Goal: Task Accomplishment & Management: Use online tool/utility

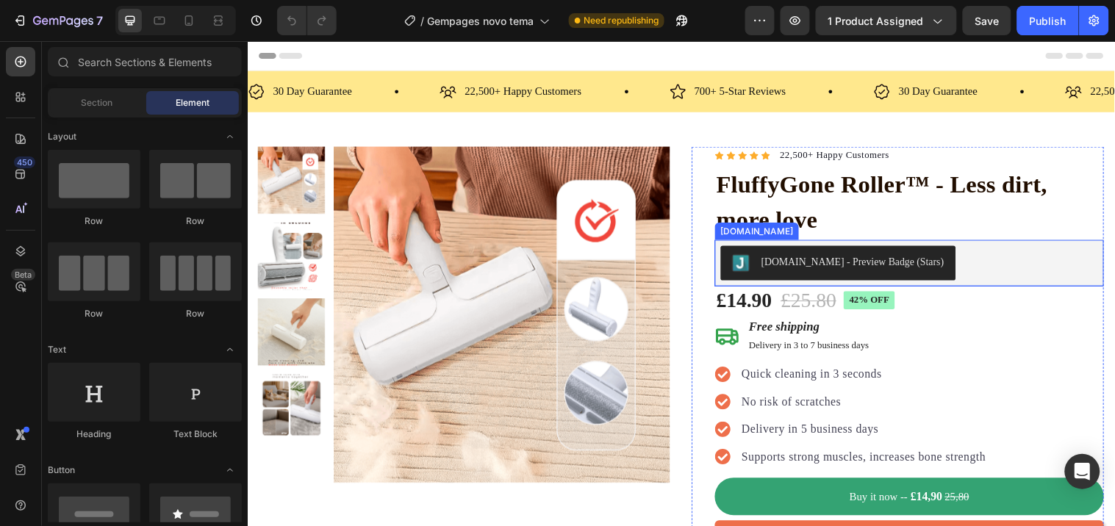
click at [964, 263] on div "[DOMAIN_NAME] - Preview Badge (Stars)" at bounding box center [920, 265] width 384 height 35
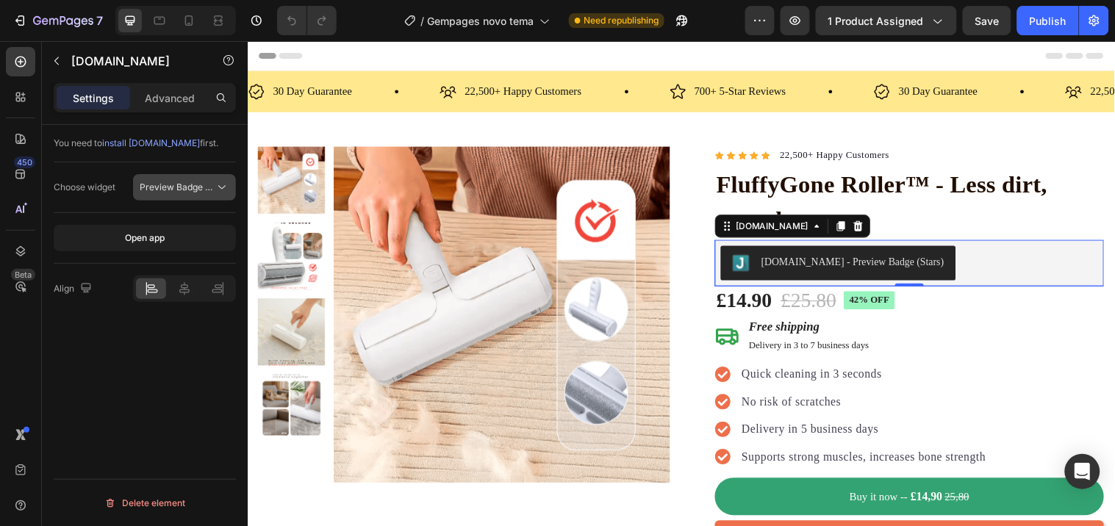
click at [181, 189] on span "Preview Badge (Stars)" at bounding box center [186, 187] width 93 height 11
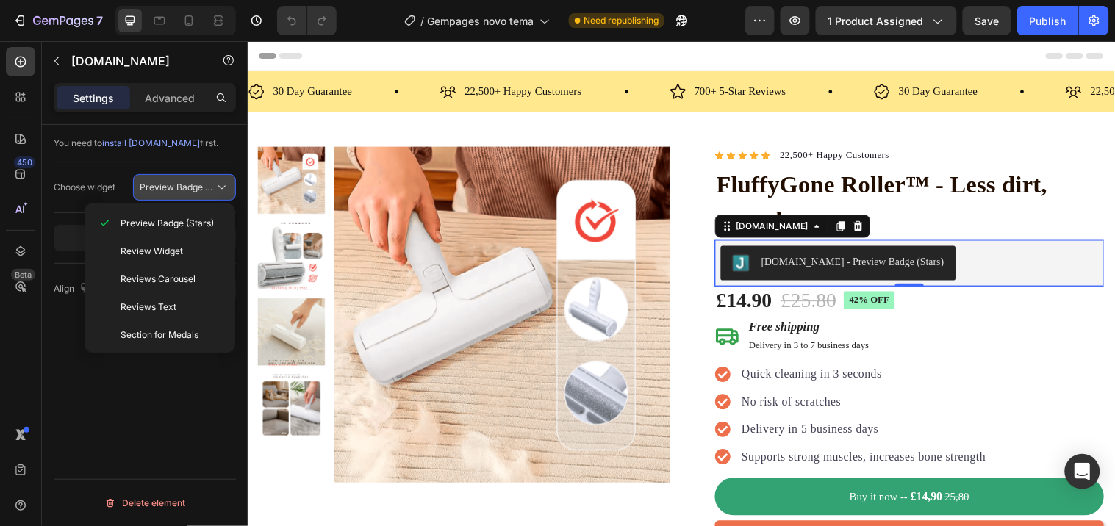
click at [181, 189] on span "Preview Badge (Stars)" at bounding box center [186, 187] width 93 height 11
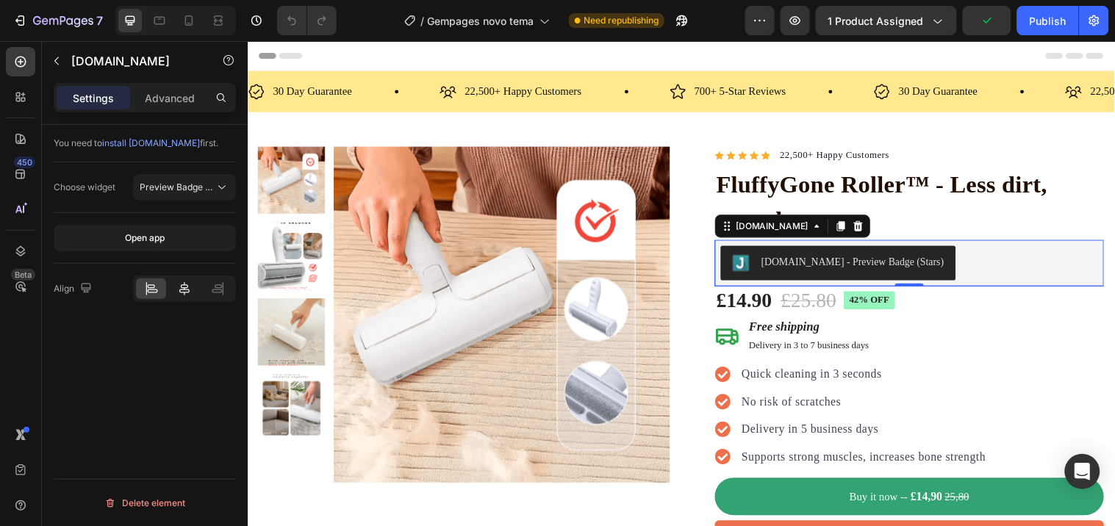
click at [190, 283] on icon at bounding box center [184, 289] width 15 height 15
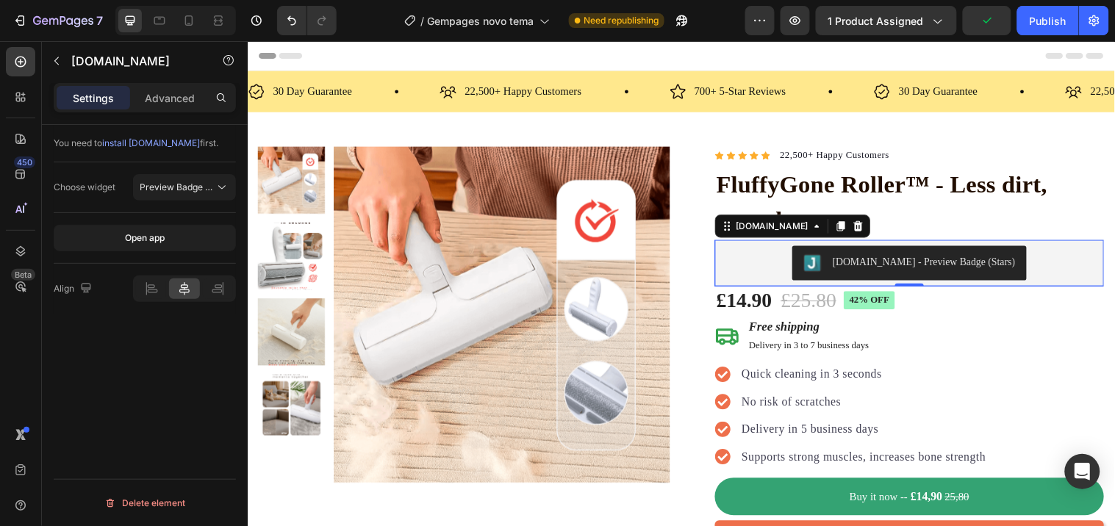
click at [179, 294] on icon at bounding box center [184, 289] width 15 height 15
click at [146, 302] on div at bounding box center [184, 289] width 103 height 26
click at [147, 289] on icon at bounding box center [151, 289] width 15 height 15
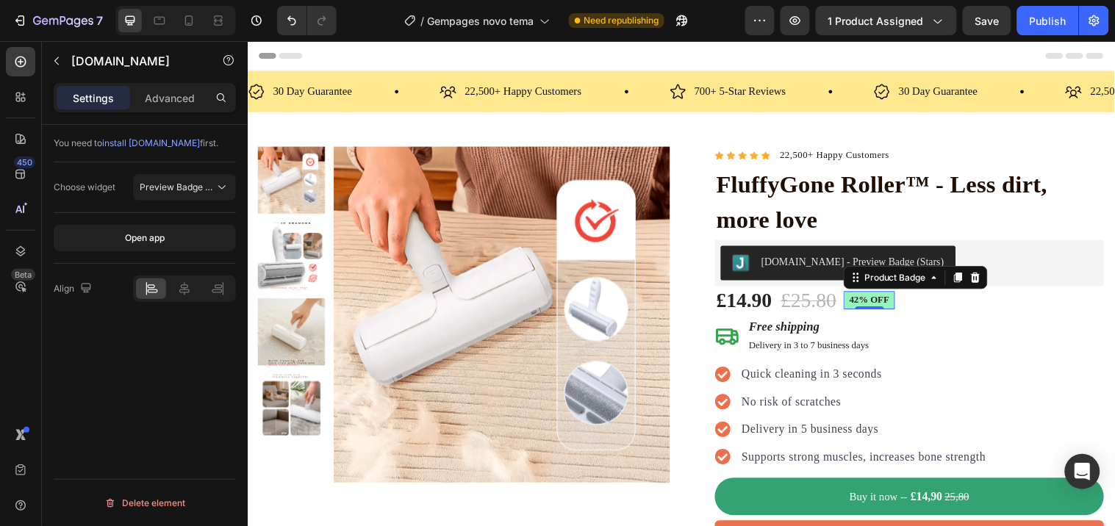
click at [871, 305] on pre "42% off" at bounding box center [879, 304] width 52 height 18
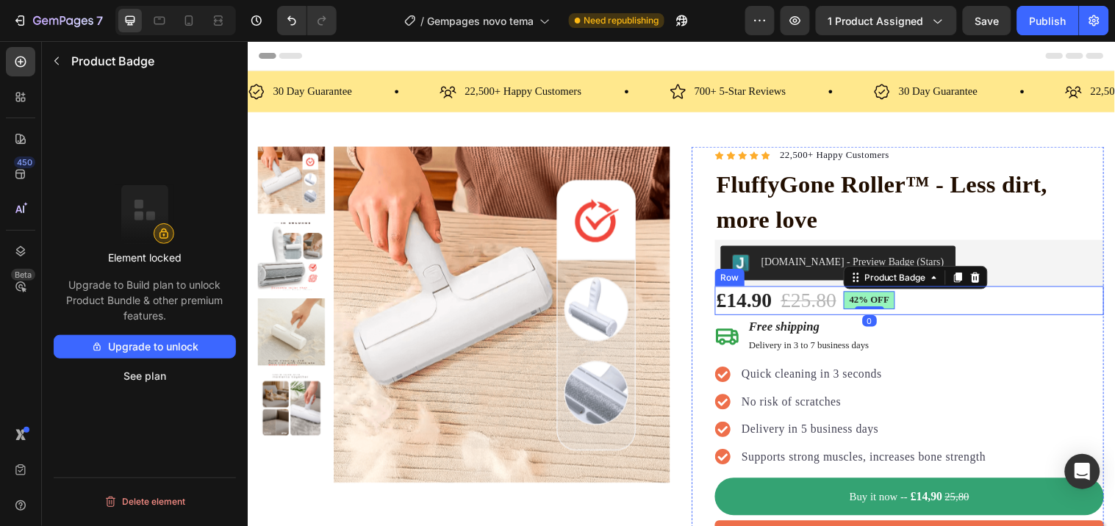
click at [953, 303] on div "£14.90 Product Price Product Price £25.80 Product Price Product Price 42% off P…" at bounding box center [920, 304] width 395 height 29
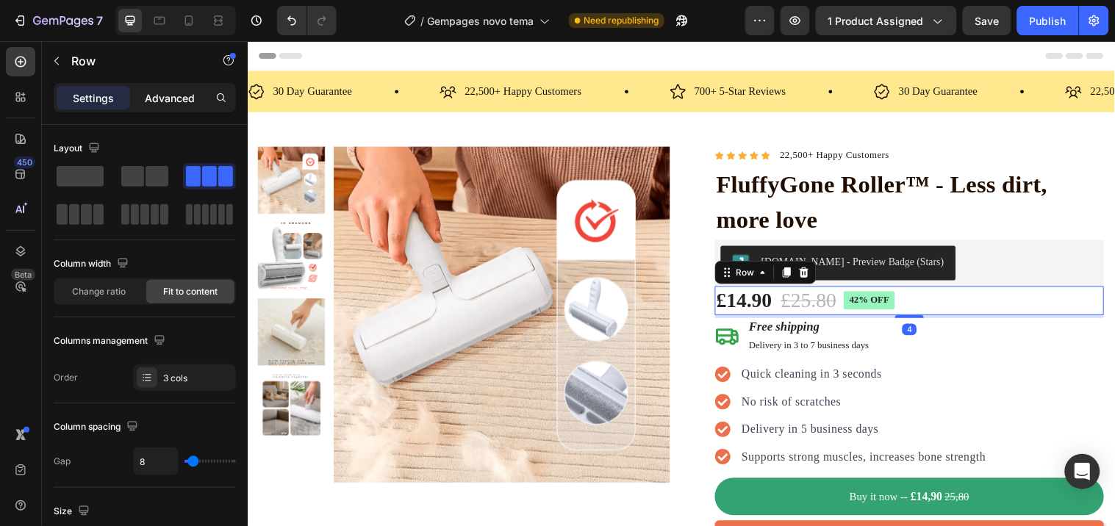
click at [157, 93] on p "Advanced" at bounding box center [170, 97] width 50 height 15
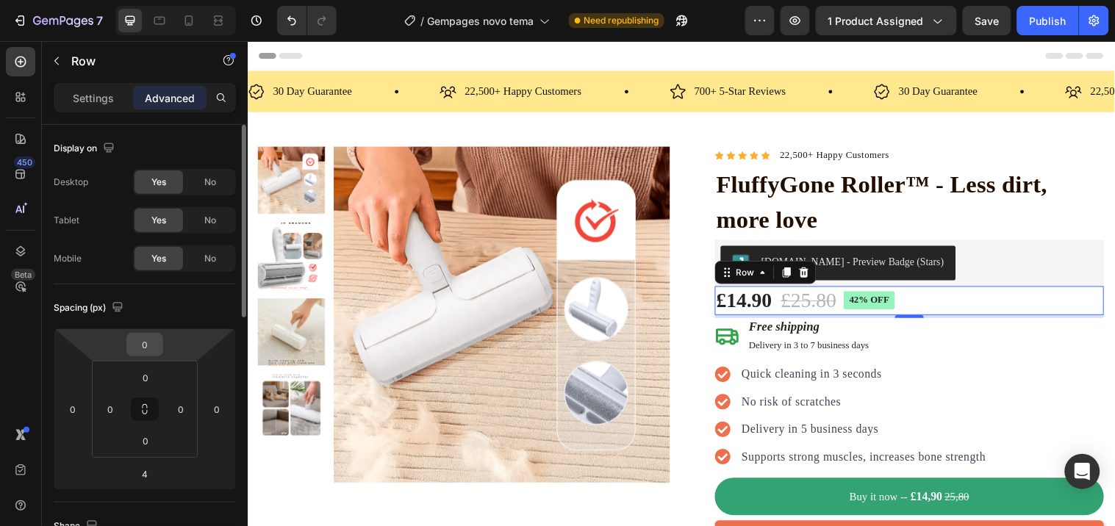
click at [151, 350] on input "0" at bounding box center [144, 345] width 29 height 22
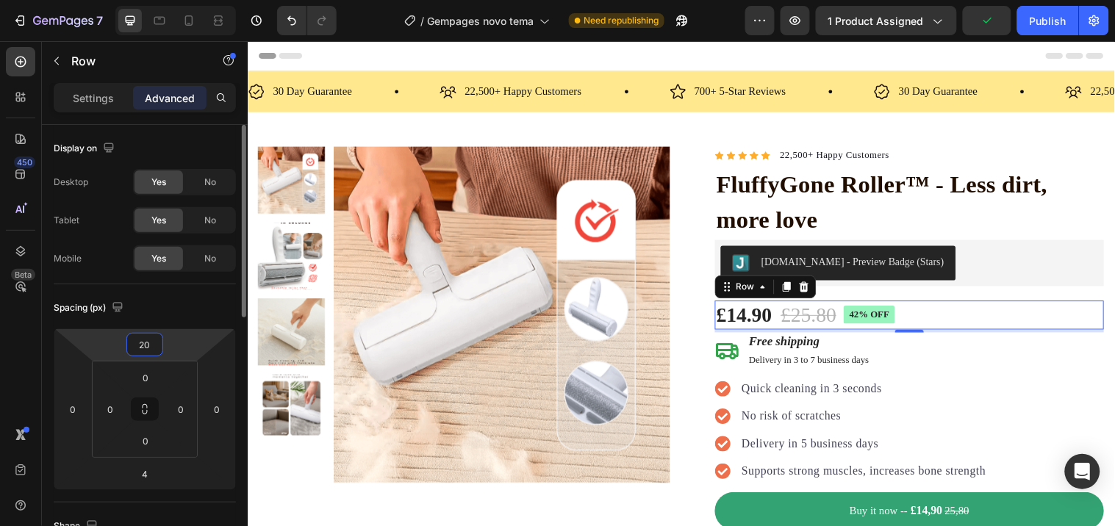
type input "2"
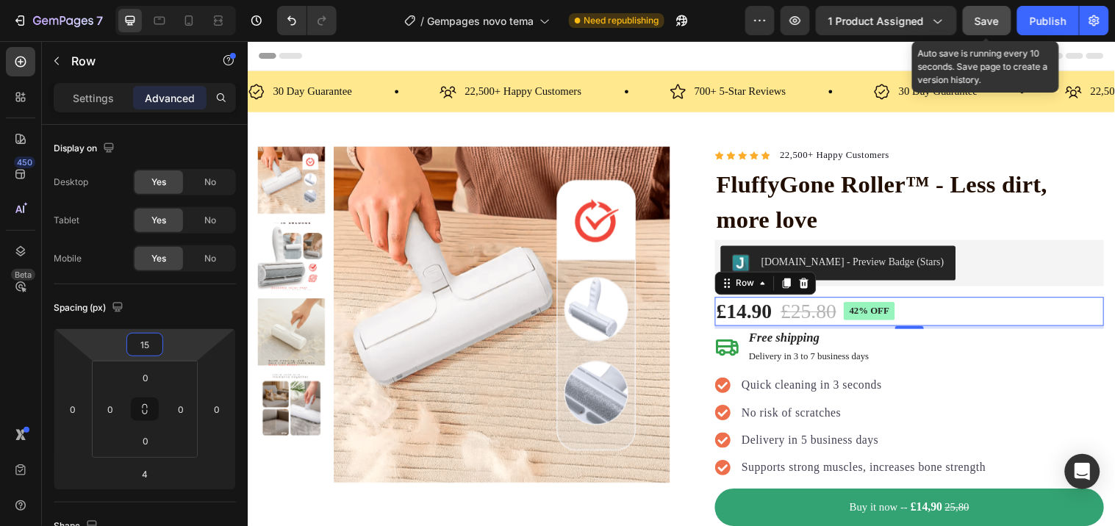
type input "15"
click at [981, 31] on button "Save" at bounding box center [987, 20] width 49 height 29
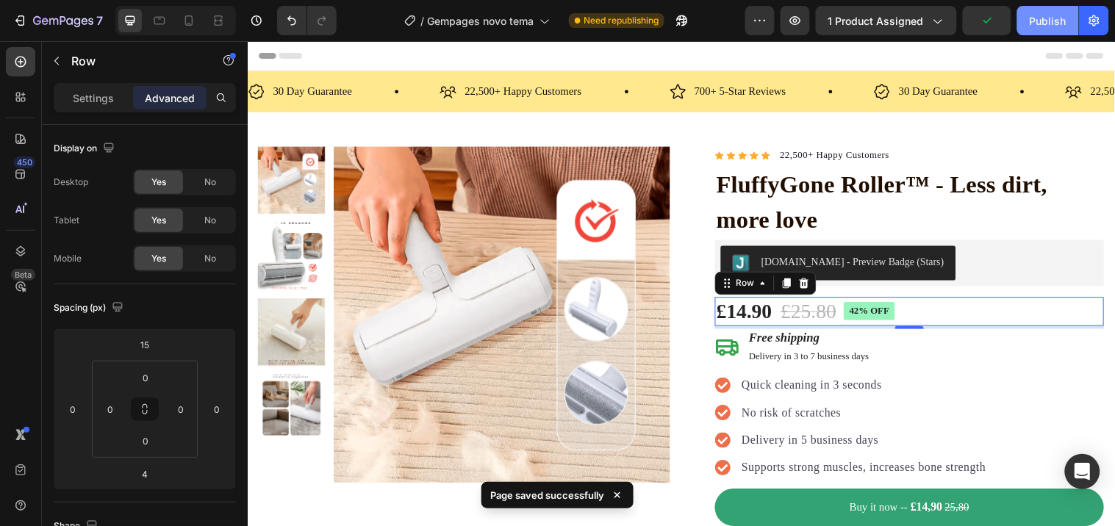
click at [1053, 19] on div "Publish" at bounding box center [1048, 20] width 37 height 15
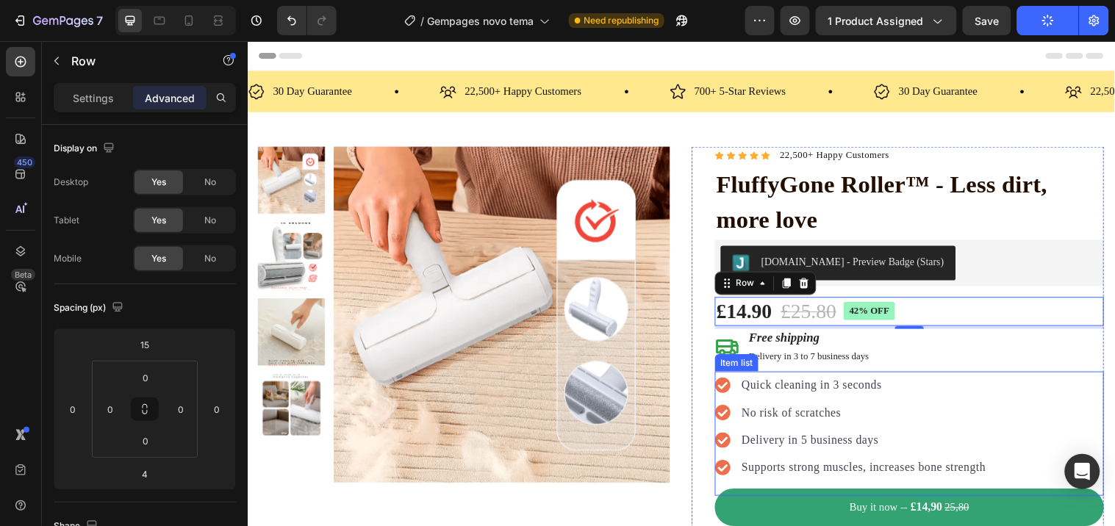
click at [858, 440] on p "Delivery in 5 business days" at bounding box center [874, 446] width 248 height 18
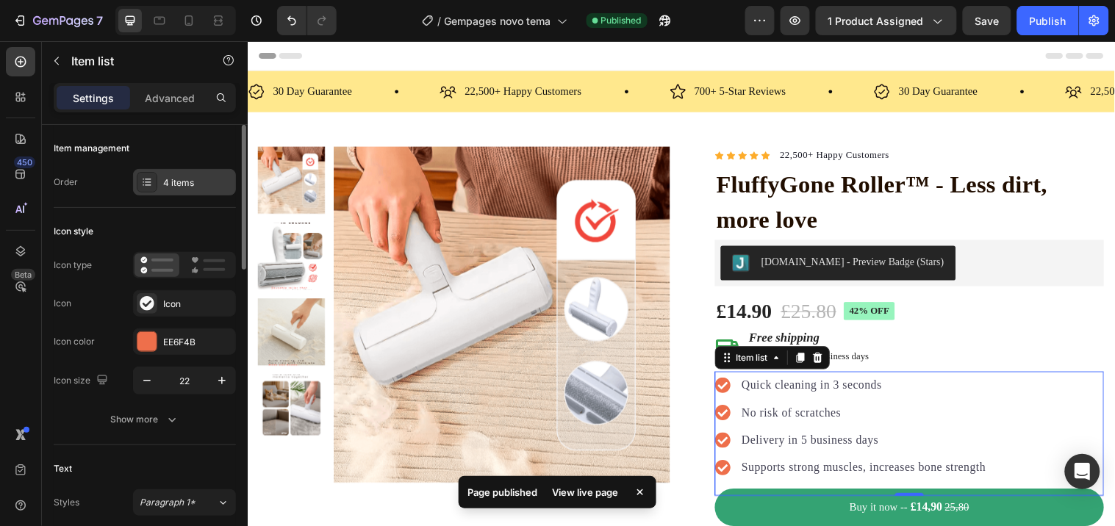
click at [182, 186] on div "4 items" at bounding box center [197, 182] width 69 height 13
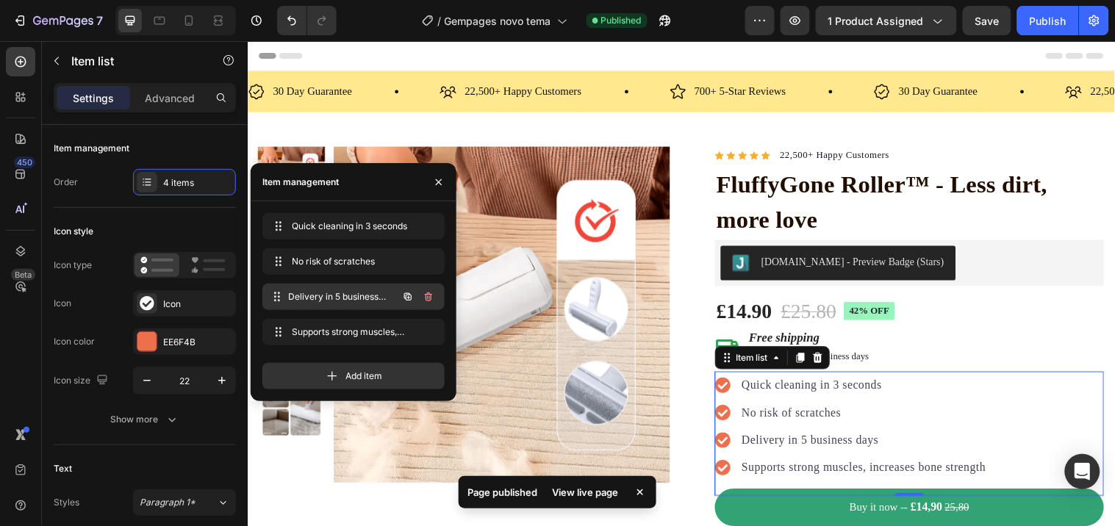
click at [350, 298] on span "Delivery in 5 business days" at bounding box center [343, 296] width 109 height 13
click at [342, 295] on span "Delivery in 5 business days" at bounding box center [333, 296] width 83 height 13
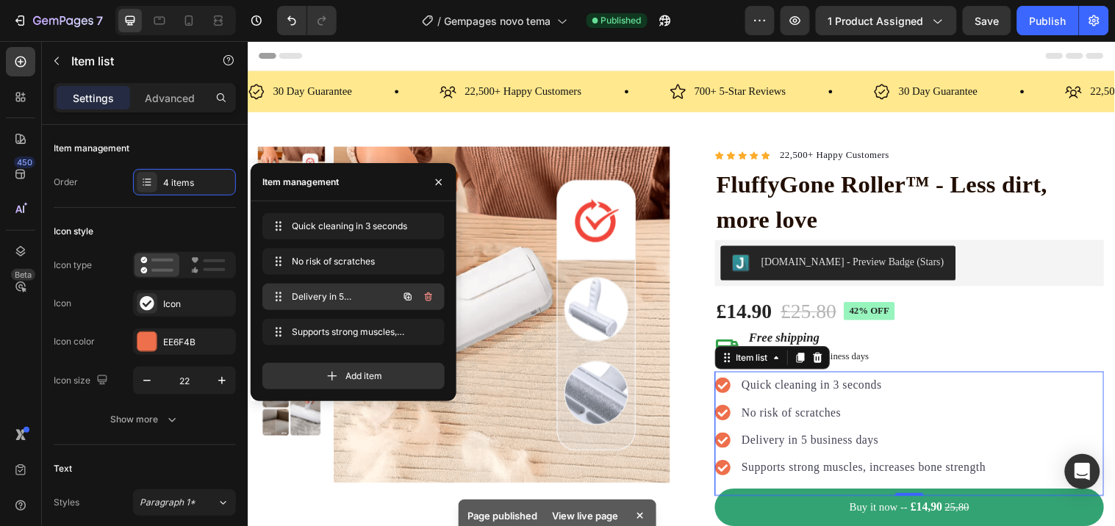
click at [326, 295] on span "Delivery in 5 business days" at bounding box center [333, 296] width 83 height 13
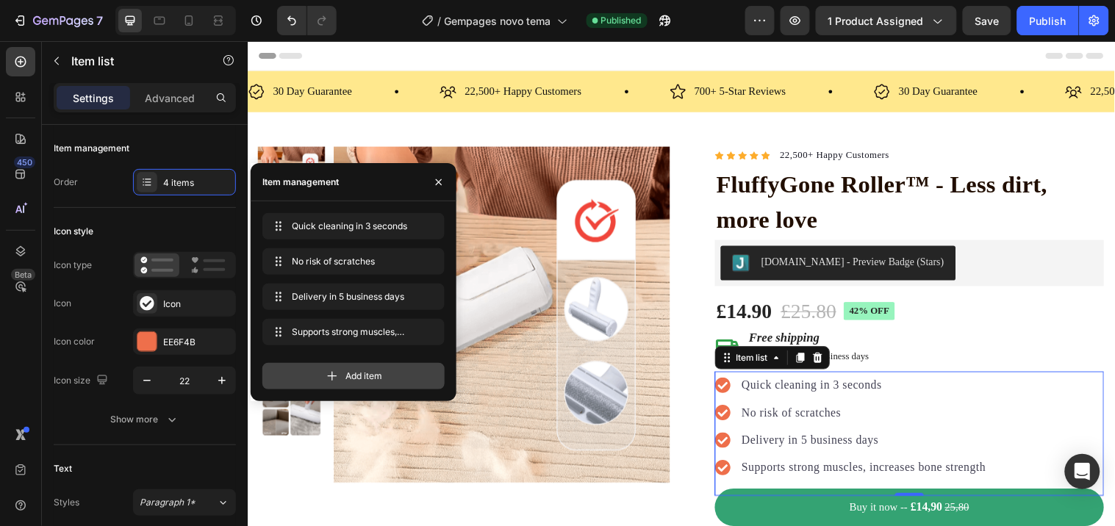
click at [346, 378] on span "Add item" at bounding box center [363, 376] width 37 height 13
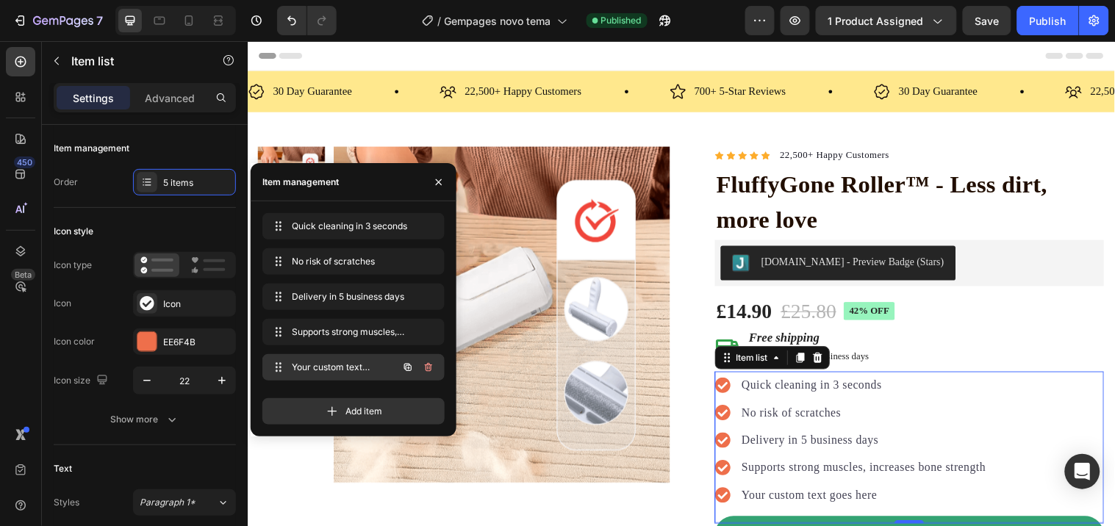
click at [347, 365] on span "Your custom text goes here" at bounding box center [333, 367] width 83 height 13
click at [428, 368] on icon "button" at bounding box center [427, 369] width 1 height 4
click at [828, 443] on p "Delivery in 5 business days" at bounding box center [874, 446] width 248 height 18
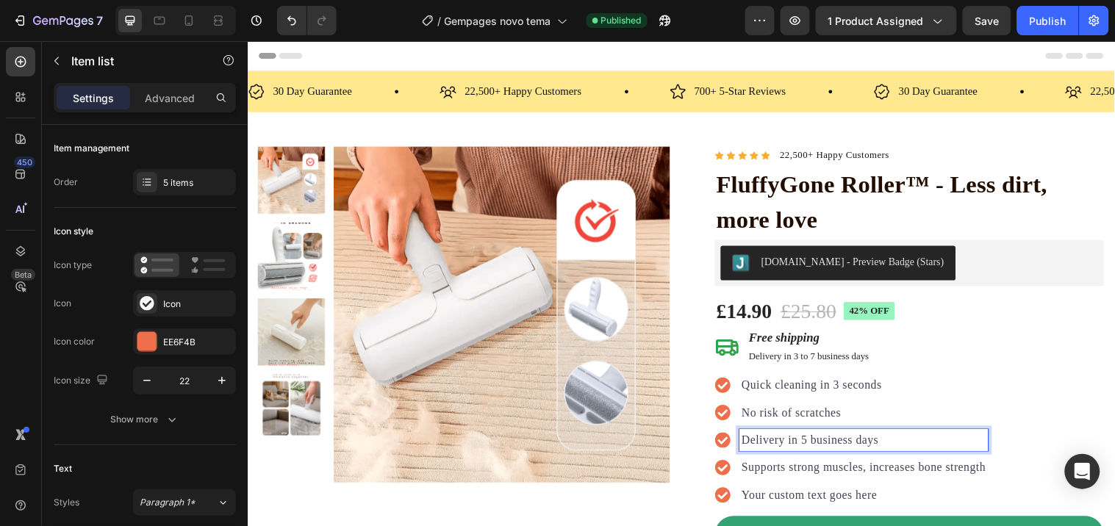
click at [809, 451] on p "Delivery in 5 business days" at bounding box center [874, 446] width 248 height 18
click at [815, 418] on p "No risk of scratches" at bounding box center [874, 418] width 248 height 18
click at [856, 421] on p "No risk of scratches" at bounding box center [874, 418] width 248 height 18
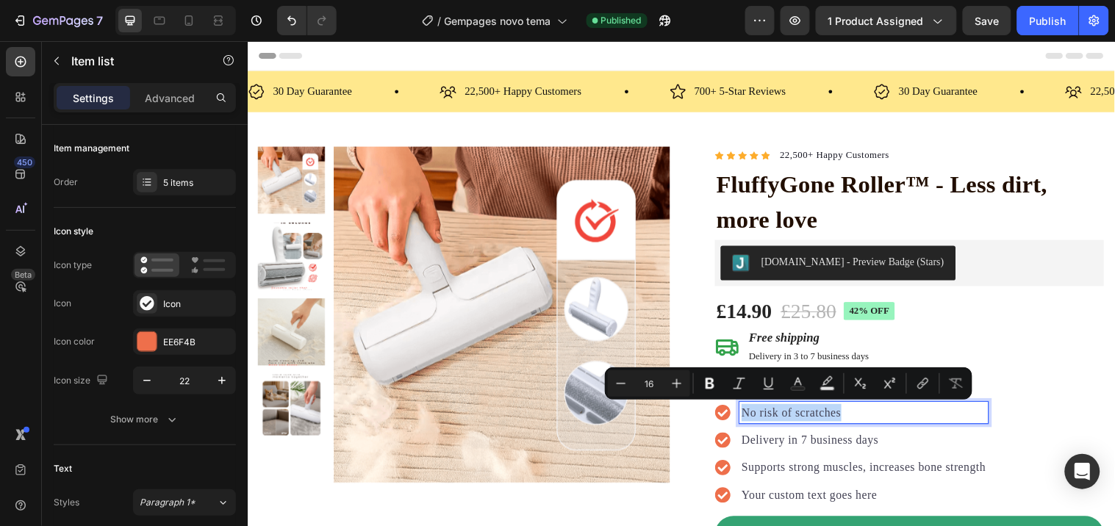
copy p "No risk of scratches"
click at [850, 438] on p "Delivery in 7 business days" at bounding box center [874, 446] width 248 height 18
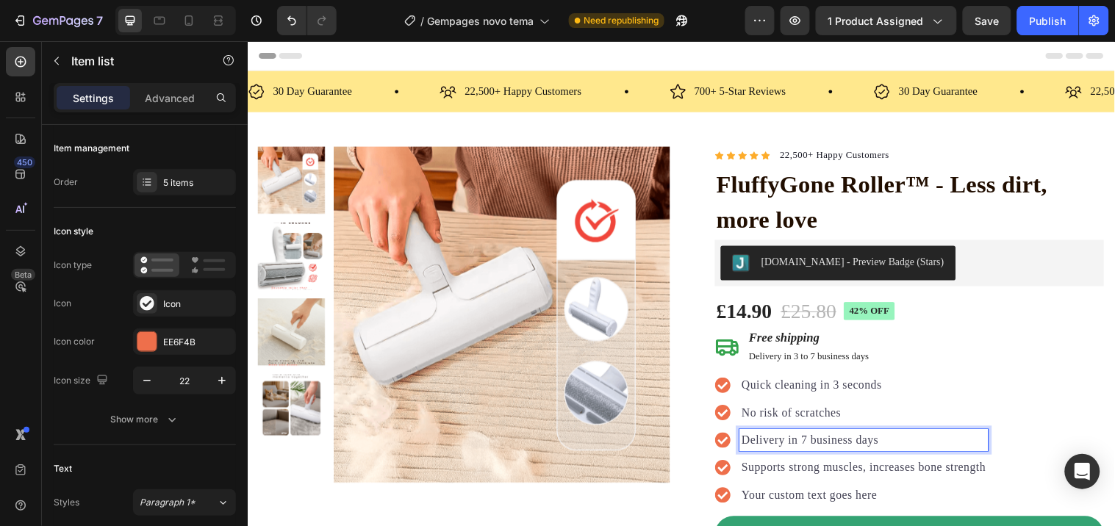
click at [819, 475] on p "Supports strong muscles, increases bone strength" at bounding box center [874, 474] width 248 height 18
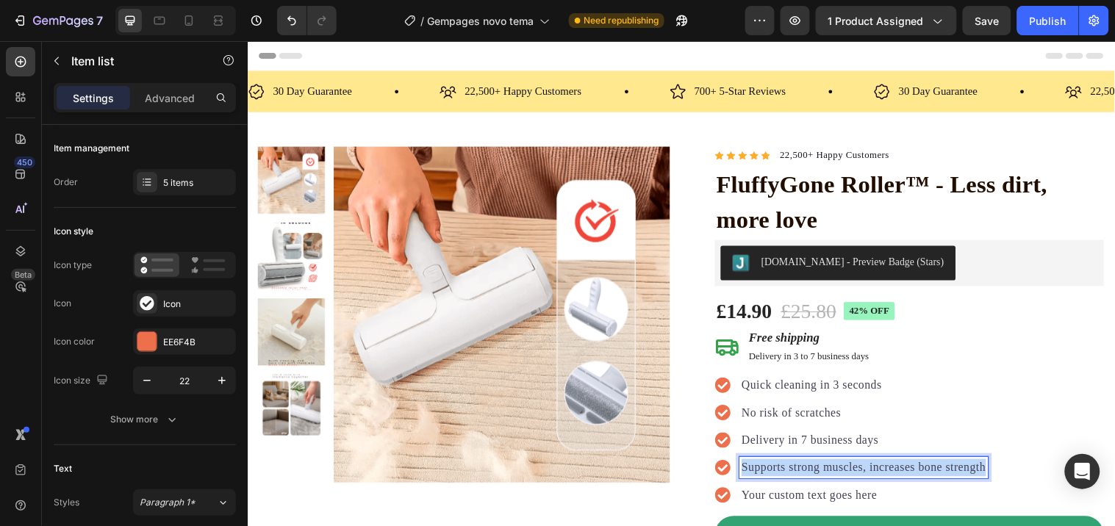
copy p "Supports strong muscles, increases bone strength"
click at [961, 404] on div "Quick cleaning in 3 seconds No risk of scratches Delivery in 7 business days Pr…" at bounding box center [920, 446] width 395 height 169
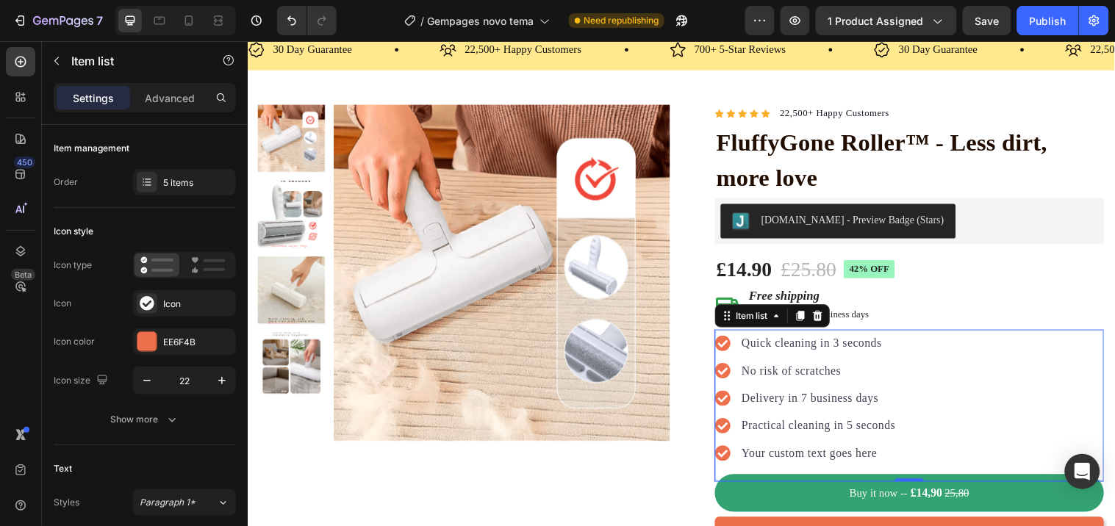
scroll to position [82, 0]
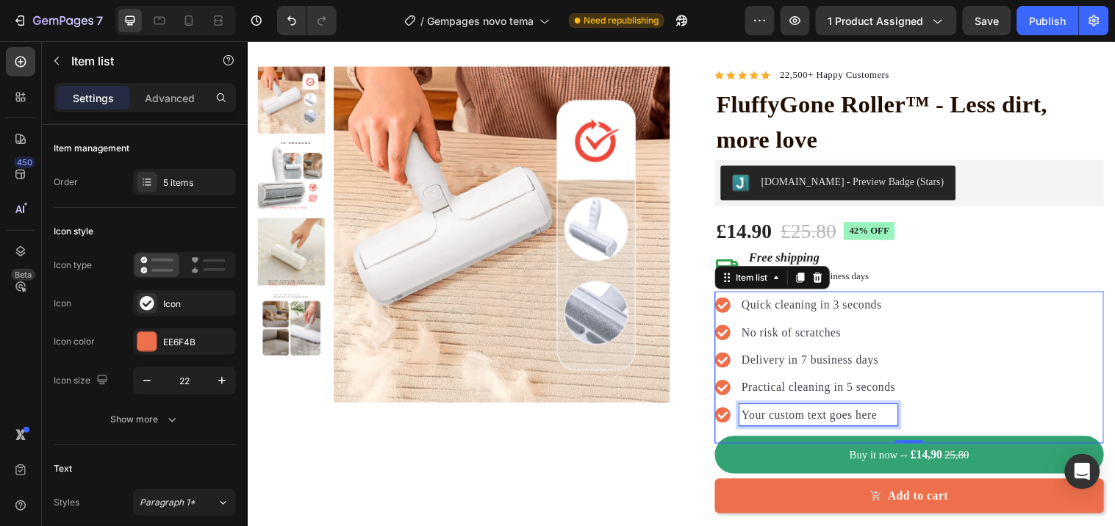
click at [844, 415] on p "Your custom text goes here" at bounding box center [828, 421] width 157 height 18
click at [850, 389] on p "Practical cleaning in 5 seconds" at bounding box center [828, 393] width 157 height 18
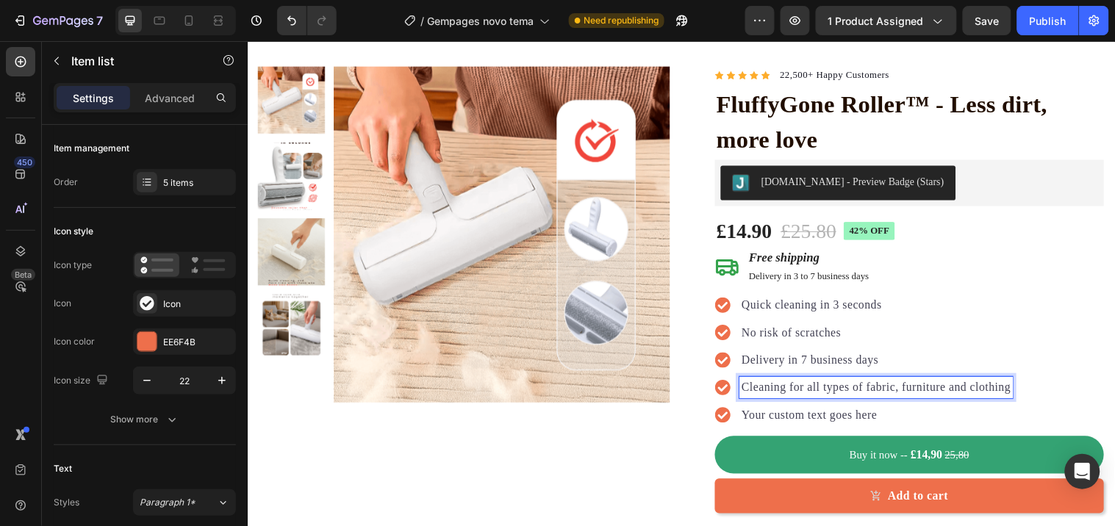
click at [861, 418] on p "Your custom text goes here" at bounding box center [886, 421] width 273 height 18
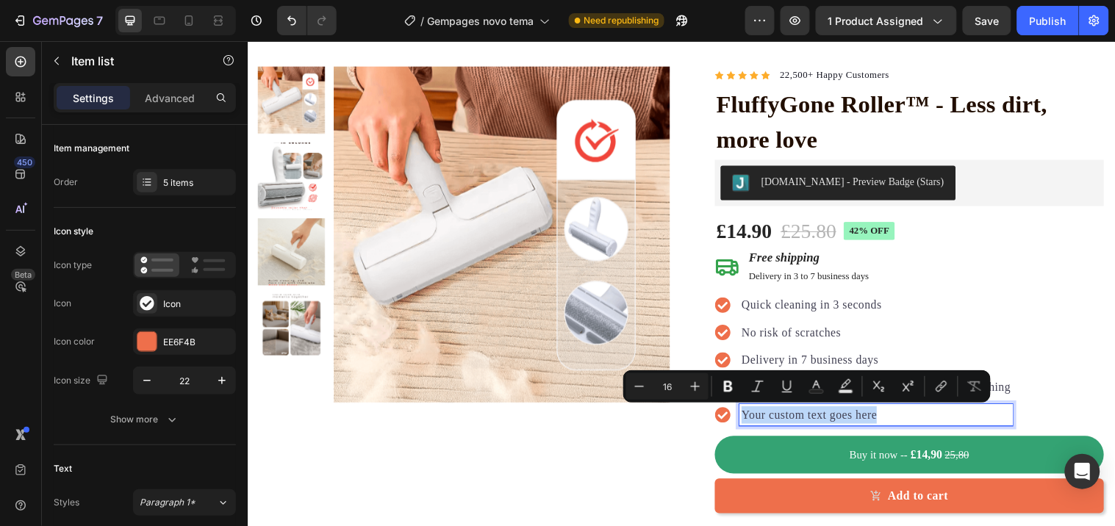
copy p "Your custom text goes here"
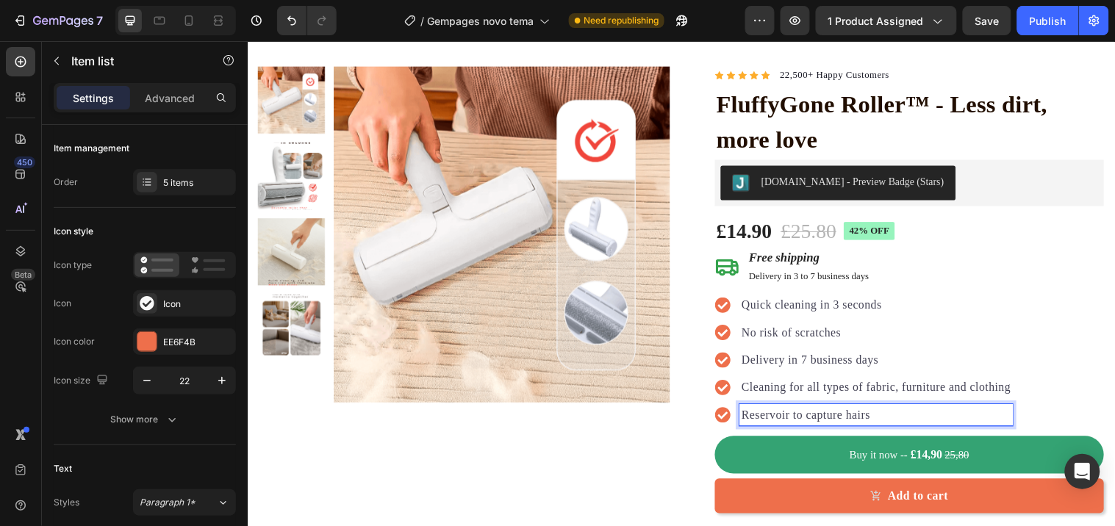
click at [901, 298] on div "Quick cleaning in 3 seconds" at bounding box center [887, 309] width 278 height 22
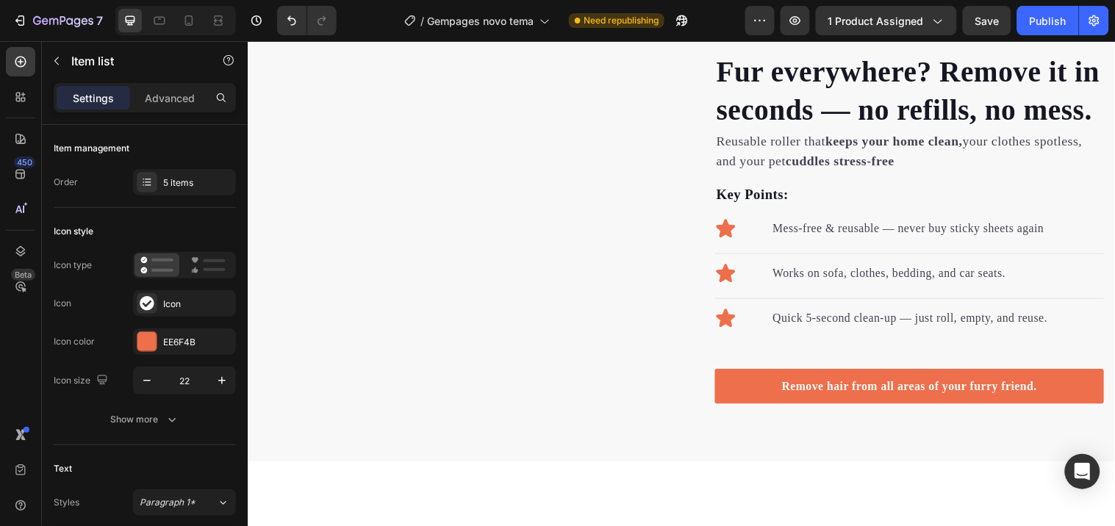
scroll to position [817, 0]
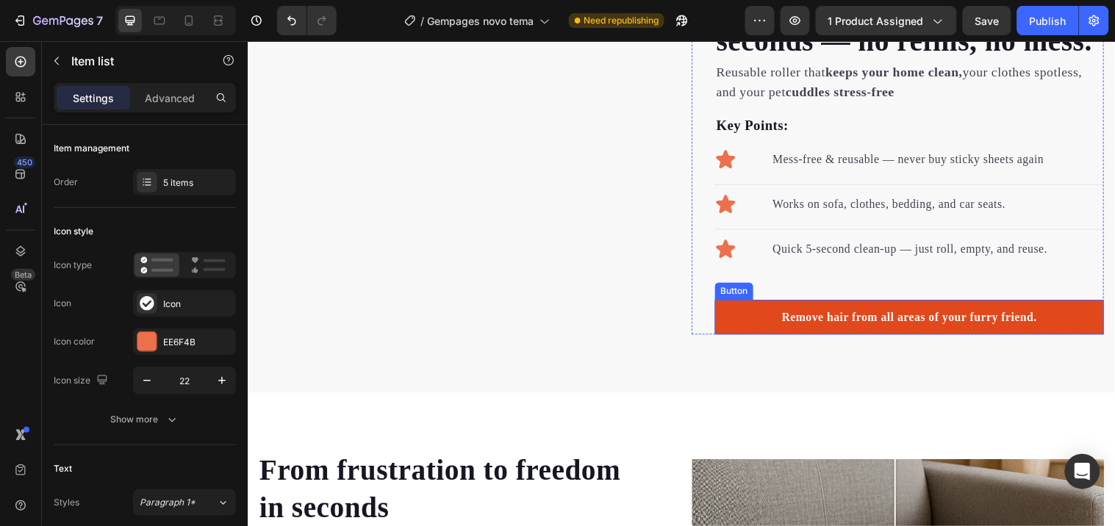
click at [744, 339] on link "Remove hair from all areas of your furry friend." at bounding box center [920, 321] width 395 height 35
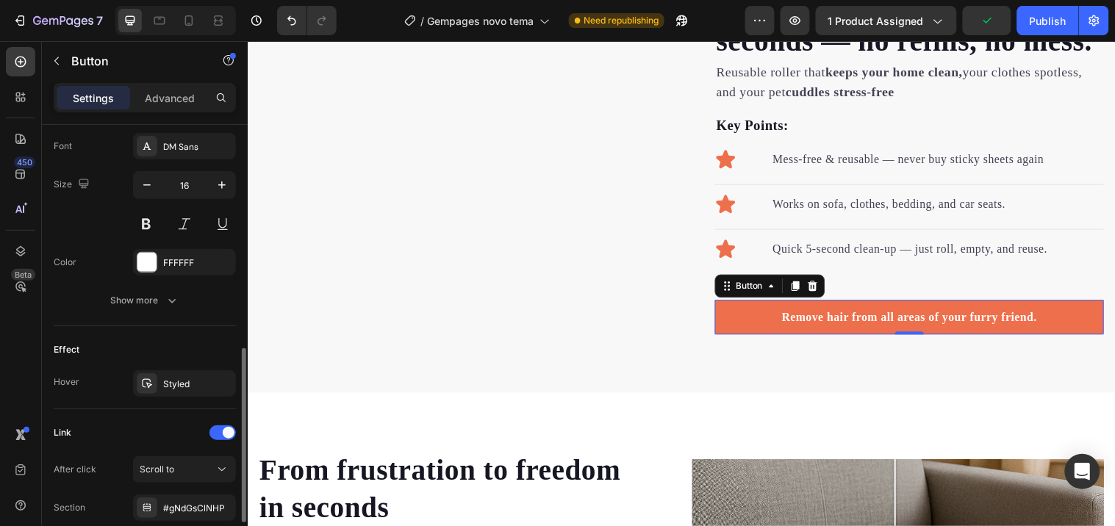
scroll to position [687, 0]
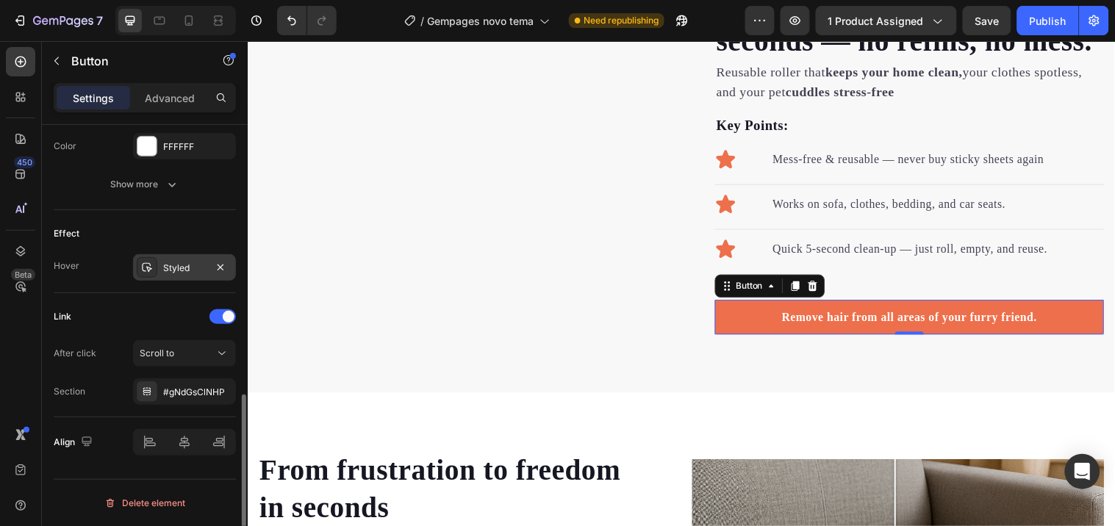
click at [166, 273] on div "Styled" at bounding box center [184, 268] width 43 height 13
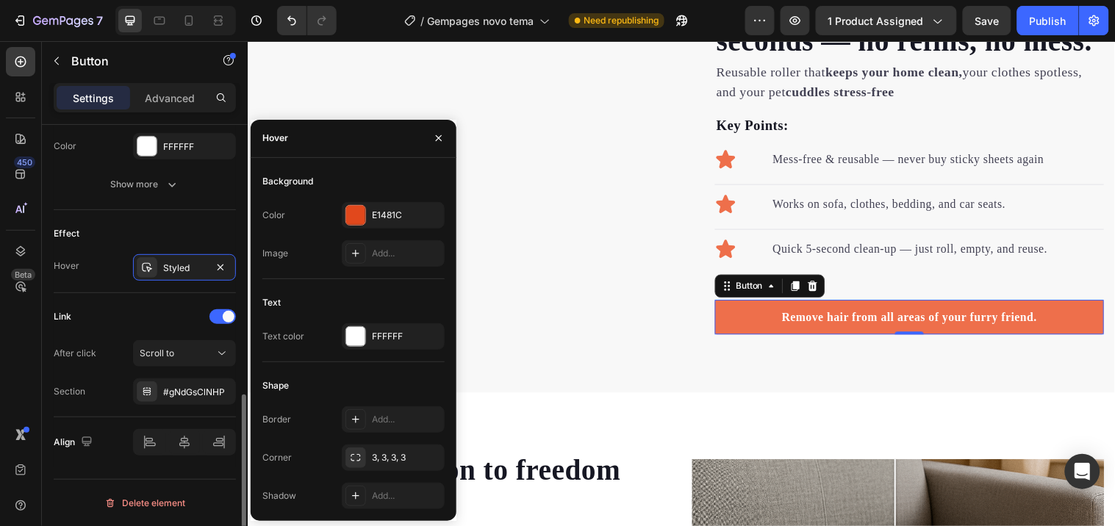
click at [126, 304] on div "Link After click Scroll to Section #gNdGsClNHP" at bounding box center [145, 355] width 182 height 124
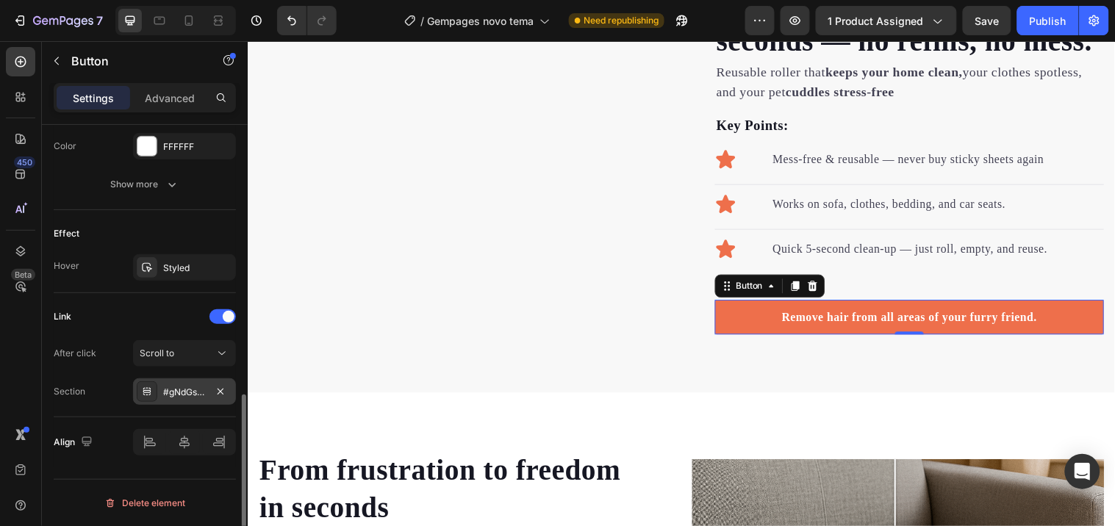
click at [171, 390] on div "#gNdGsClNHP" at bounding box center [184, 392] width 43 height 13
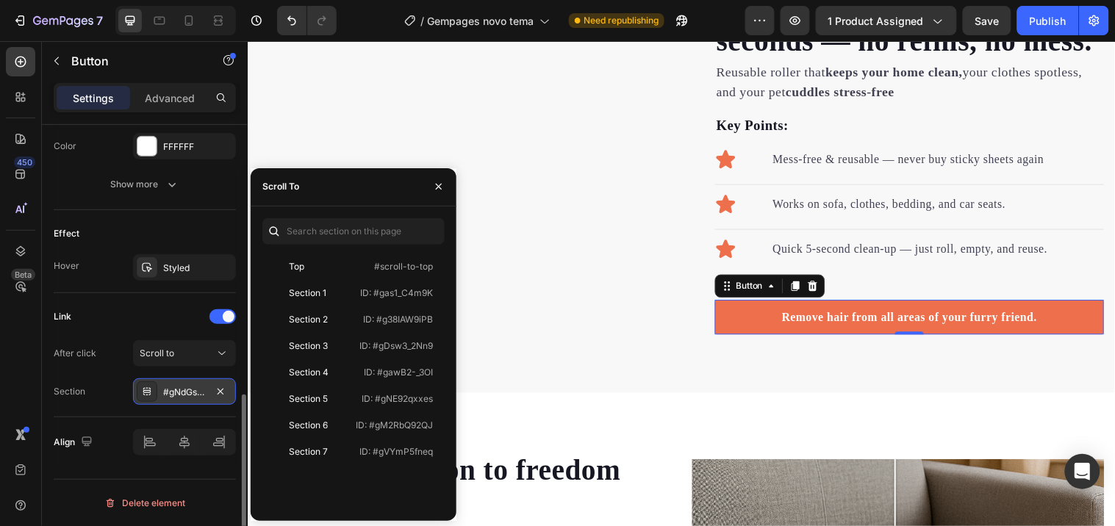
click at [171, 390] on div "#gNdGsClNHP" at bounding box center [184, 392] width 43 height 13
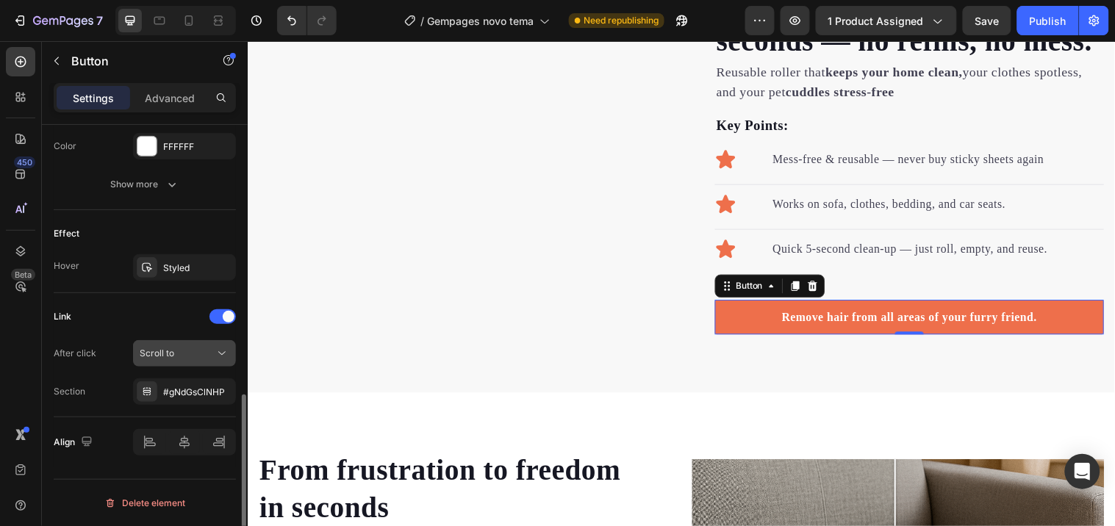
click at [160, 354] on span "Scroll to" at bounding box center [157, 353] width 35 height 11
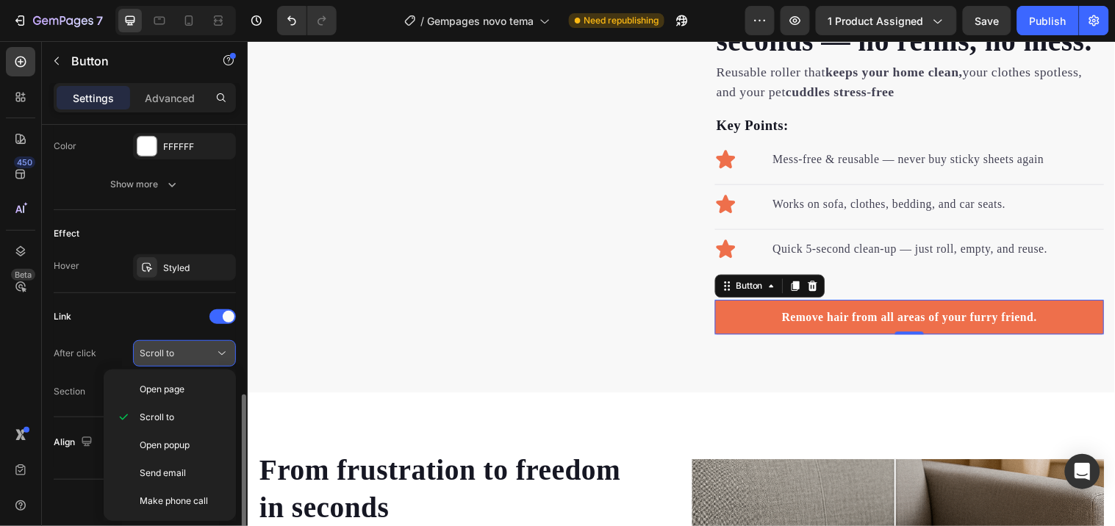
click at [160, 354] on span "Scroll to" at bounding box center [157, 353] width 35 height 11
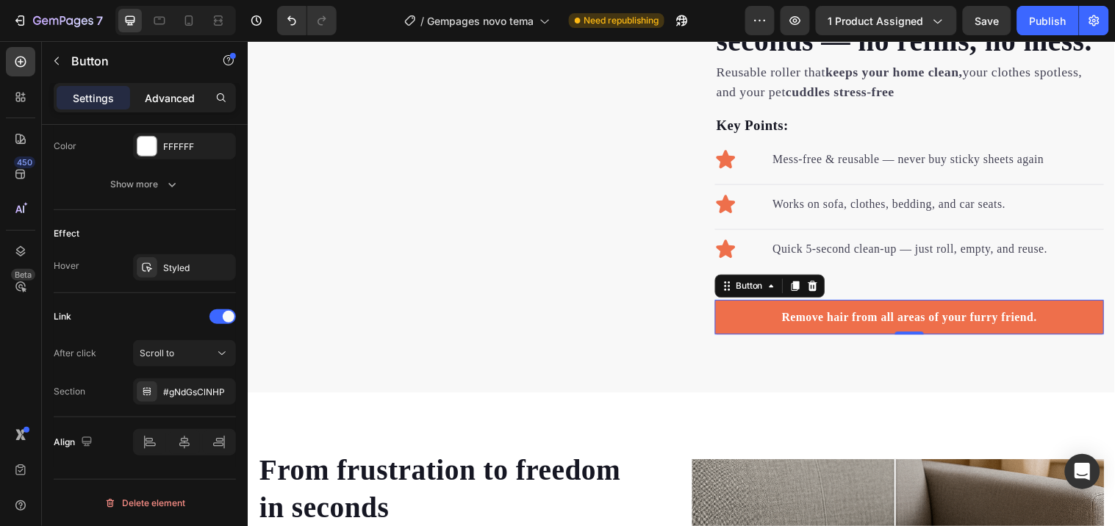
click at [159, 91] on p "Advanced" at bounding box center [170, 97] width 50 height 15
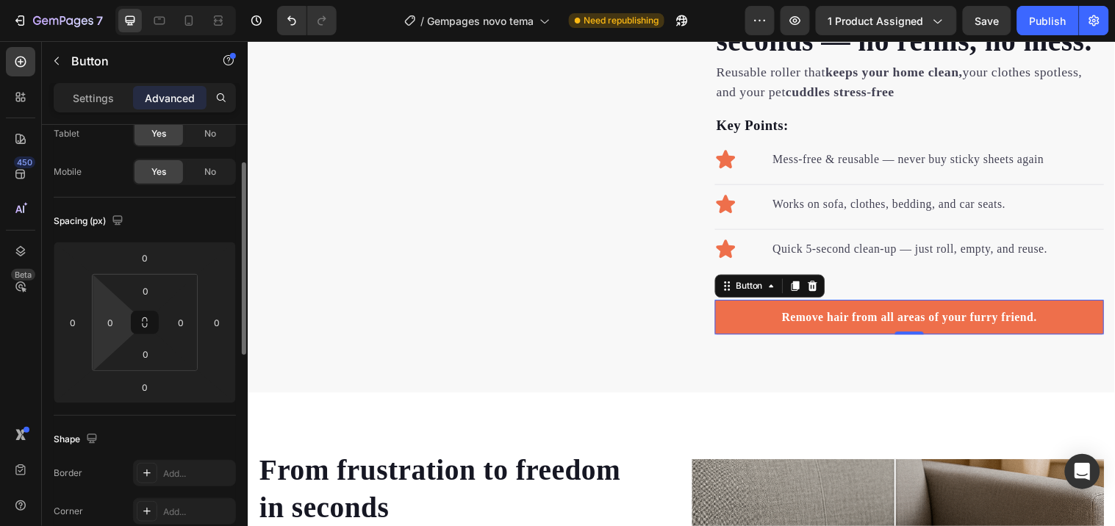
scroll to position [0, 0]
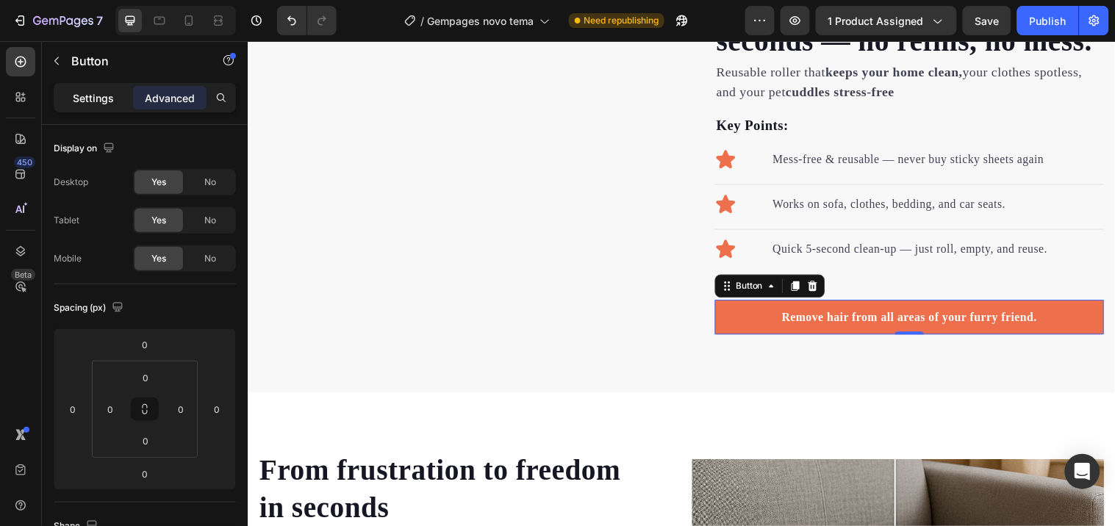
drag, startPoint x: 93, startPoint y: 92, endPoint x: 98, endPoint y: 154, distance: 62.6
click at [93, 91] on p "Settings" at bounding box center [93, 97] width 41 height 15
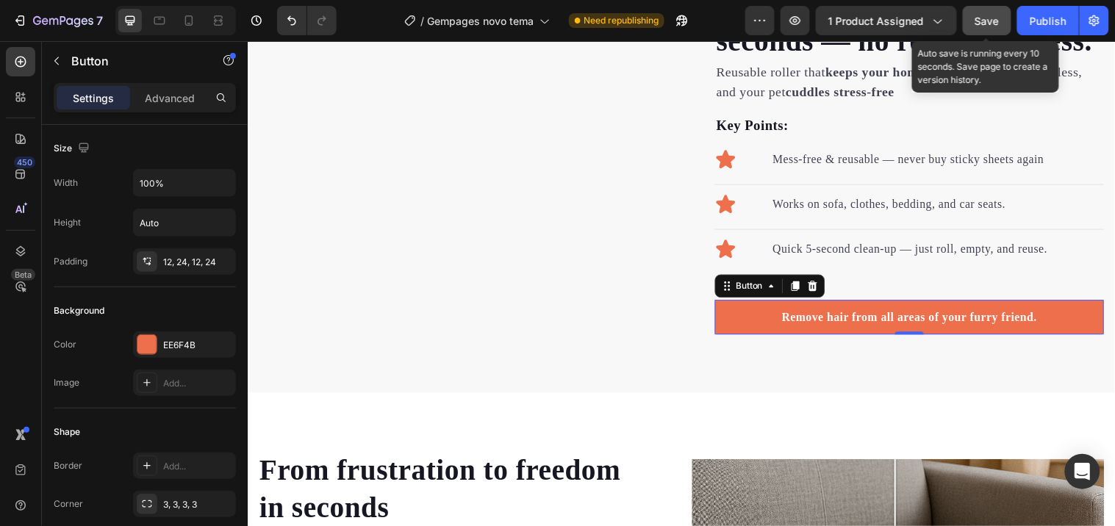
click at [989, 18] on span "Save" at bounding box center [987, 21] width 24 height 12
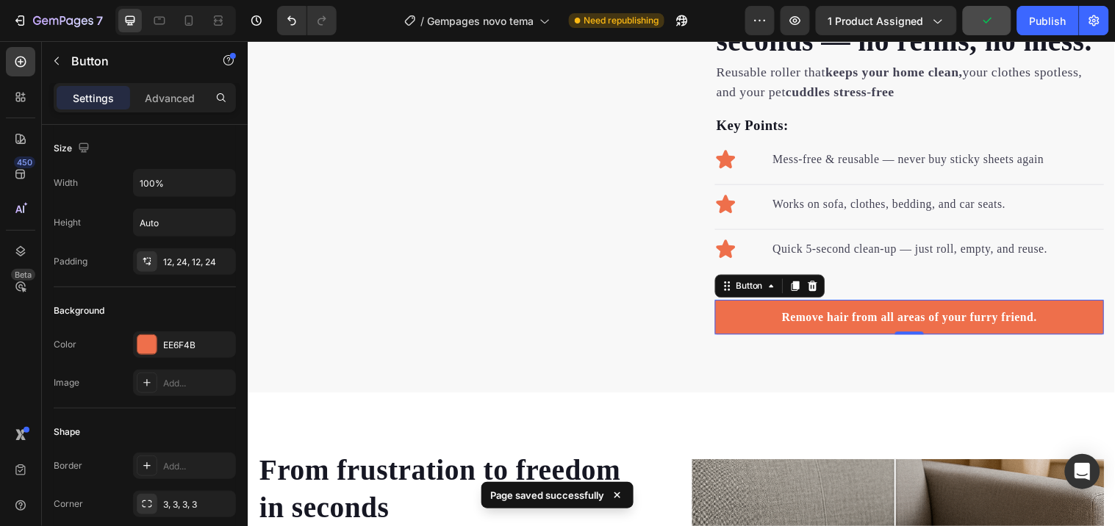
click at [1059, 0] on div "7 / Gempages novo tema Need republishing Preview 1 product assigned Publish" at bounding box center [557, 21] width 1115 height 42
click at [1061, 10] on button "Publish" at bounding box center [1048, 20] width 62 height 29
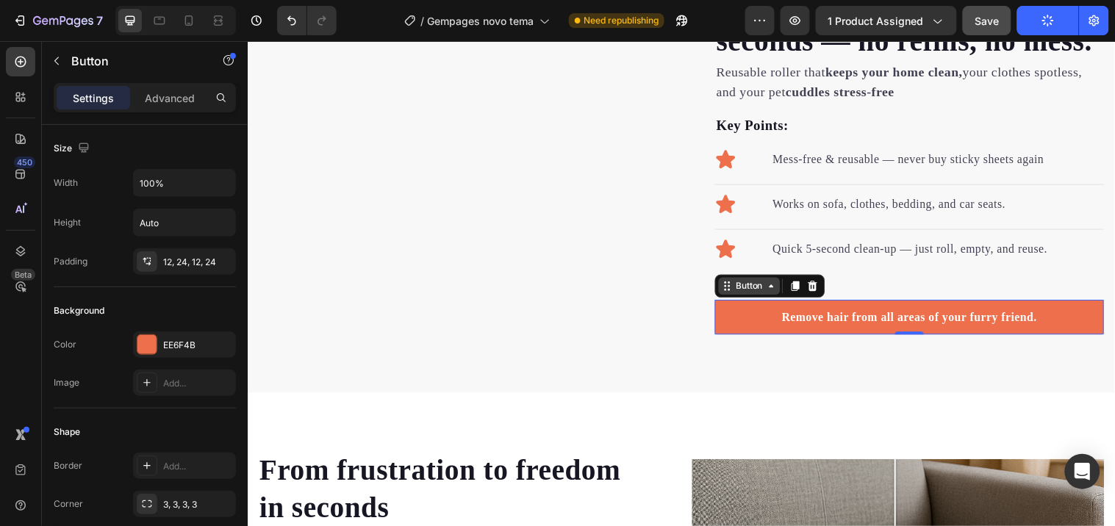
click at [747, 296] on div "Button" at bounding box center [757, 289] width 33 height 13
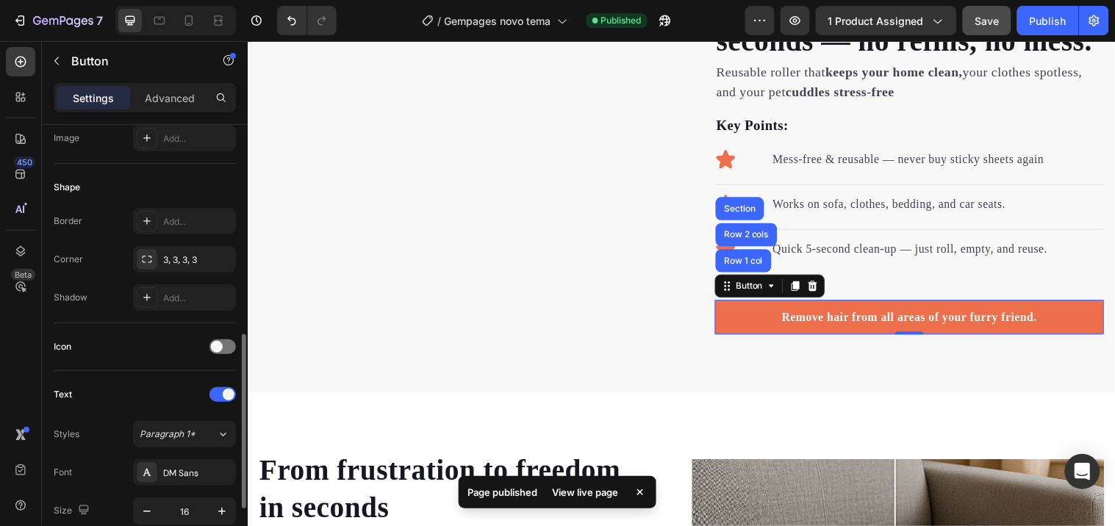
scroll to position [326, 0]
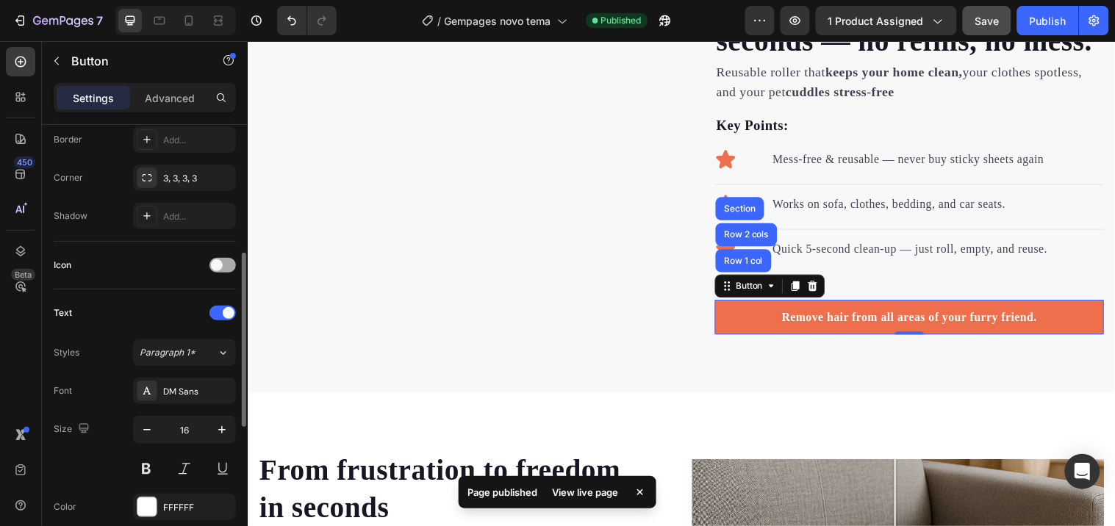
click at [217, 262] on span at bounding box center [217, 265] width 12 height 12
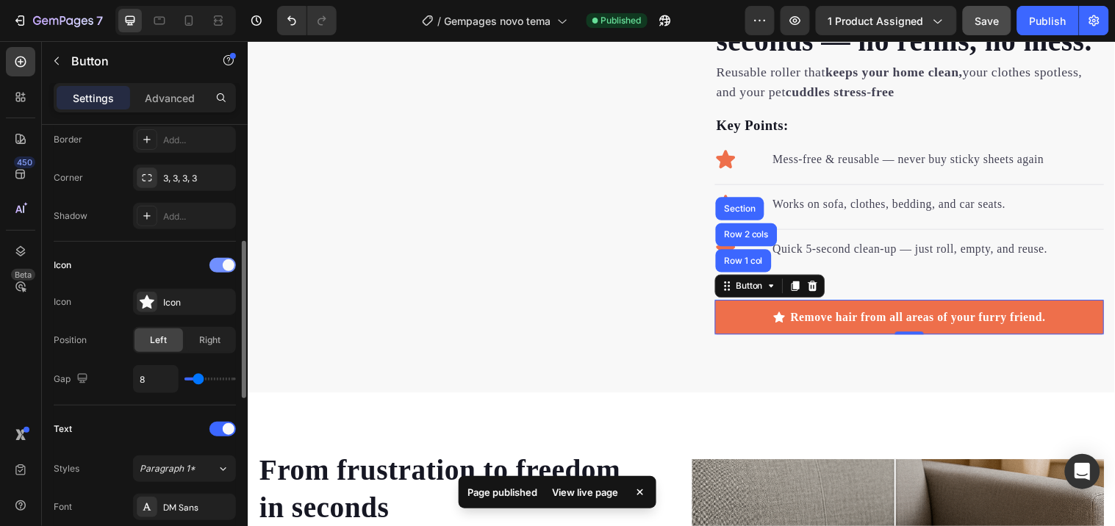
click at [217, 262] on div at bounding box center [222, 265] width 26 height 15
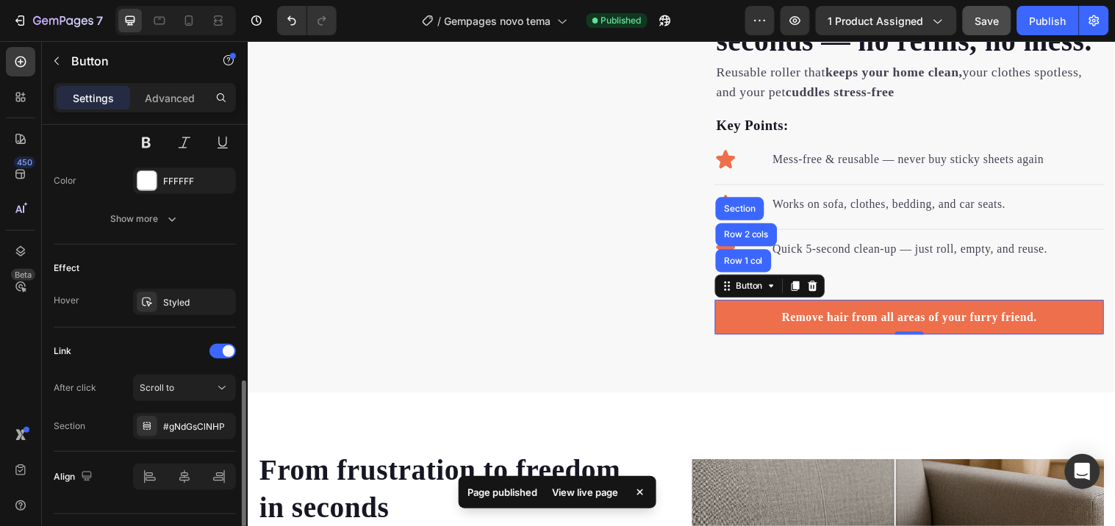
scroll to position [687, 0]
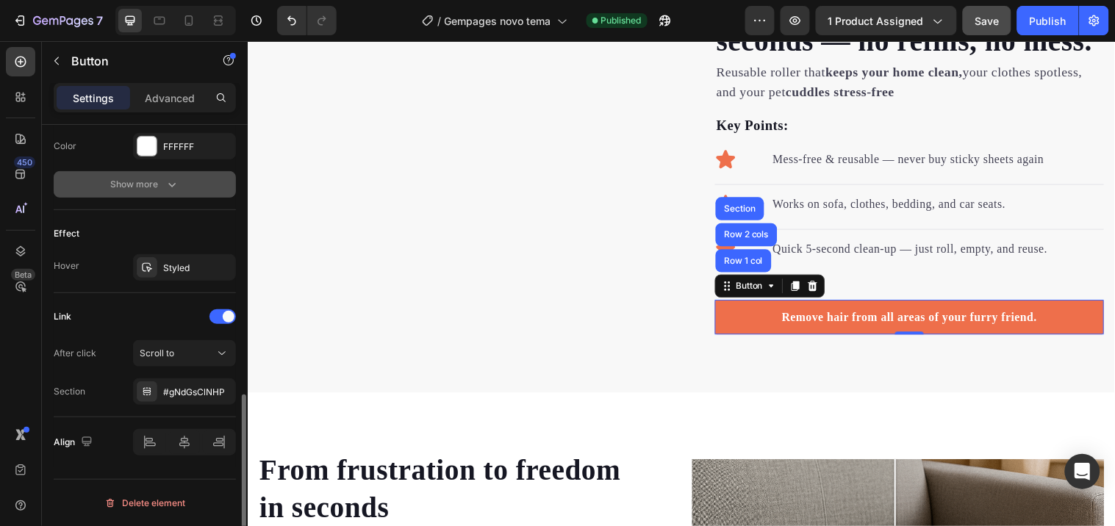
click at [147, 187] on div "Show more" at bounding box center [145, 184] width 68 height 15
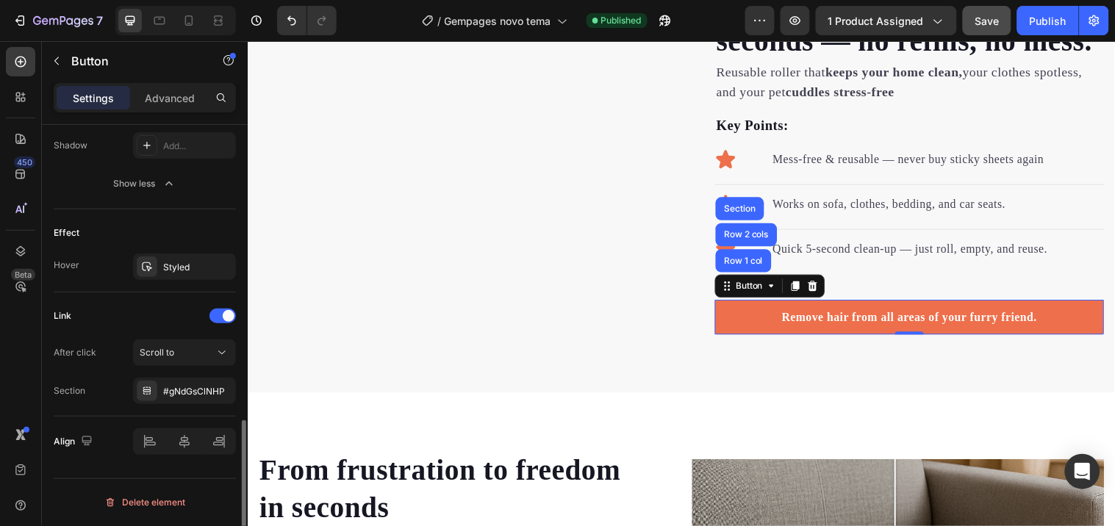
scroll to position [883, 0]
click at [185, 397] on div "#gNdGsClNHP" at bounding box center [184, 390] width 43 height 13
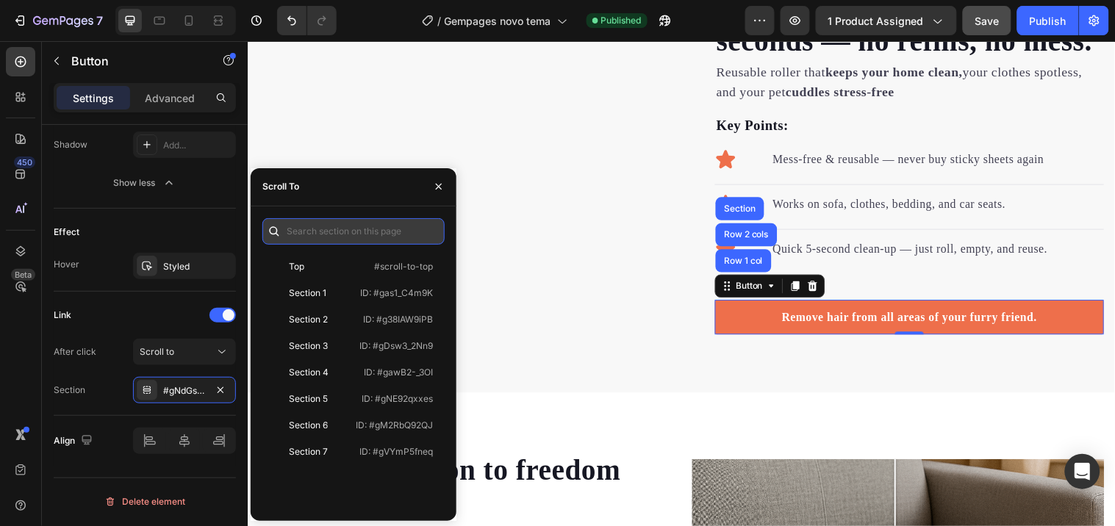
click at [373, 232] on input "text" at bounding box center [353, 231] width 182 height 26
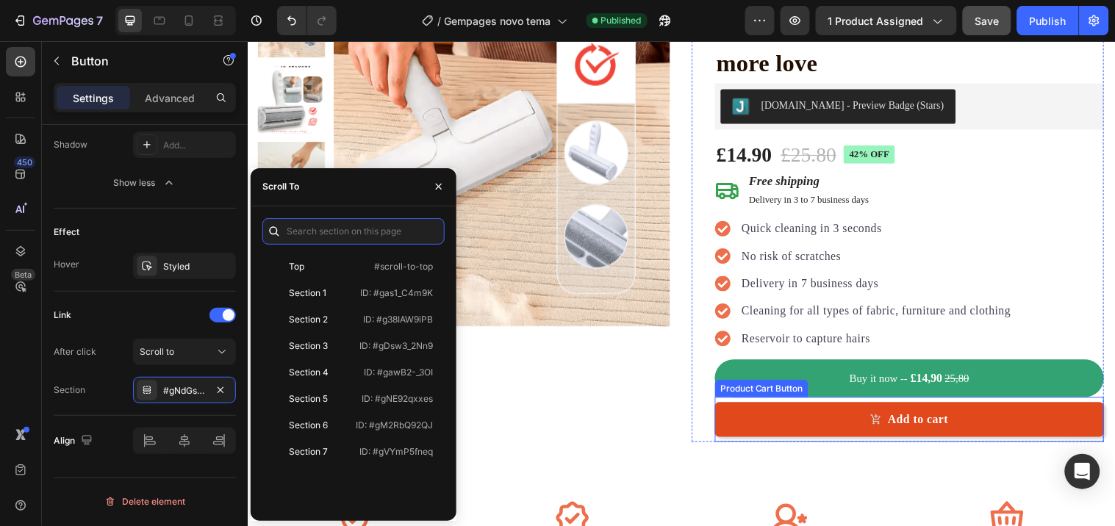
scroll to position [245, 0]
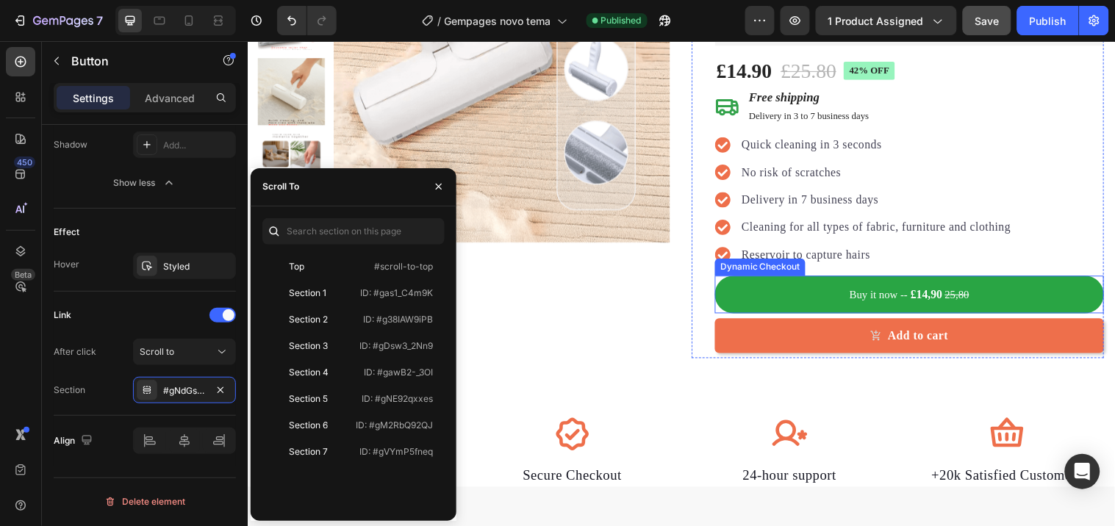
click at [847, 292] on button "Buy it now -- £14,90 25,80" at bounding box center [920, 298] width 395 height 38
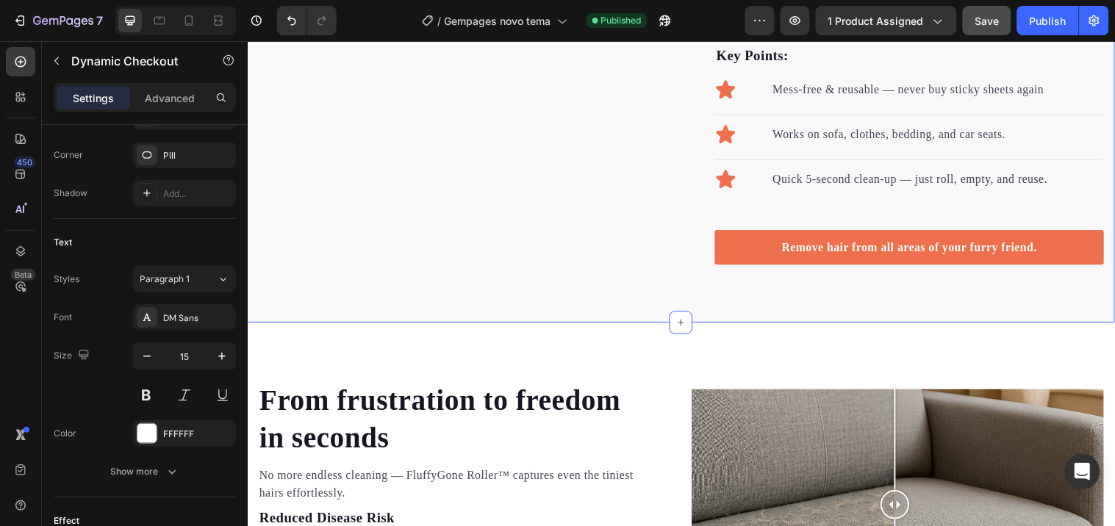
scroll to position [898, 0]
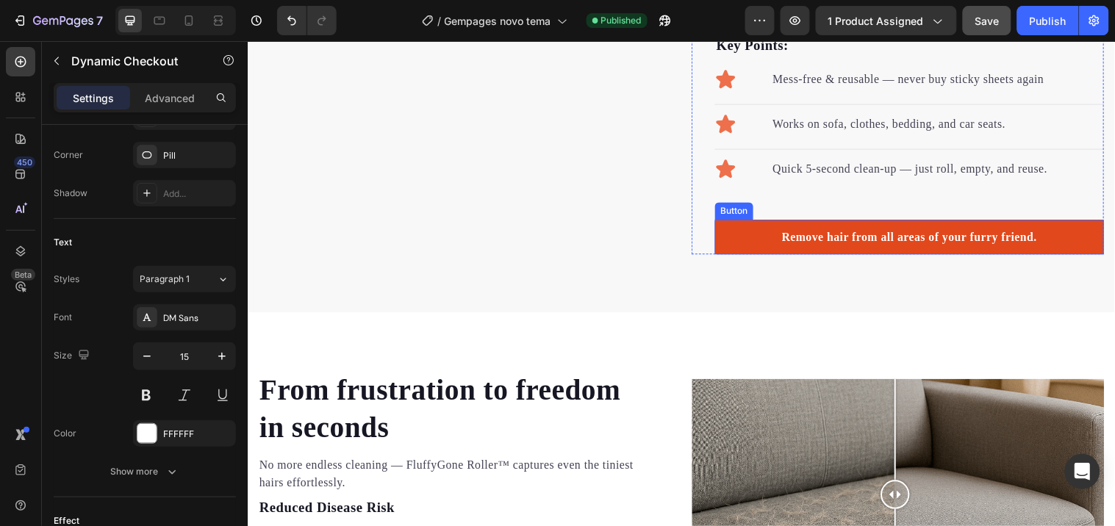
click at [771, 257] on link "Remove hair from all areas of your furry friend." at bounding box center [920, 239] width 395 height 35
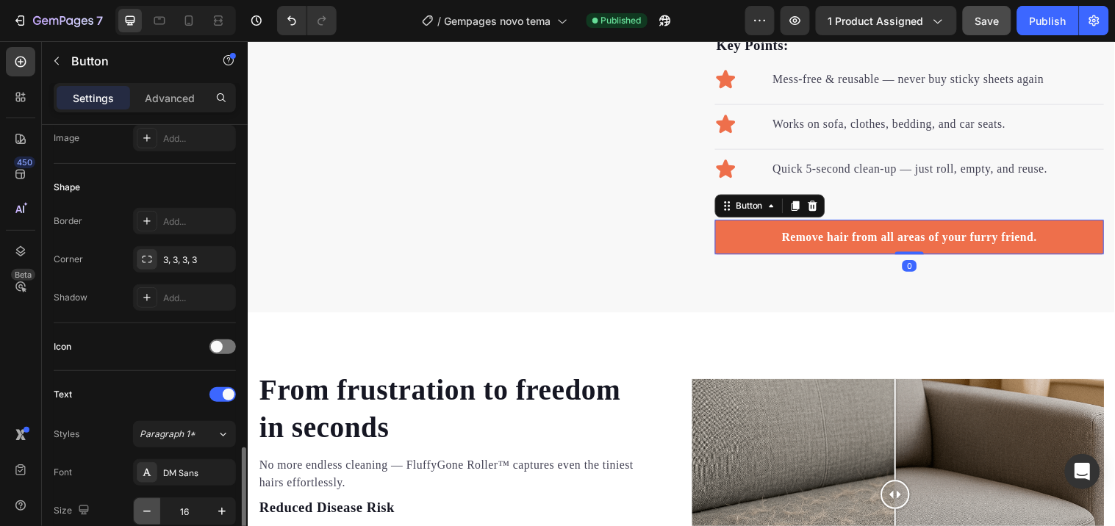
scroll to position [408, 0]
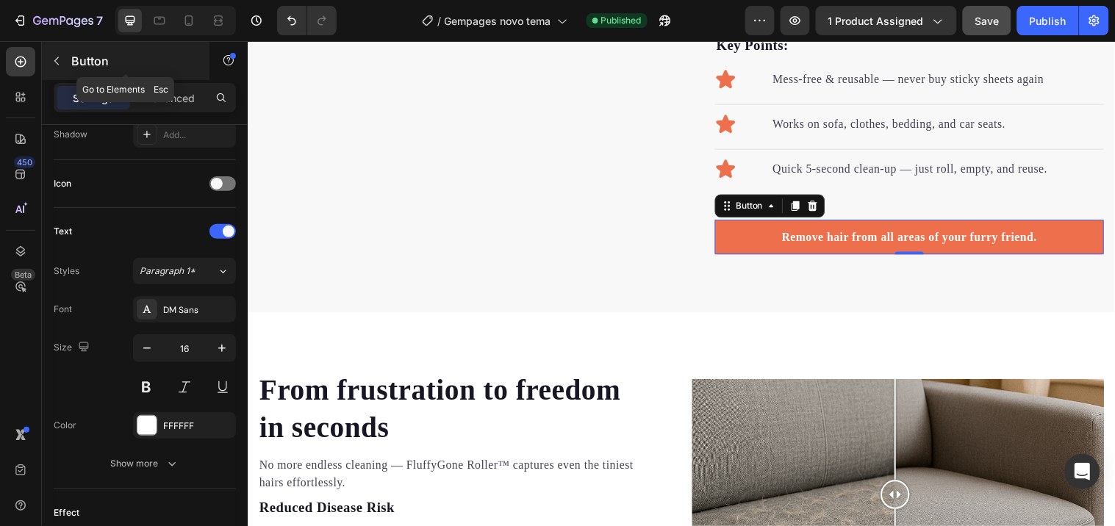
click at [48, 57] on button "button" at bounding box center [57, 61] width 24 height 24
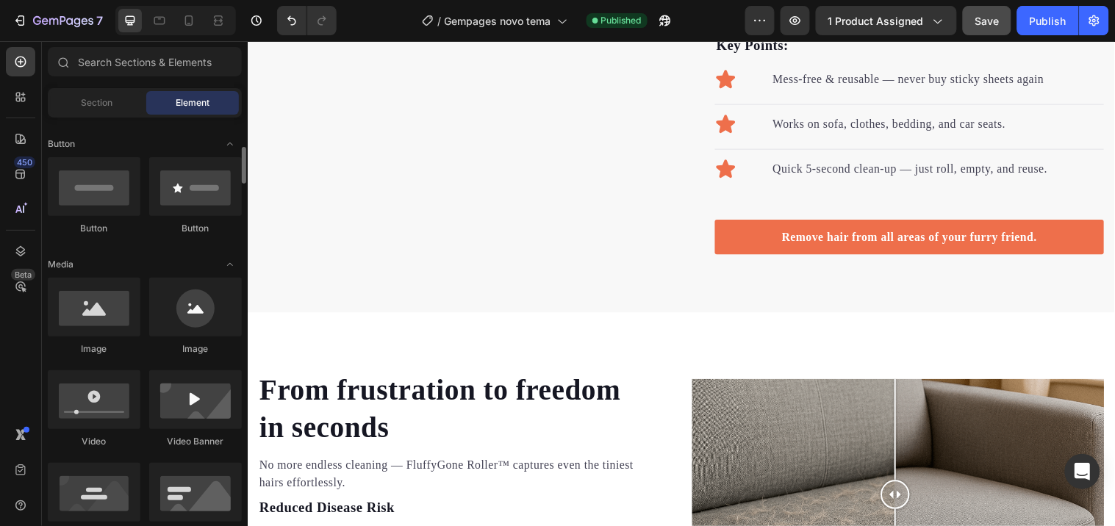
scroll to position [490, 0]
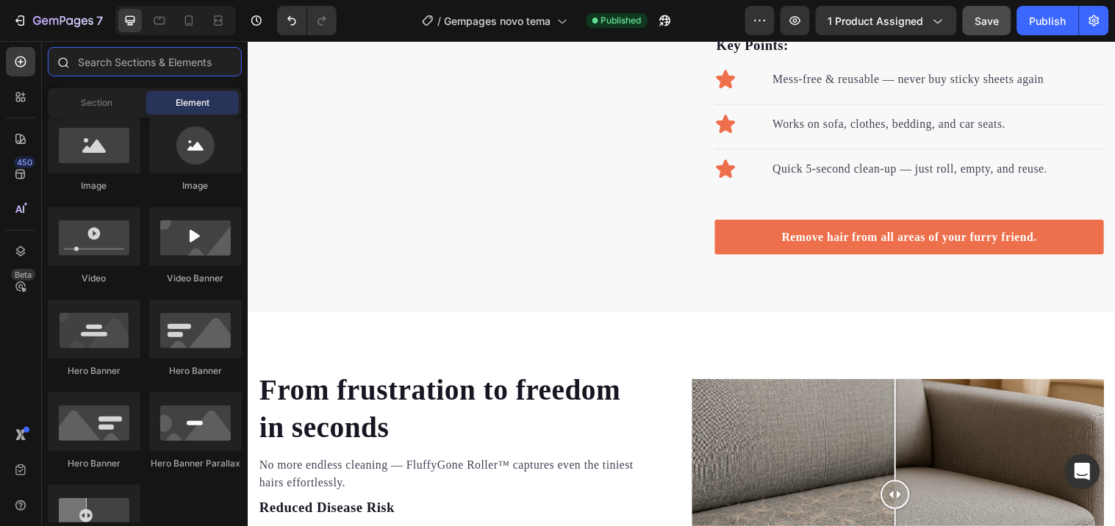
click at [112, 66] on input "text" at bounding box center [145, 61] width 194 height 29
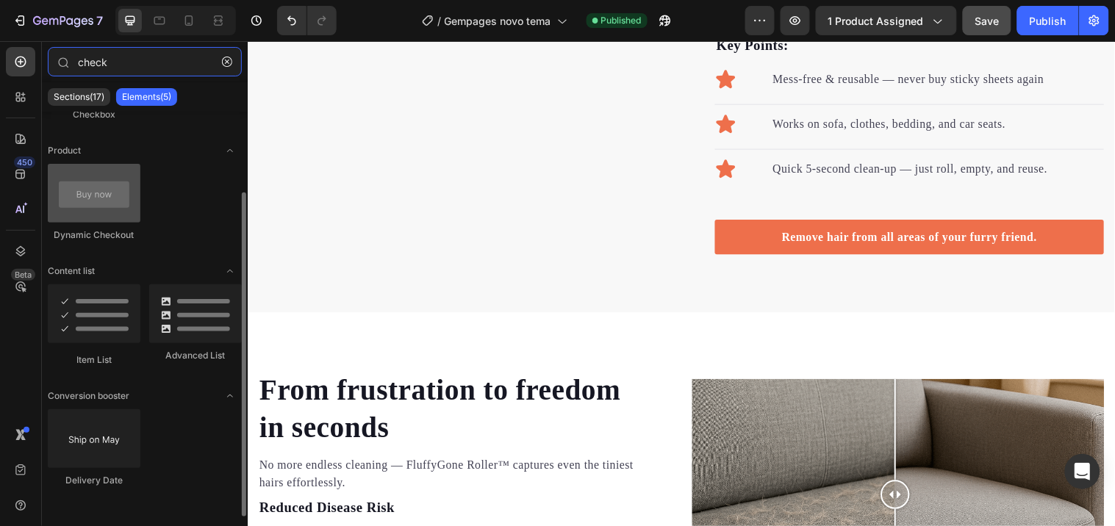
scroll to position [0, 0]
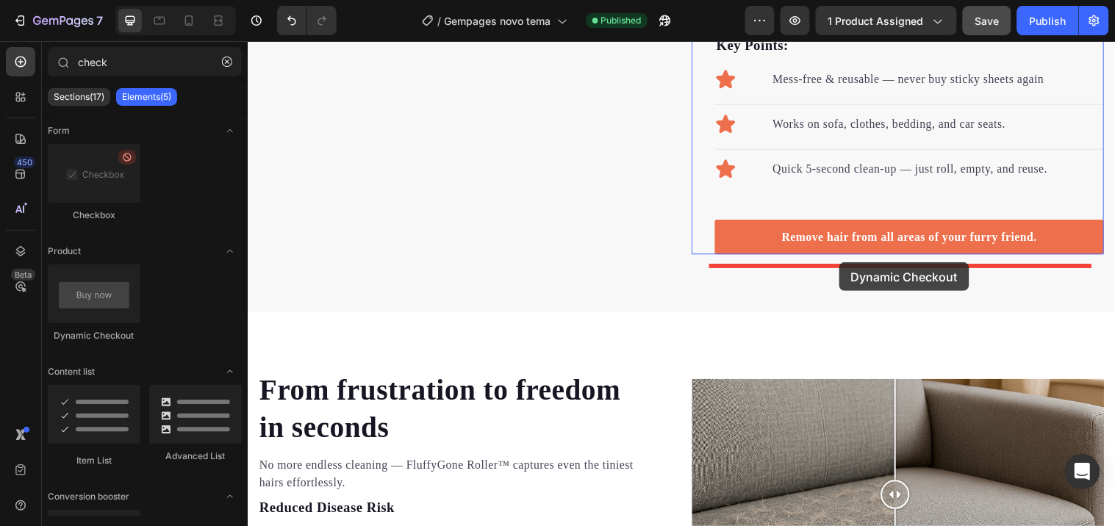
drag, startPoint x: 369, startPoint y: 333, endPoint x: 848, endPoint y: 265, distance: 484.0
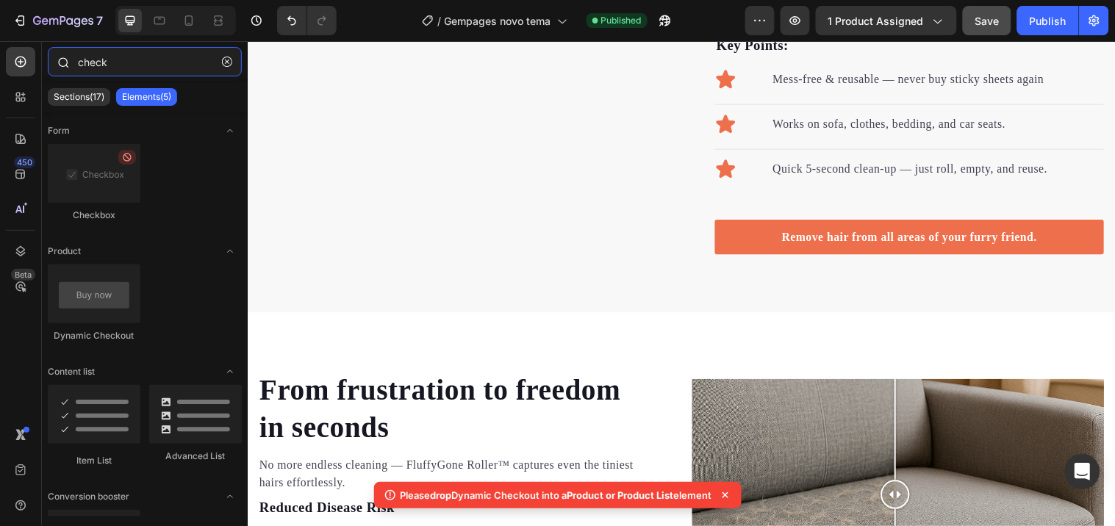
click at [91, 62] on input "check" at bounding box center [145, 61] width 194 height 29
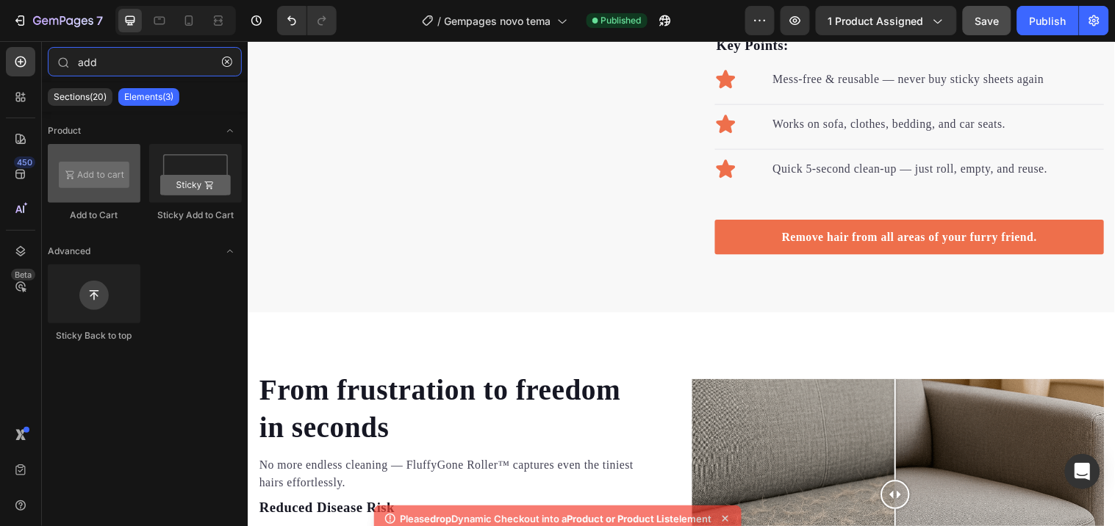
type input "add"
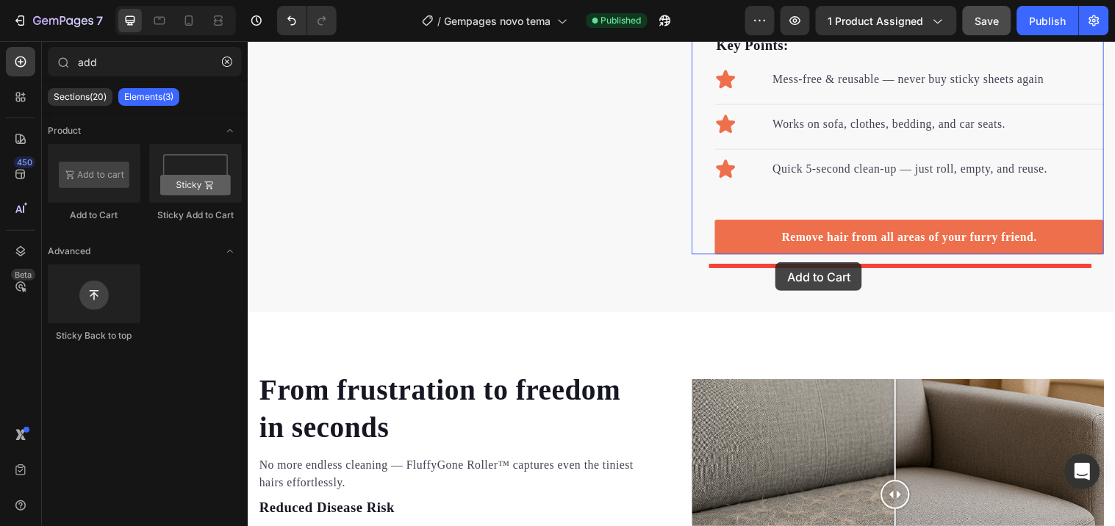
drag, startPoint x: 329, startPoint y: 224, endPoint x: 781, endPoint y: 265, distance: 454.7
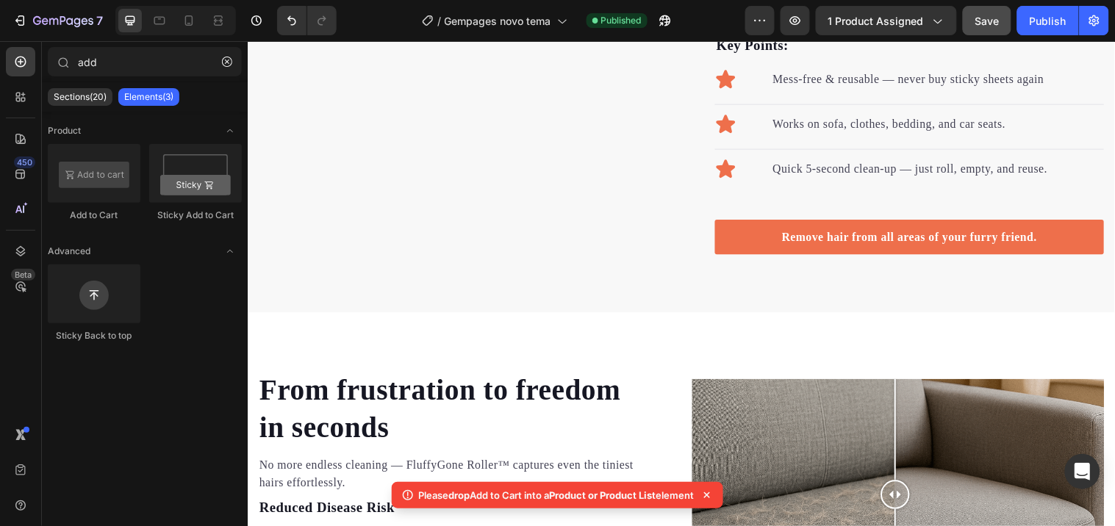
drag, startPoint x: 410, startPoint y: 489, endPoint x: 699, endPoint y: 504, distance: 289.3
click at [699, 504] on div "Please drop Add to Cart into a Product or Product List element" at bounding box center [558, 495] width 332 height 26
copy p "Please drop Add to Cart into a Product or Product List element"
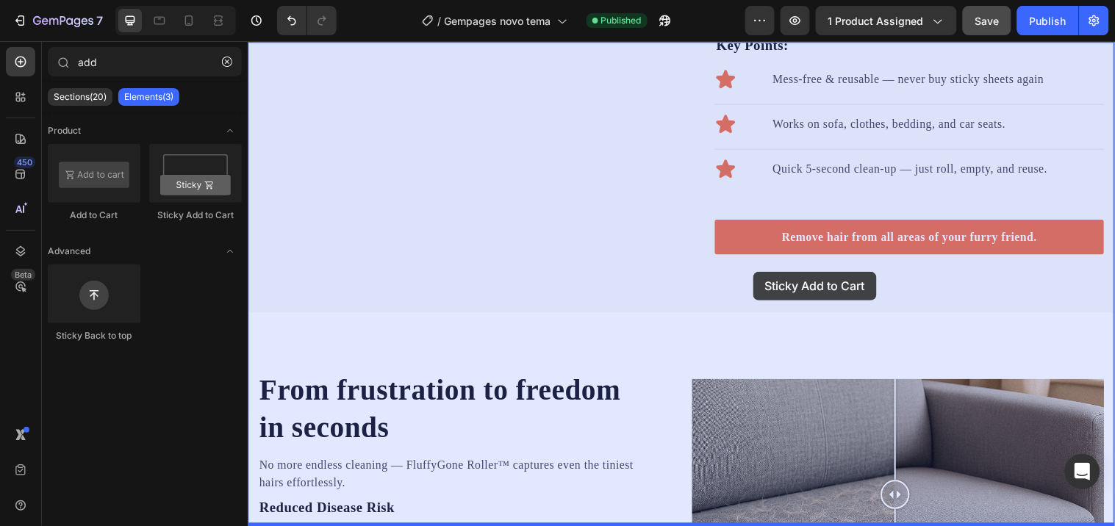
drag, startPoint x: 433, startPoint y: 222, endPoint x: 761, endPoint y: 275, distance: 332.1
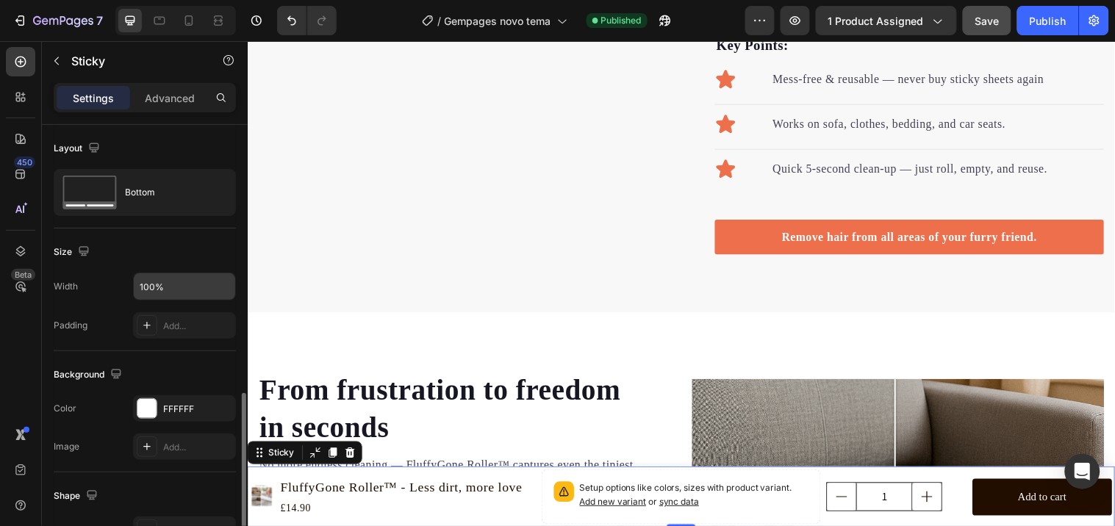
scroll to position [246, 0]
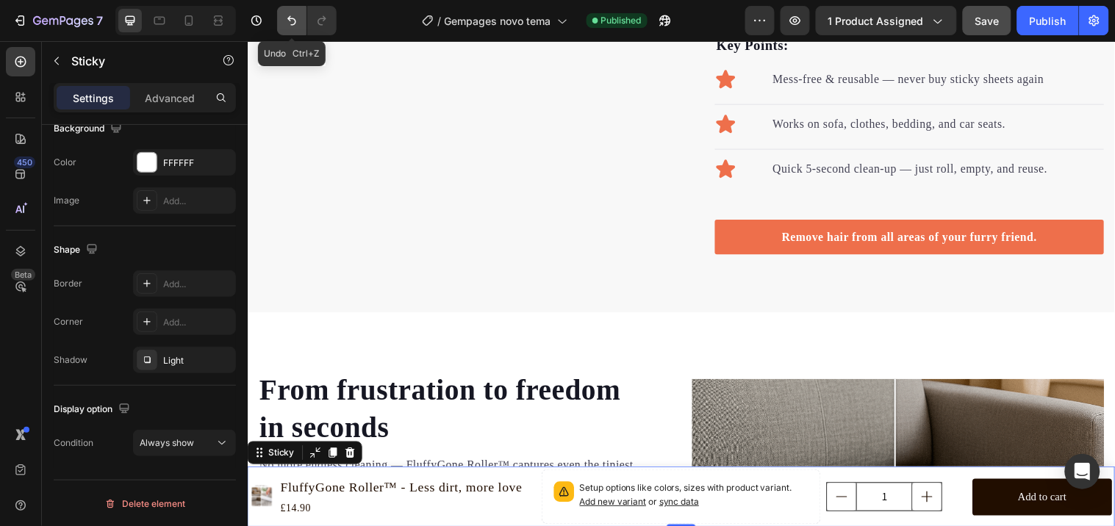
click at [278, 12] on button "Undo/Redo" at bounding box center [291, 20] width 29 height 29
click at [293, 18] on icon "Undo/Redo" at bounding box center [291, 21] width 9 height 10
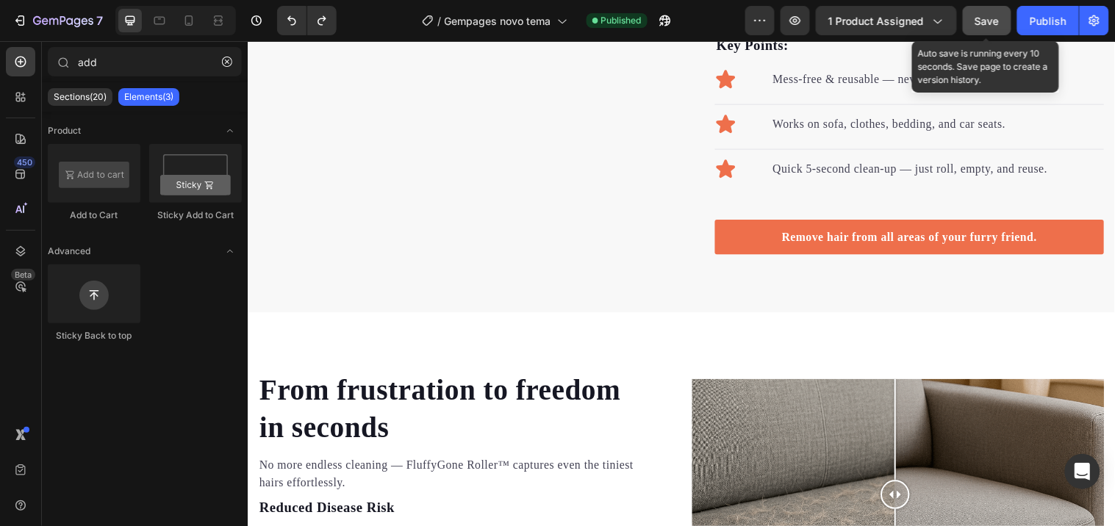
click at [989, 23] on span "Save" at bounding box center [987, 21] width 24 height 12
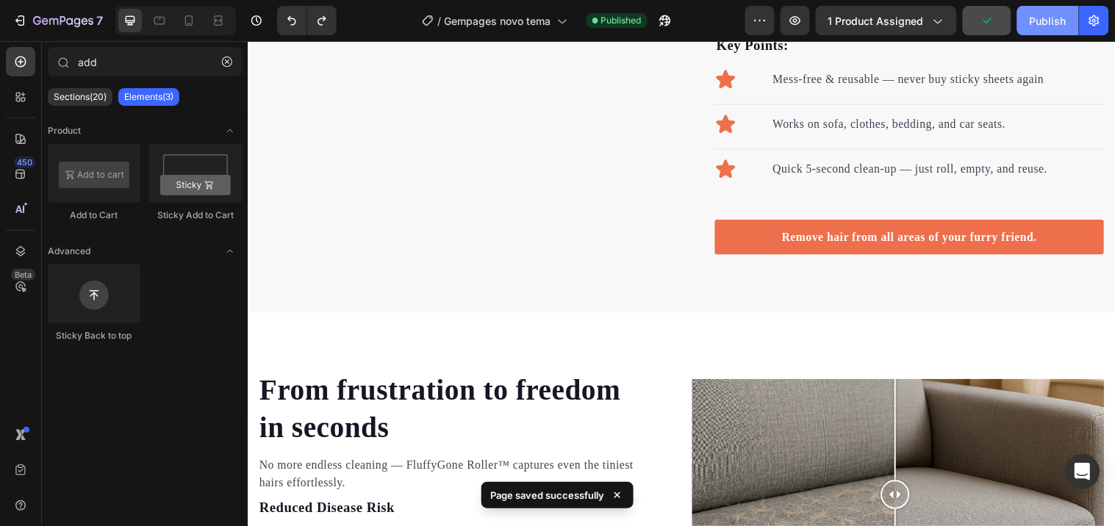
click at [1053, 26] on div "Publish" at bounding box center [1048, 20] width 37 height 15
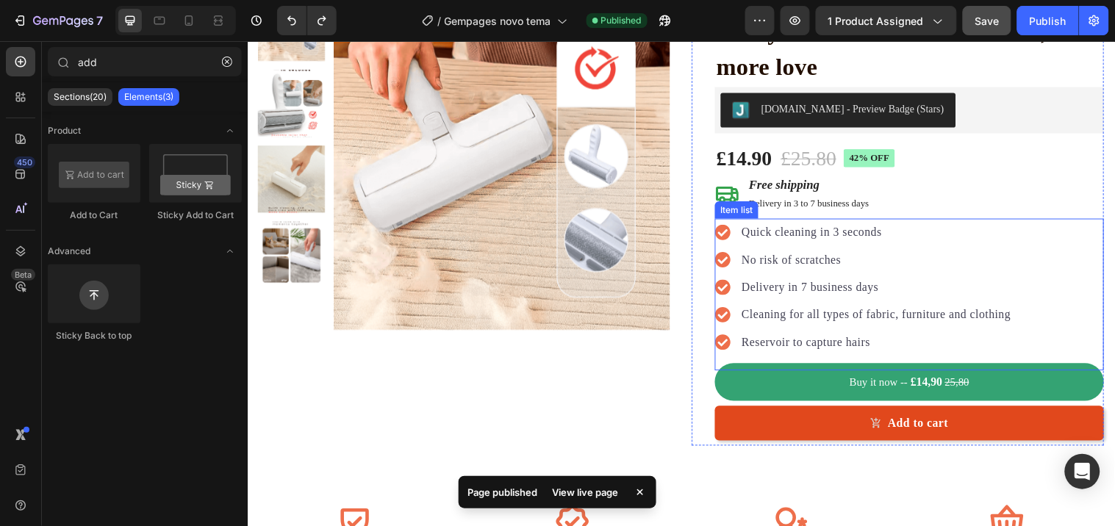
scroll to position [163, 0]
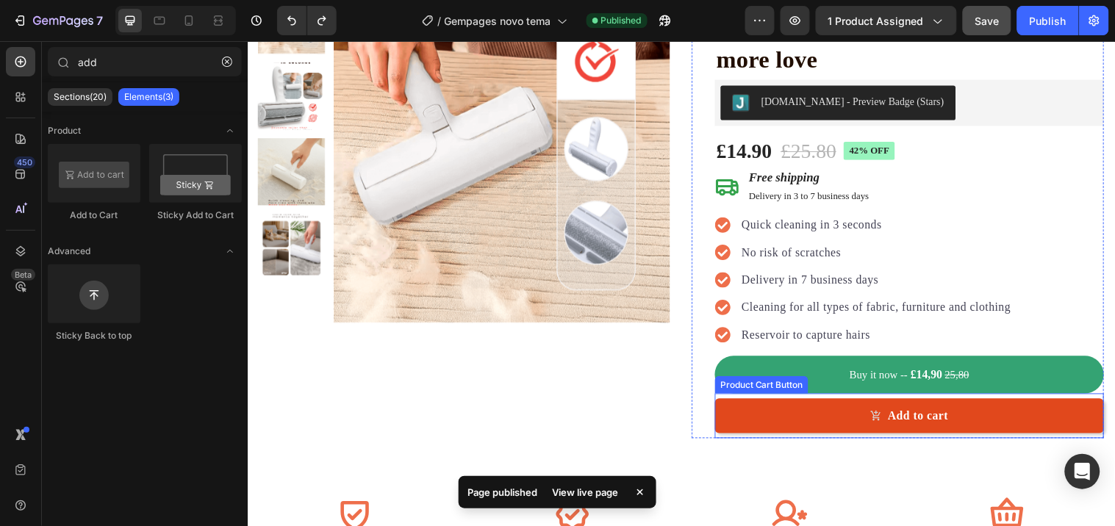
click at [799, 426] on button "Add to cart" at bounding box center [920, 421] width 395 height 35
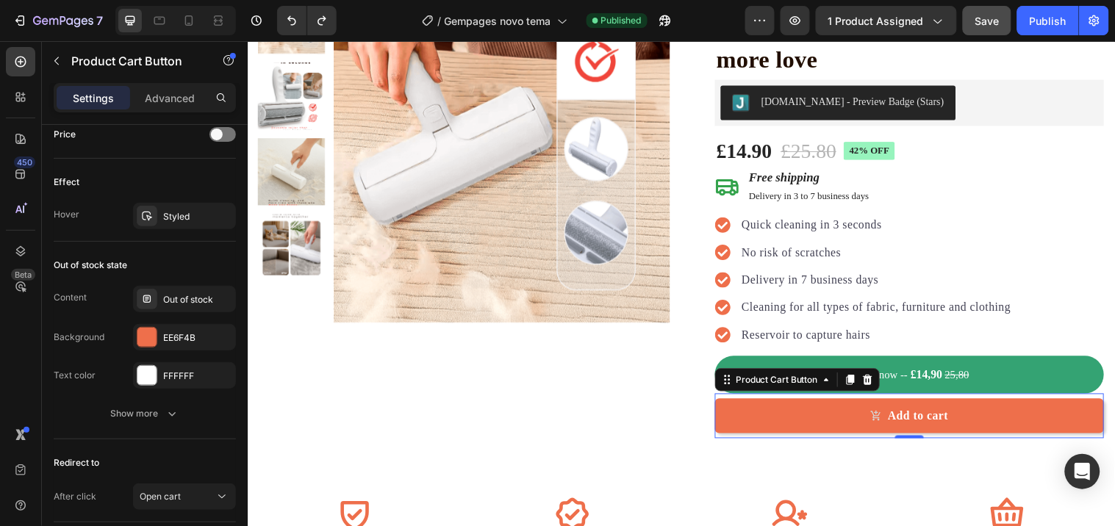
scroll to position [1225, 0]
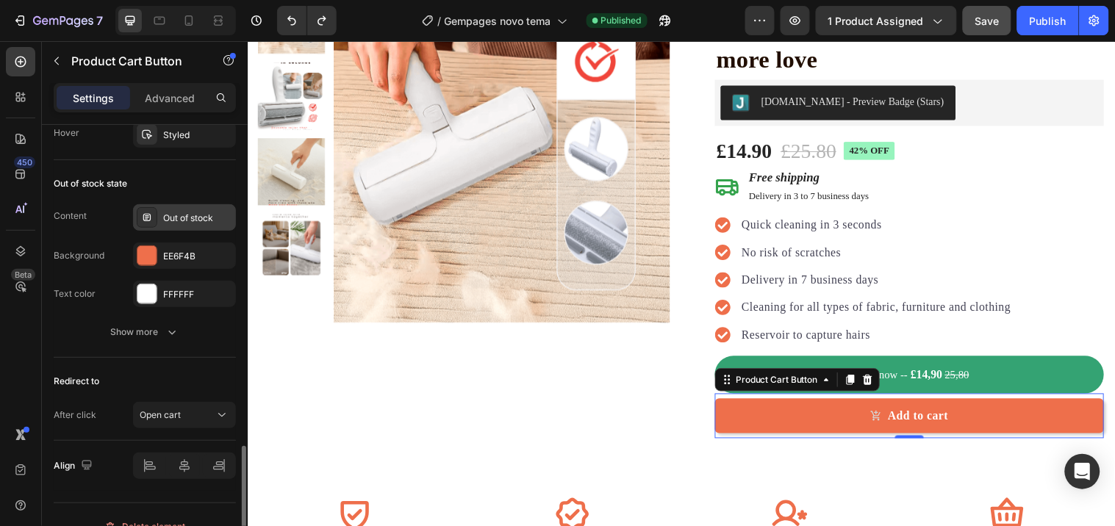
click at [187, 218] on div "Out of stock" at bounding box center [197, 218] width 69 height 13
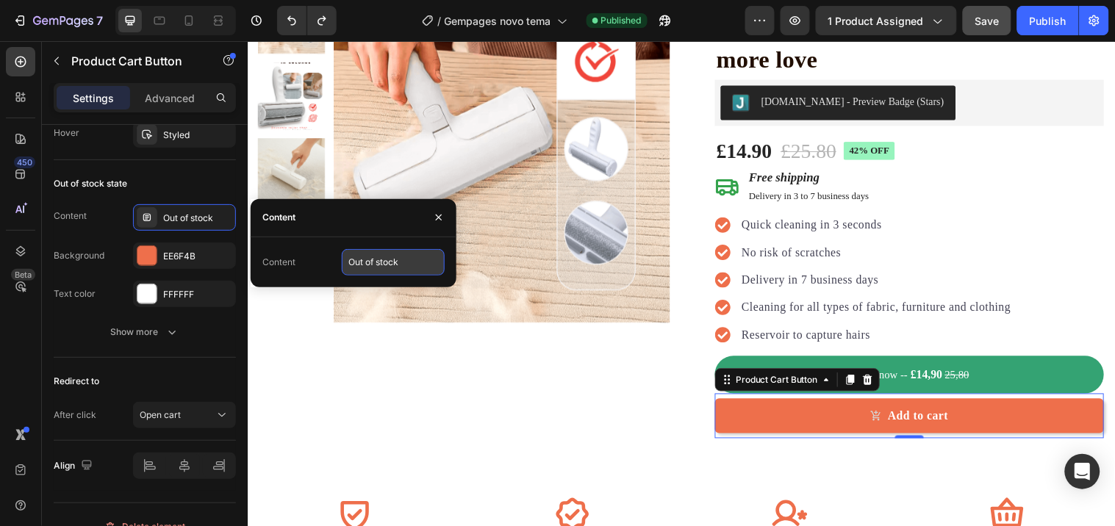
click at [398, 271] on input "Out of stock" at bounding box center [393, 262] width 103 height 26
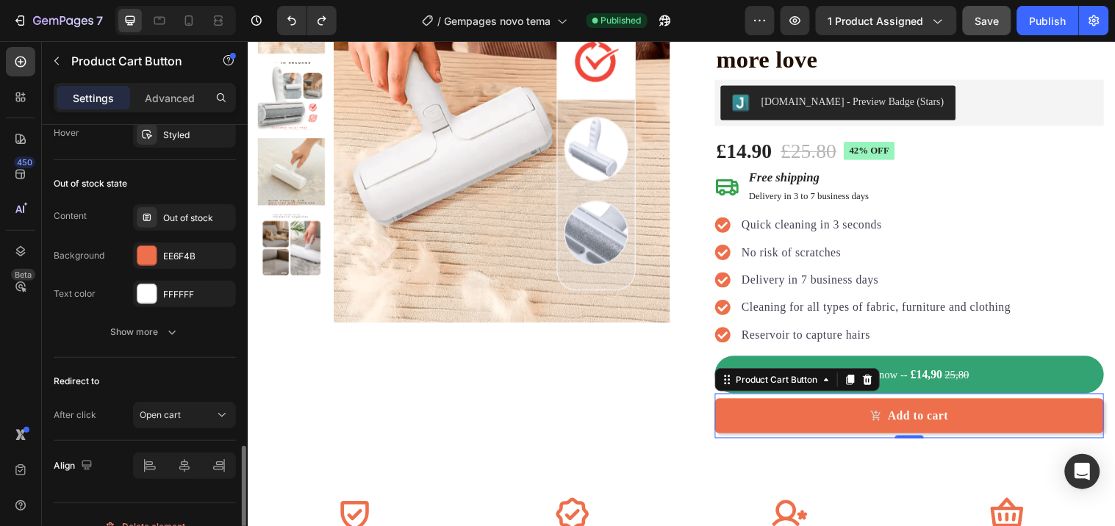
click at [127, 197] on div "Out of stock state Content Out of stock Background EE6F4B Text color FFFFFF Sho…" at bounding box center [145, 259] width 182 height 198
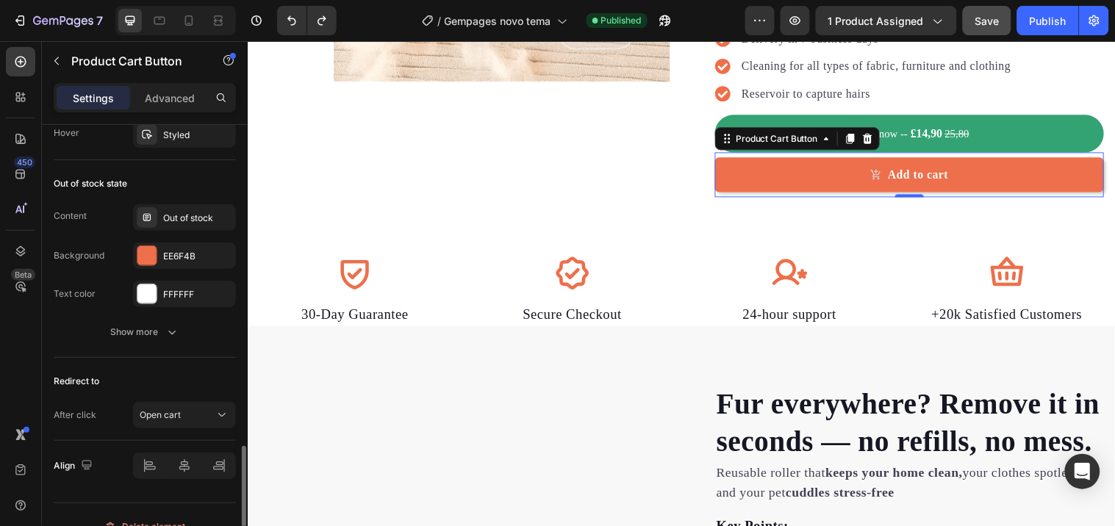
scroll to position [1248, 0]
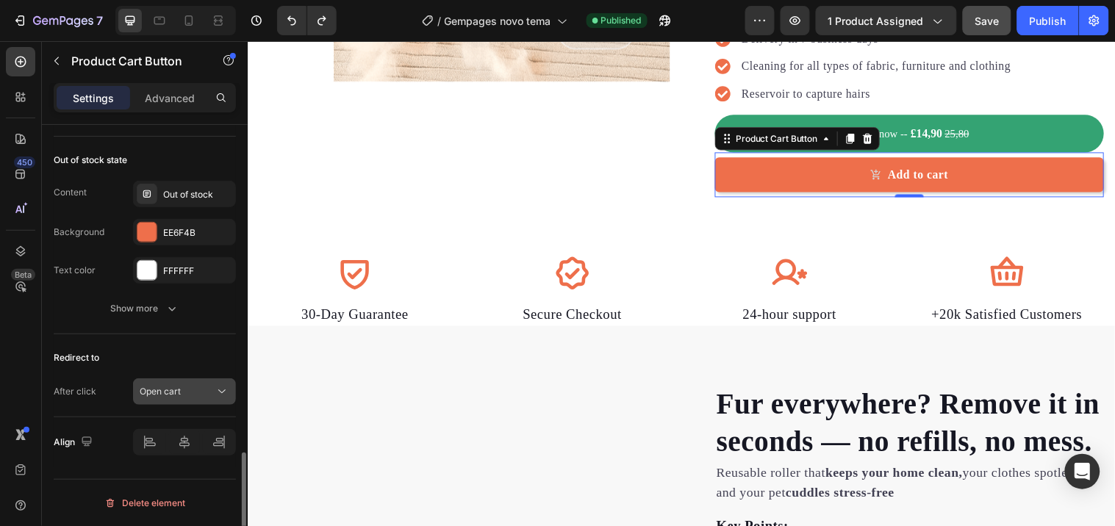
click at [170, 393] on span "Open cart" at bounding box center [160, 391] width 41 height 11
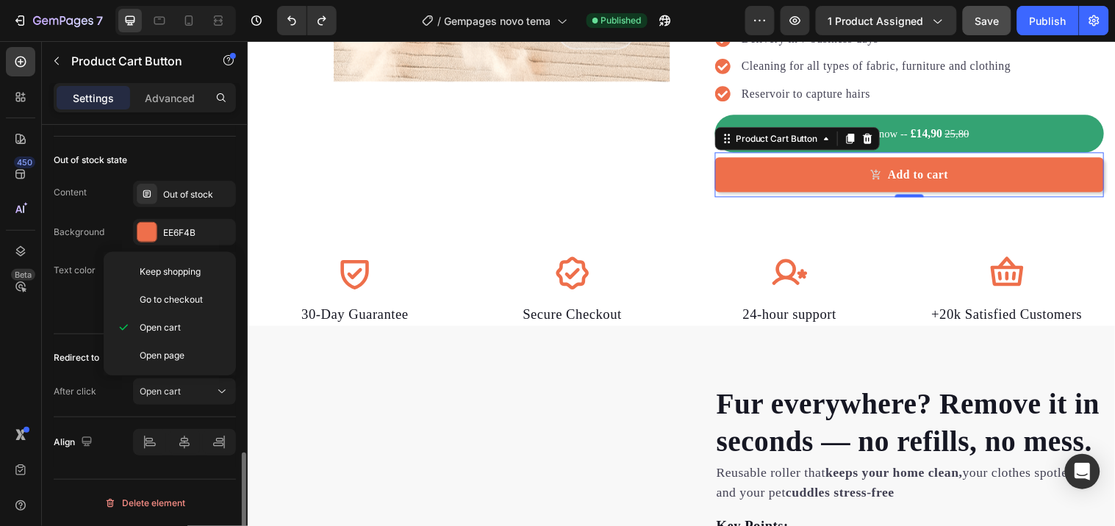
click at [93, 395] on div "After click" at bounding box center [75, 391] width 43 height 13
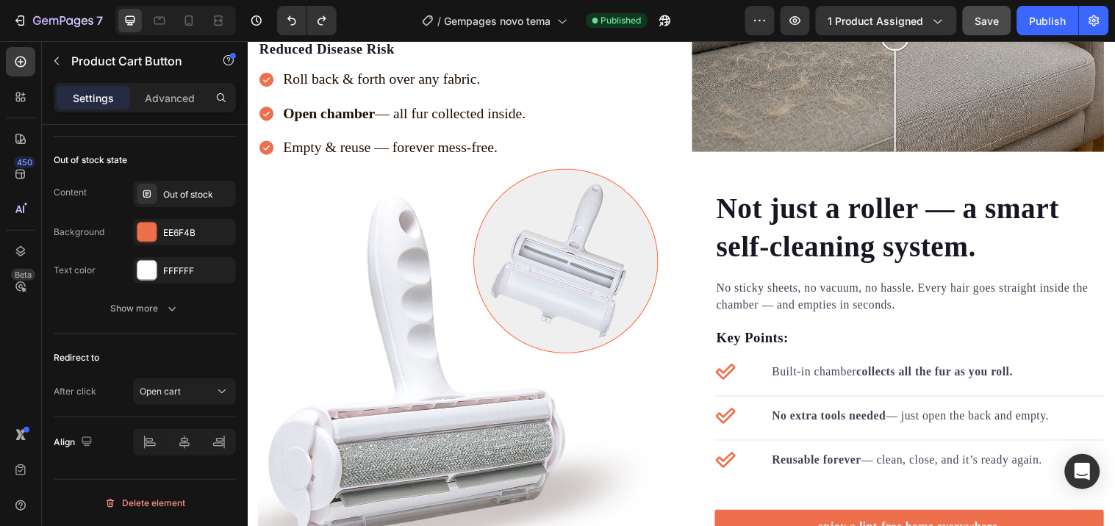
scroll to position [1960, 0]
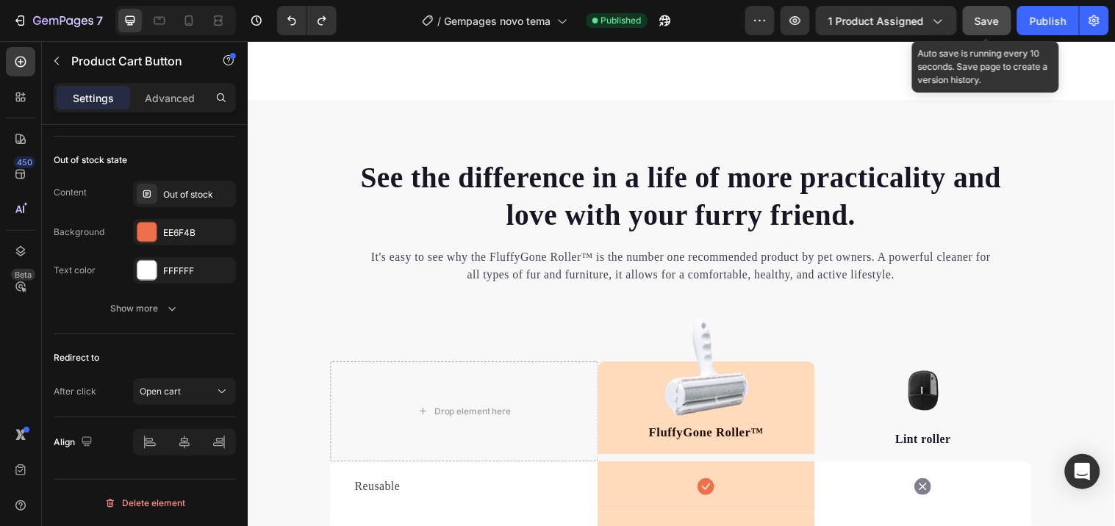
click at [1000, 17] on button "Save" at bounding box center [987, 20] width 49 height 29
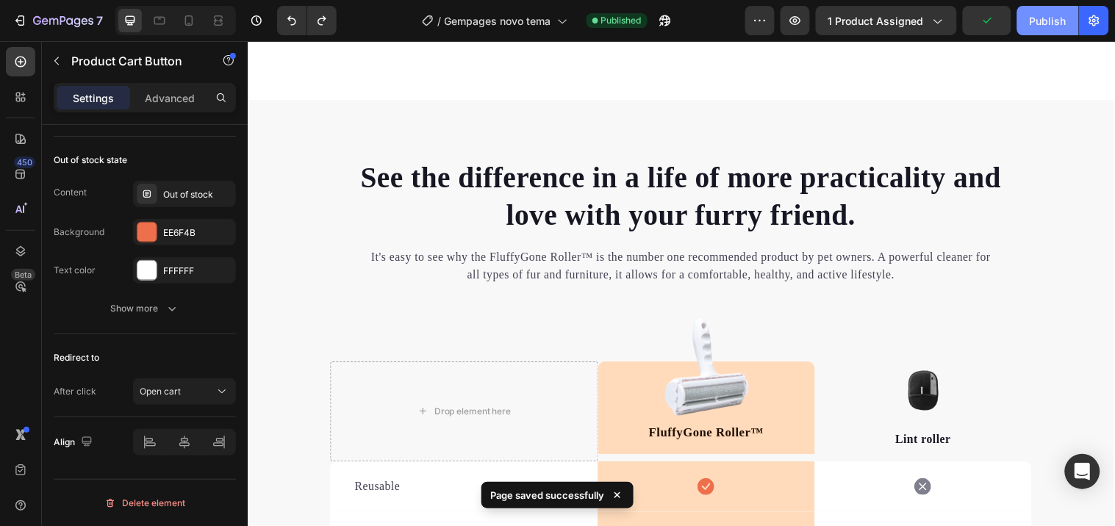
click at [1046, 18] on div "Publish" at bounding box center [1048, 20] width 37 height 15
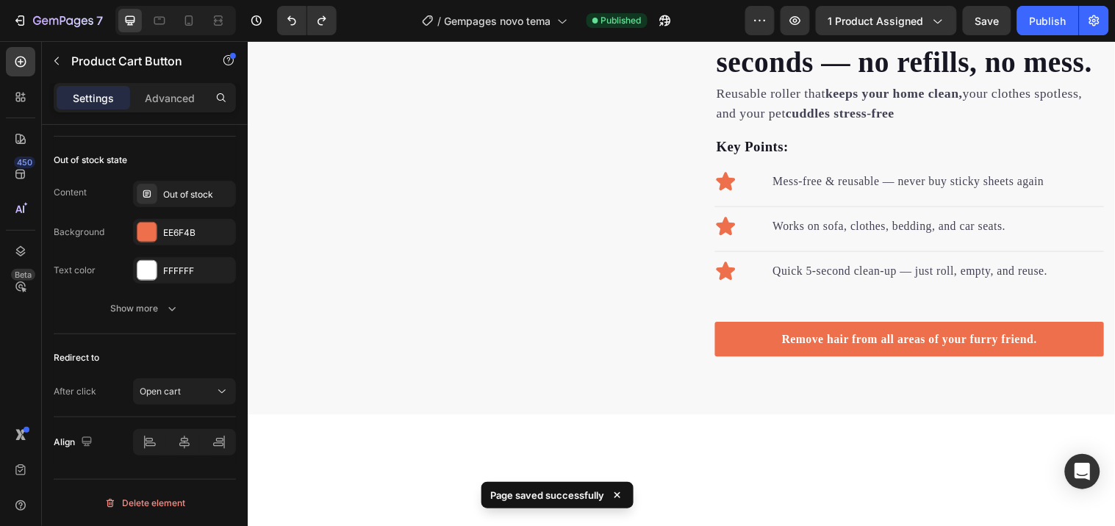
scroll to position [0, 0]
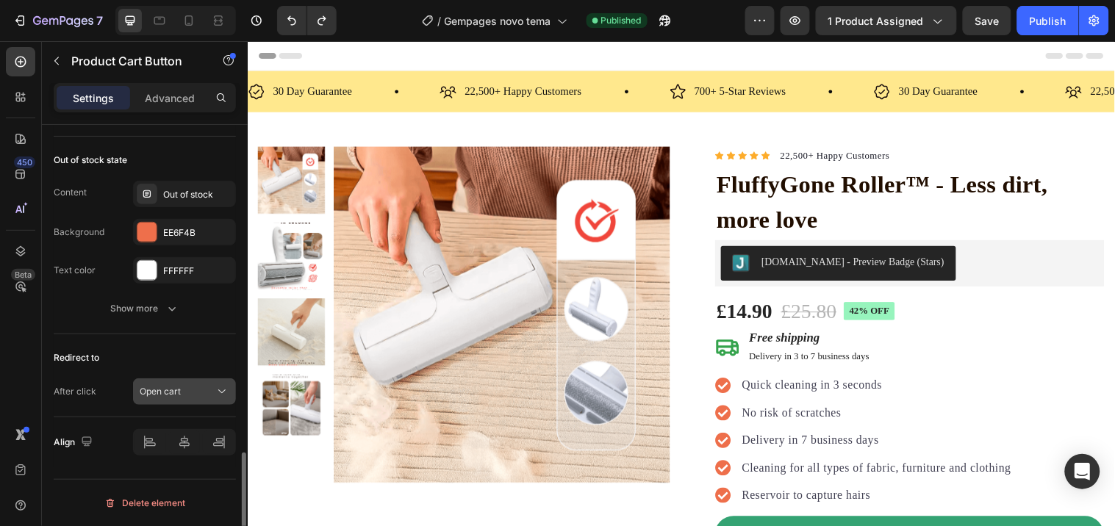
click at [195, 397] on div "Open cart" at bounding box center [177, 391] width 75 height 13
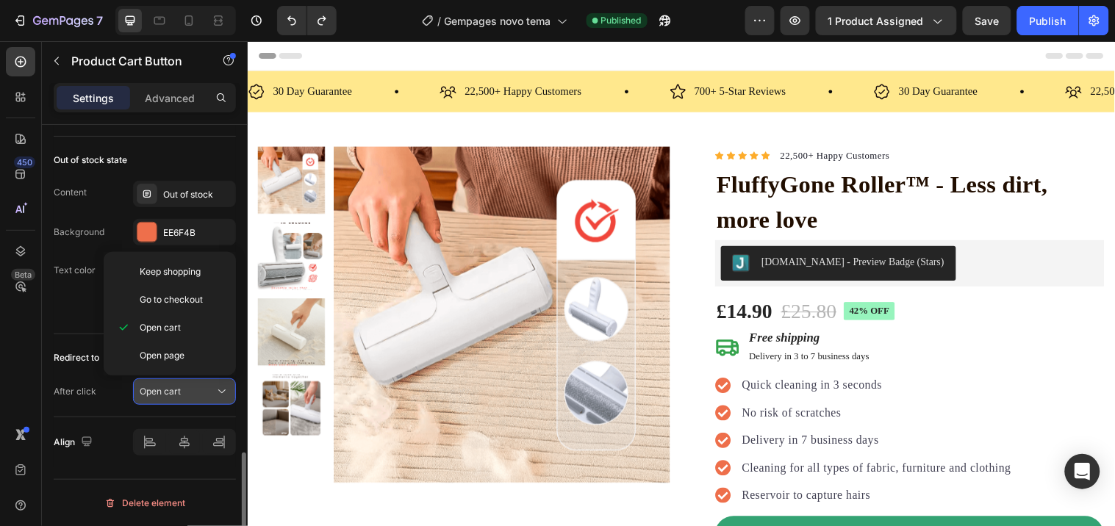
click at [195, 397] on div "Open cart" at bounding box center [177, 391] width 75 height 13
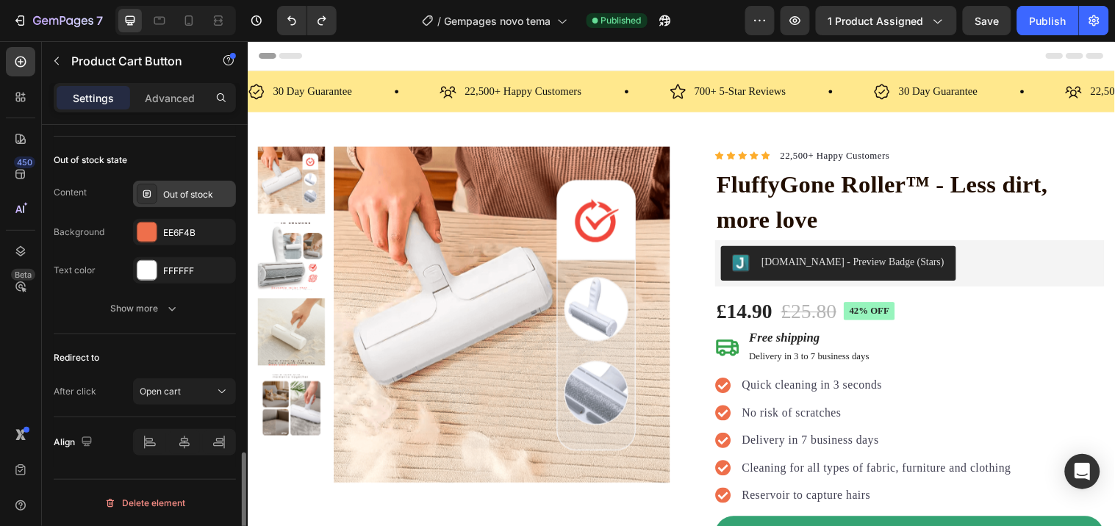
click at [162, 203] on div "Out of stock" at bounding box center [184, 194] width 103 height 26
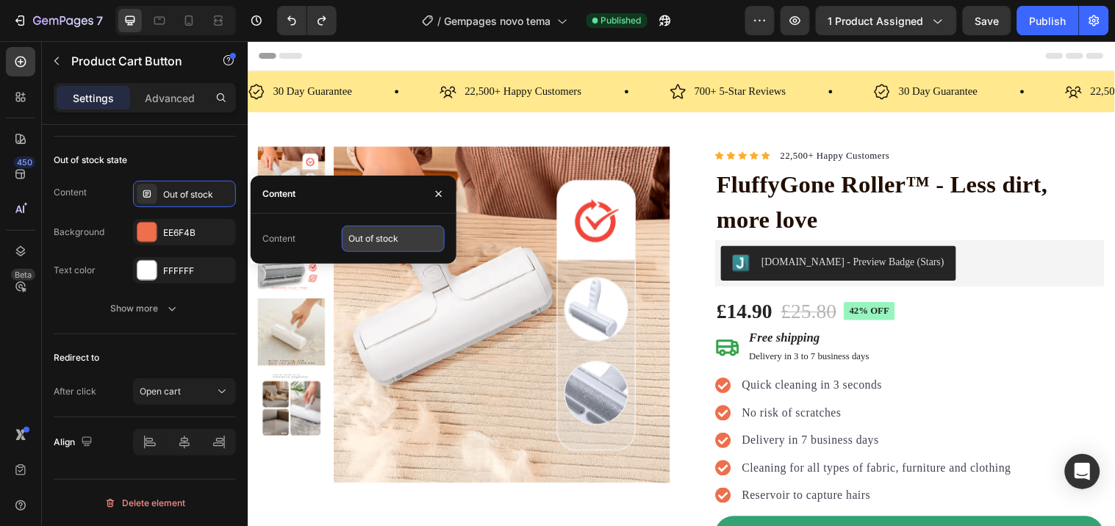
click at [379, 240] on input "Out of stock" at bounding box center [393, 239] width 103 height 26
paste input "Available"
type input "Available"
click at [107, 195] on div "Content Out of stock" at bounding box center [145, 194] width 182 height 26
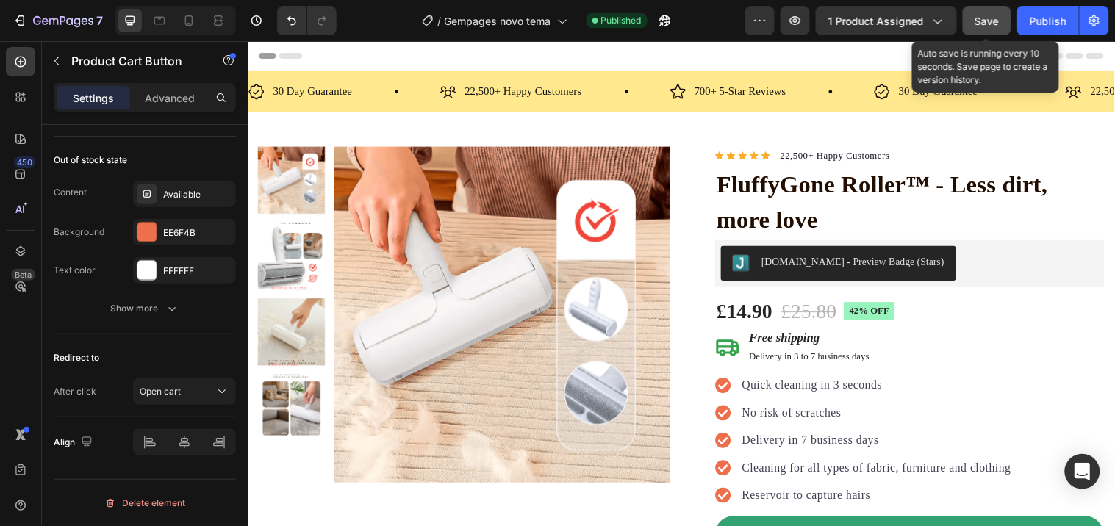
click at [991, 31] on button "Save" at bounding box center [987, 20] width 49 height 29
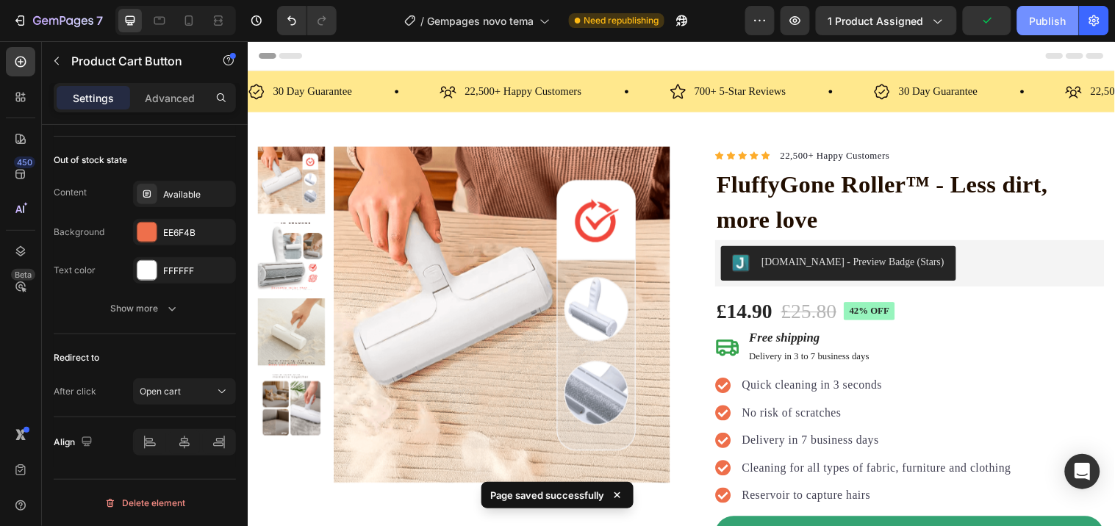
click at [1031, 17] on div "Publish" at bounding box center [1048, 20] width 37 height 15
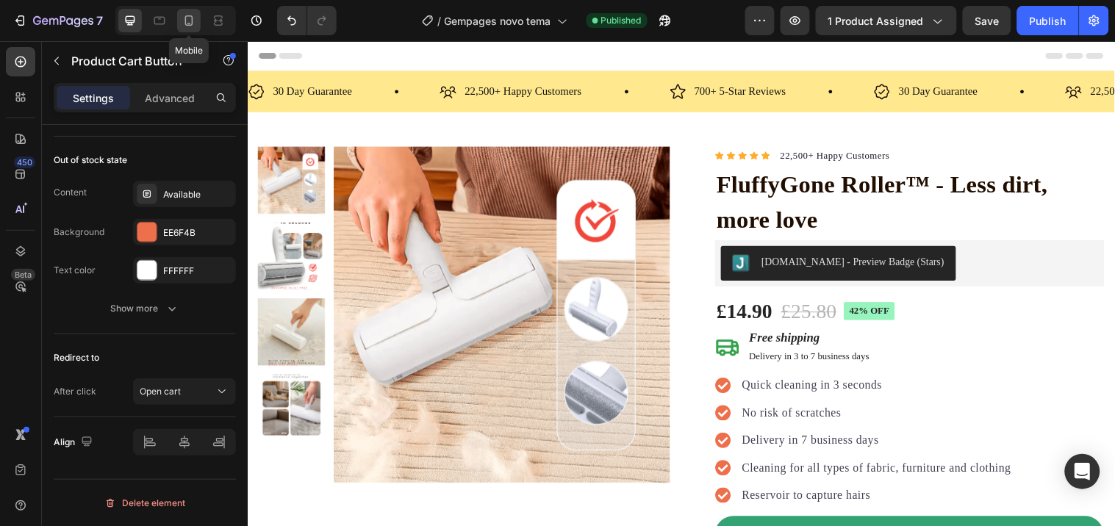
click at [191, 15] on icon at bounding box center [189, 20] width 15 height 15
type input "14"
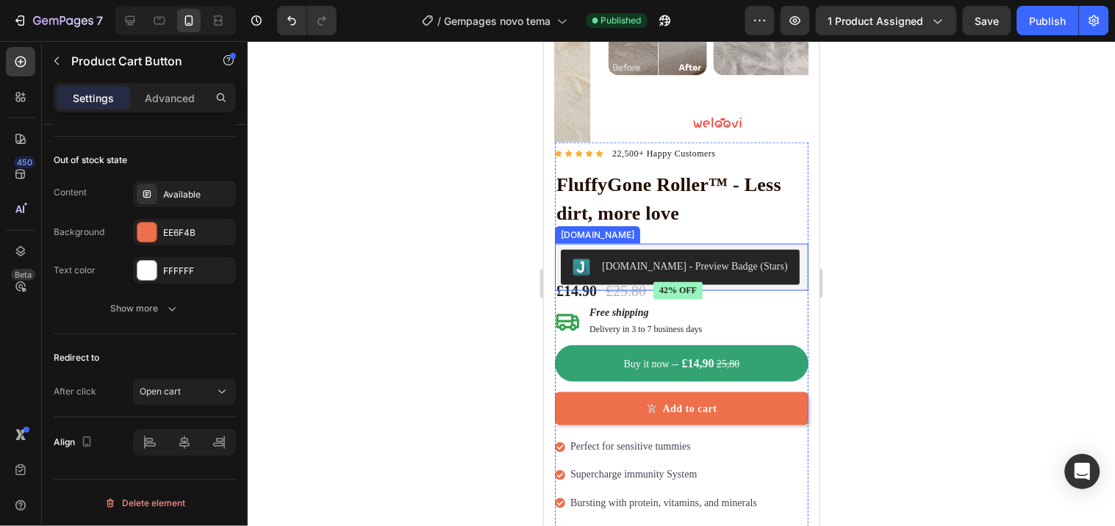
scroll to position [341, 0]
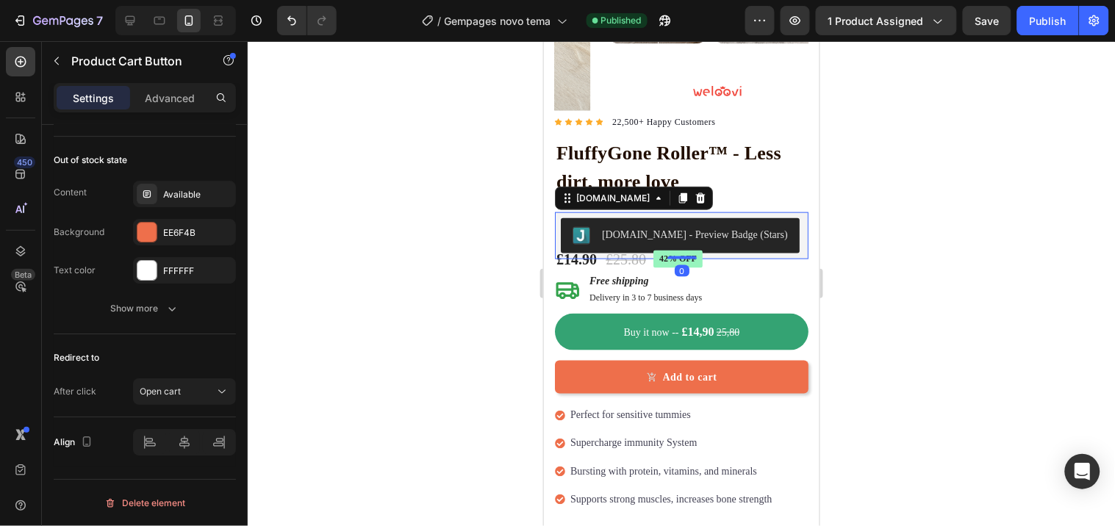
click at [753, 226] on div "[DOMAIN_NAME] - Preview Badge (Stars)" at bounding box center [694, 233] width 186 height 15
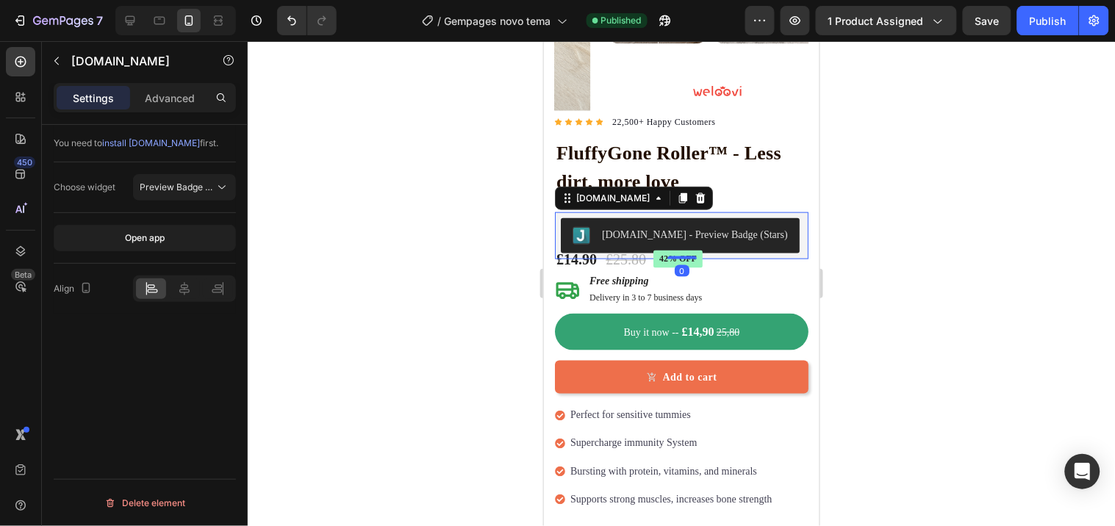
scroll to position [0, 0]
click at [149, 96] on p "Advanced" at bounding box center [170, 97] width 50 height 15
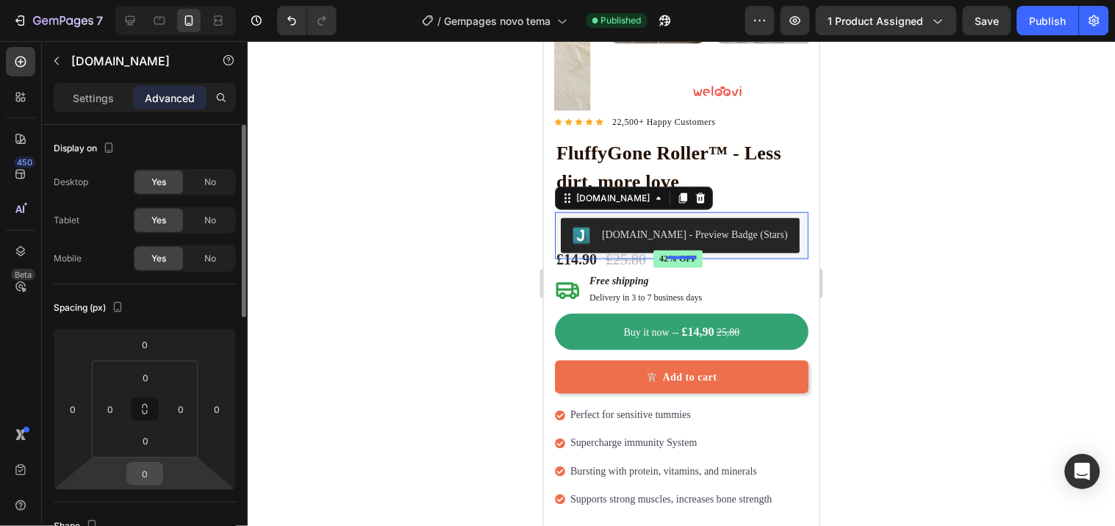
click at [151, 468] on input "0" at bounding box center [144, 474] width 29 height 22
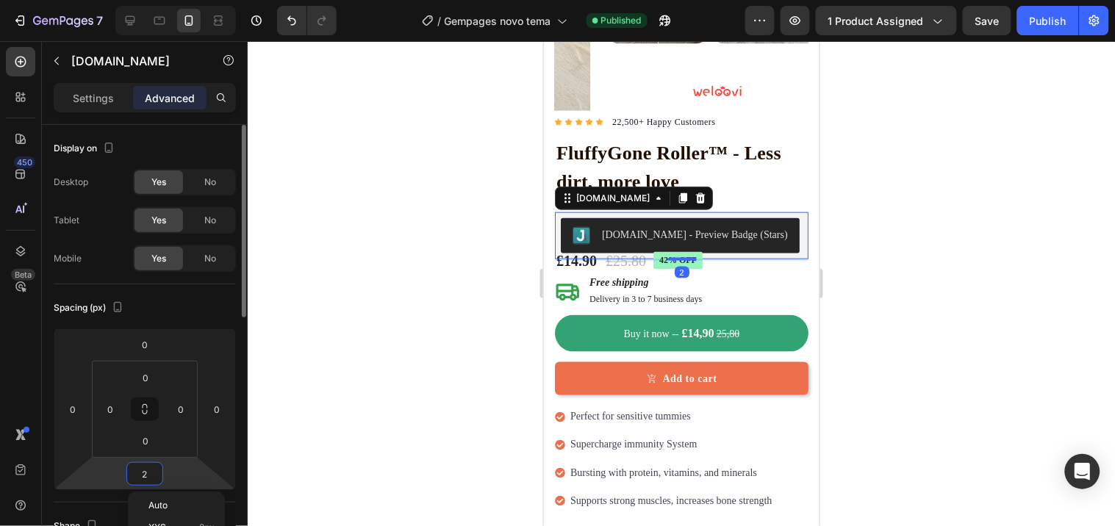
type input "20"
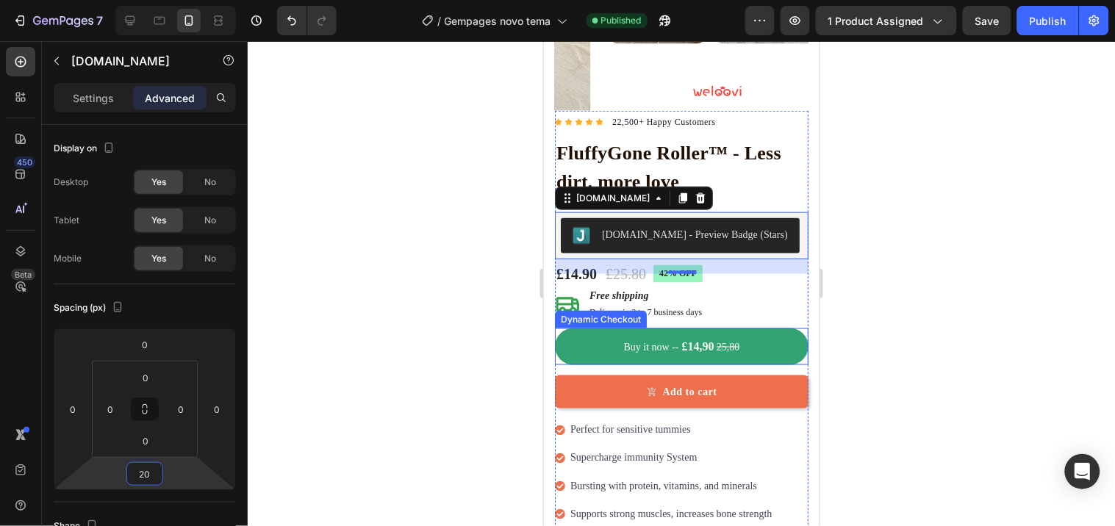
click at [595, 312] on div "Dynamic Checkout" at bounding box center [600, 318] width 86 height 13
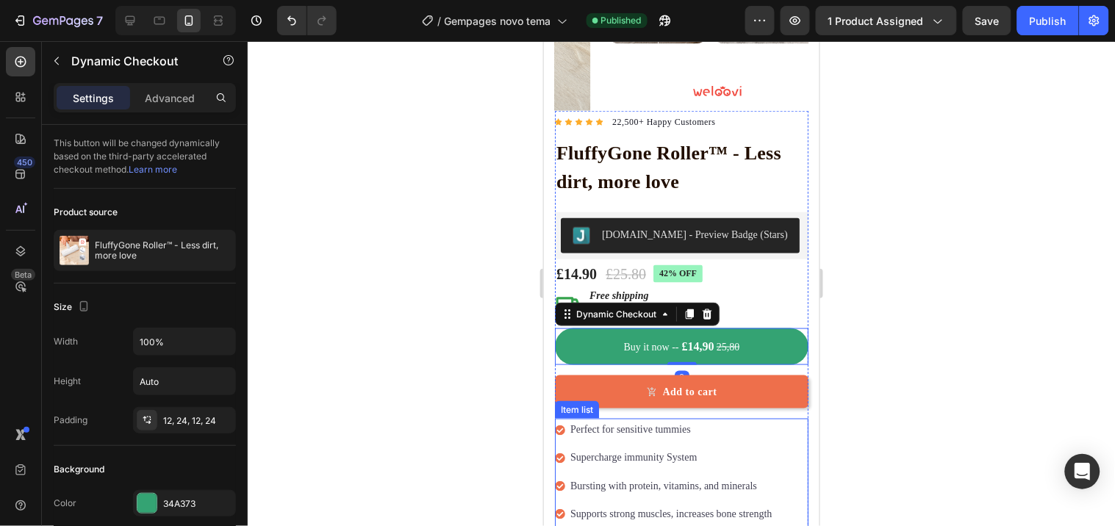
click at [702, 420] on p "Perfect for sensitive tummies" at bounding box center [671, 429] width 202 height 18
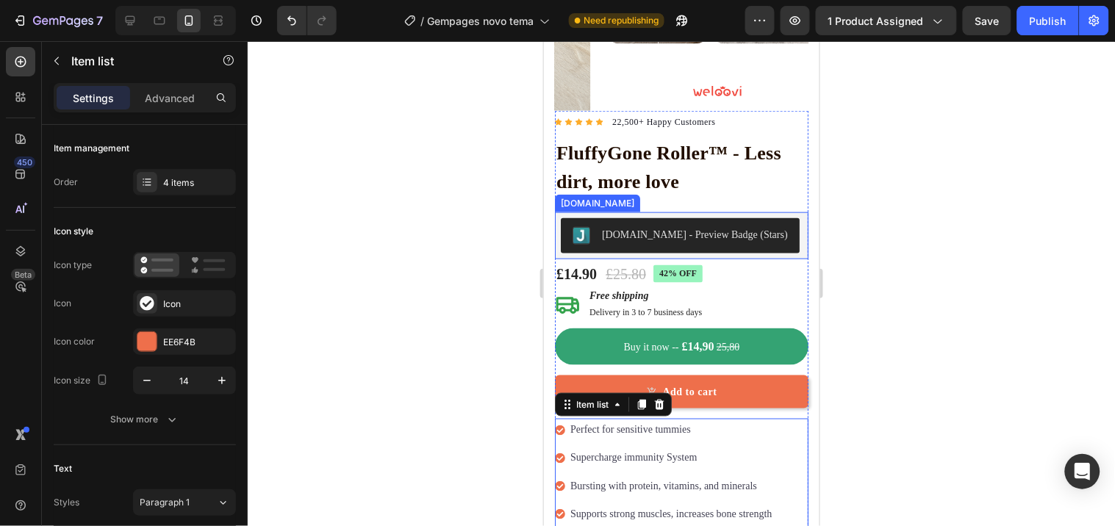
click at [736, 226] on div "[DOMAIN_NAME] - Preview Badge (Stars)" at bounding box center [694, 233] width 186 height 15
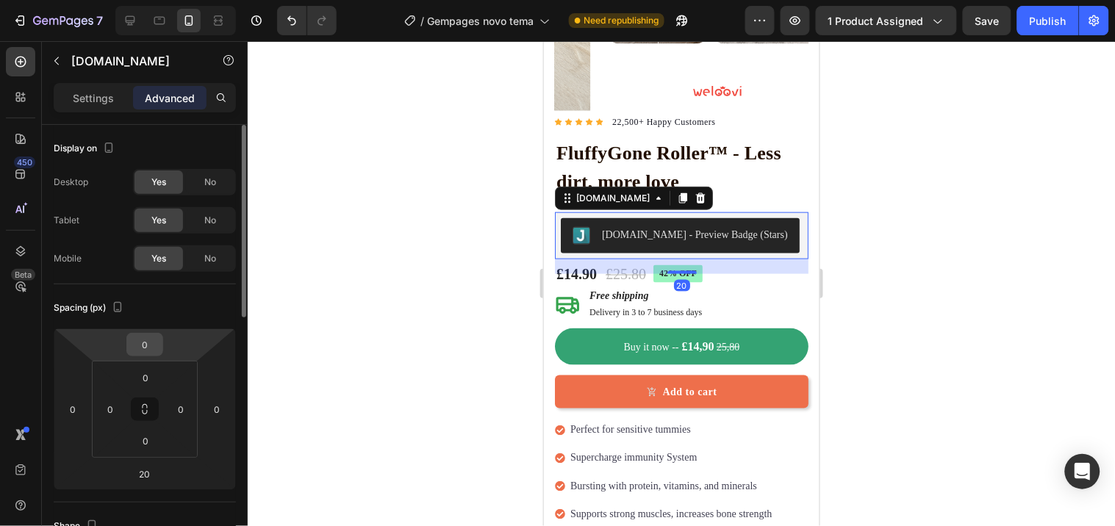
click at [156, 347] on input "0" at bounding box center [144, 345] width 29 height 22
type input "-10"
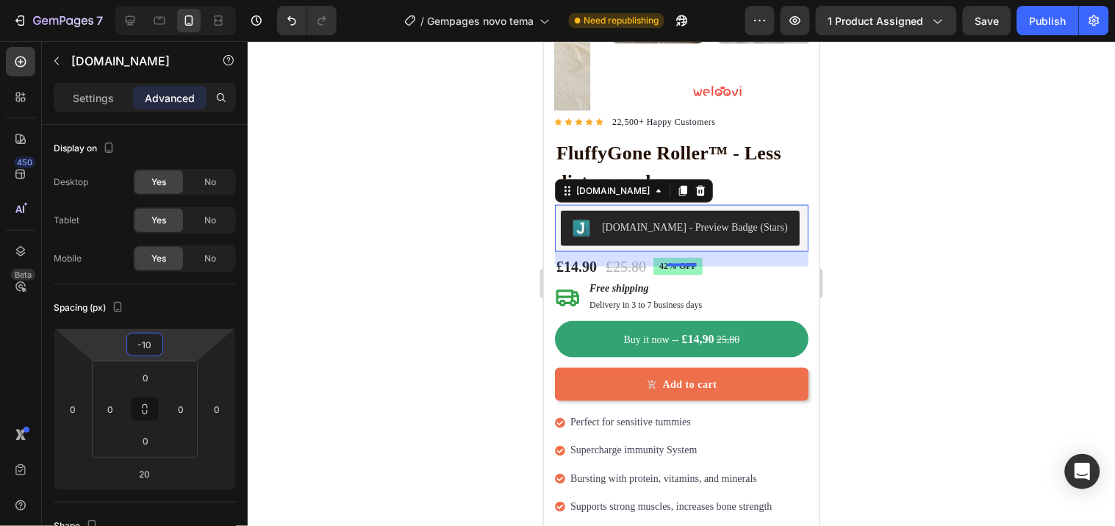
click at [573, 284] on icon at bounding box center [566, 296] width 24 height 24
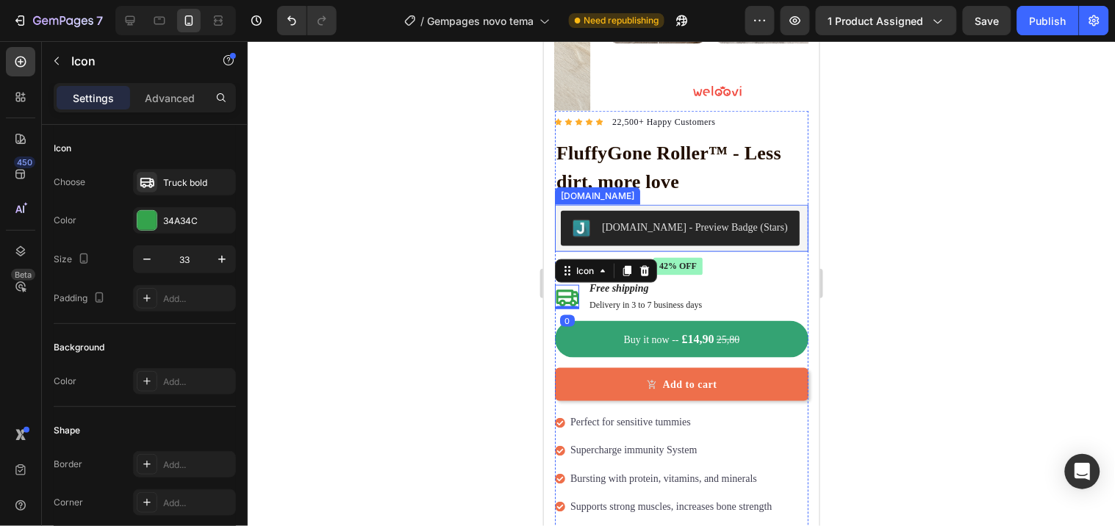
drag, startPoint x: 641, startPoint y: 188, endPoint x: 641, endPoint y: 213, distance: 25.0
click at [641, 213] on div "[DOMAIN_NAME] - Preview Badge (Stars)" at bounding box center [681, 227] width 254 height 47
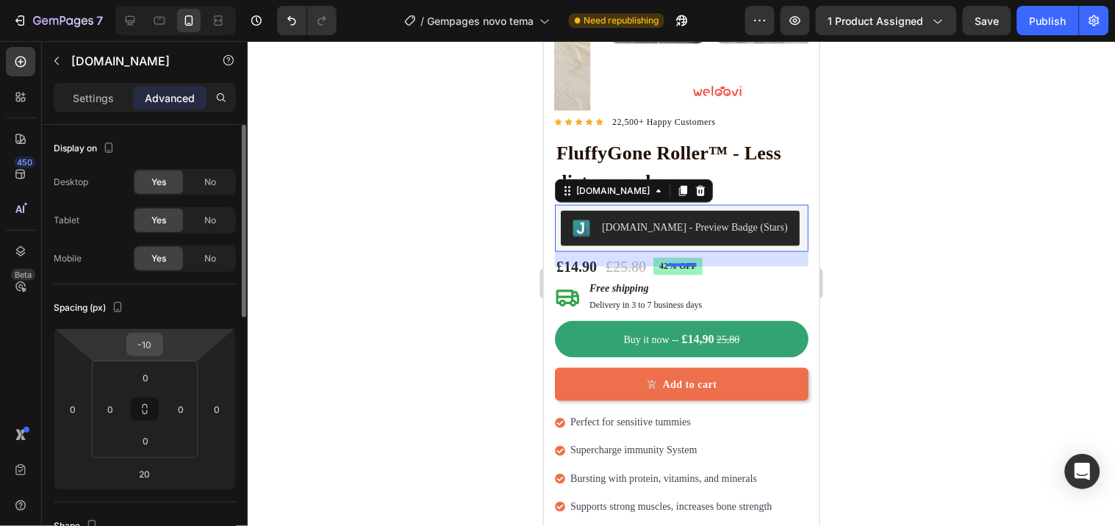
click at [148, 351] on input "-10" at bounding box center [144, 345] width 29 height 22
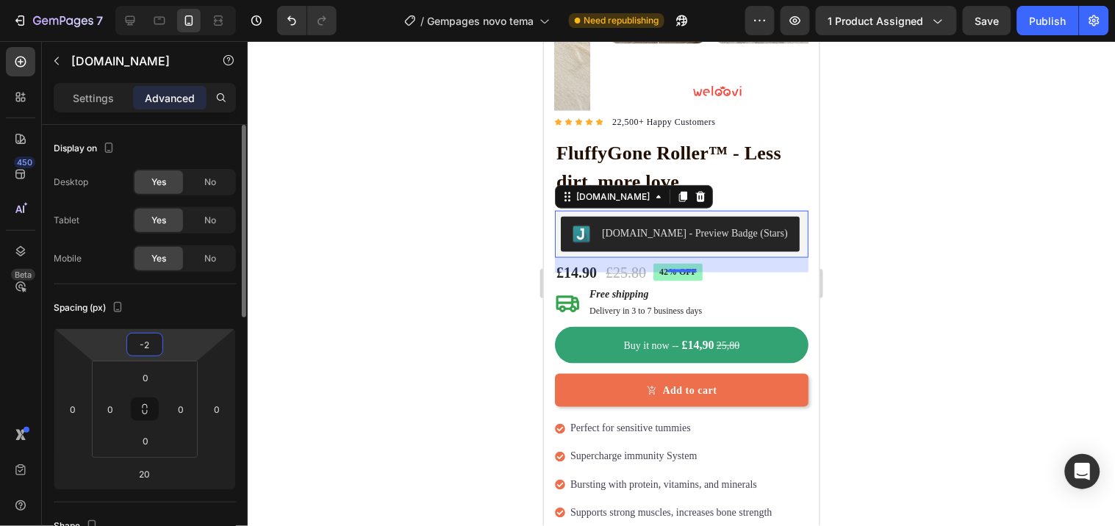
type input "-20"
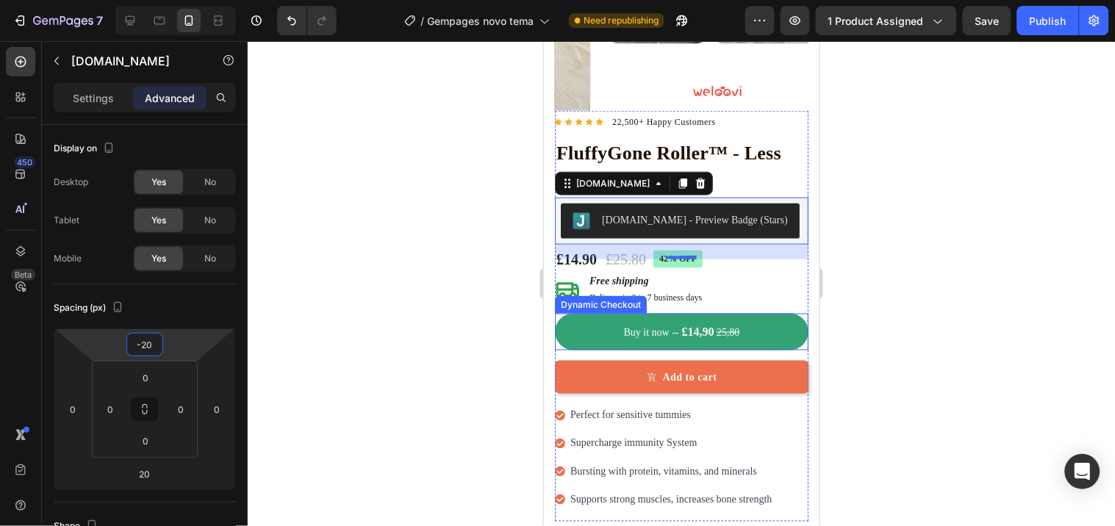
click at [640, 298] on div "Dynamic Checkout" at bounding box center [600, 304] width 86 height 13
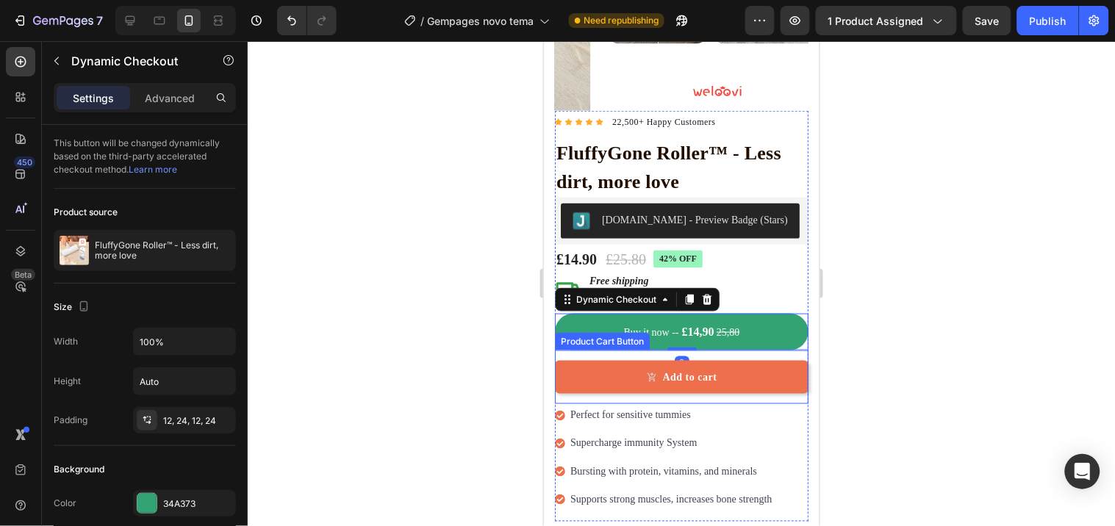
click at [714, 386] on div "Add to cart Product Cart Button" at bounding box center [681, 377] width 254 height 54
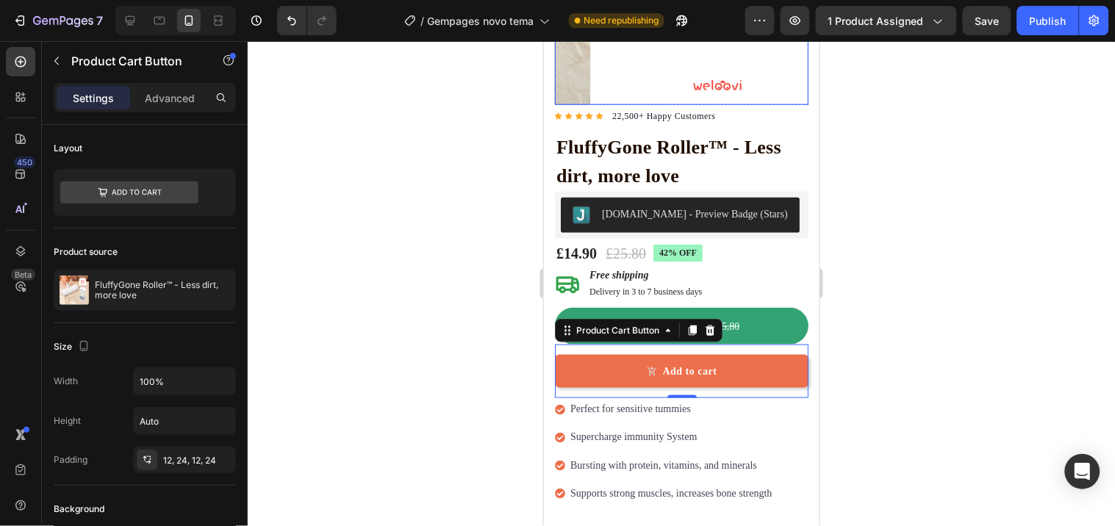
scroll to position [408, 0]
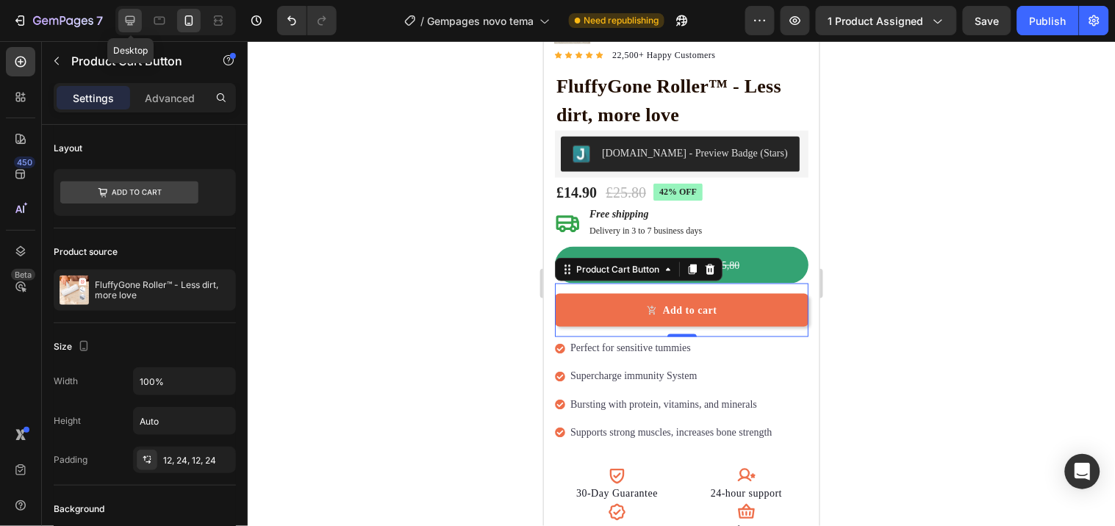
click at [126, 21] on icon at bounding box center [131, 21] width 10 height 10
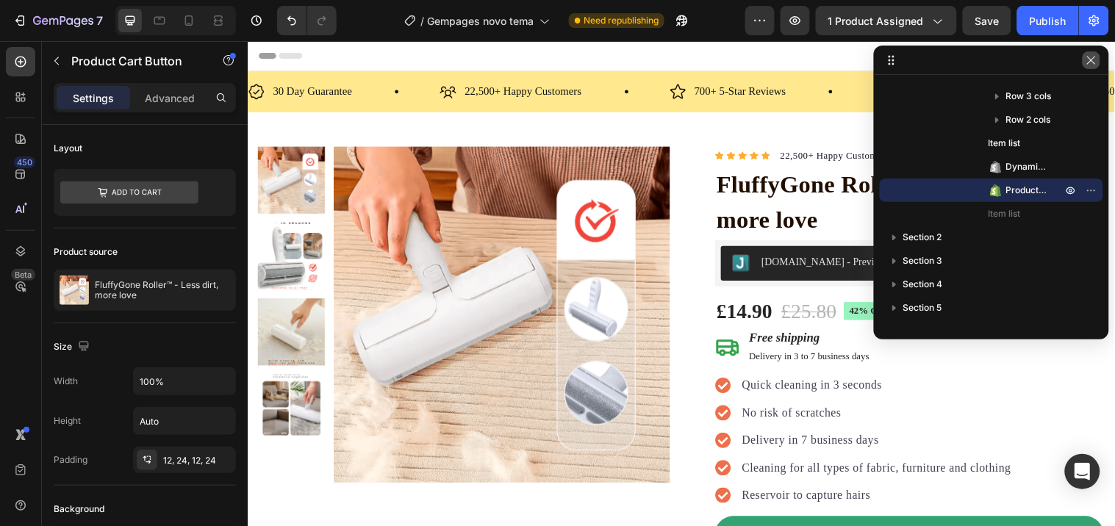
click at [1089, 60] on icon "button" at bounding box center [1092, 60] width 12 height 12
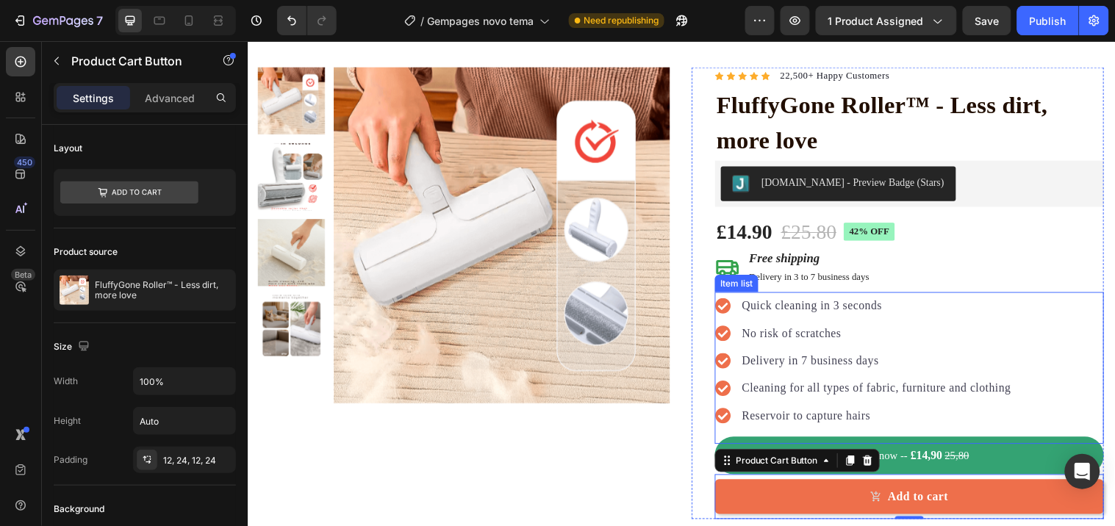
scroll to position [82, 0]
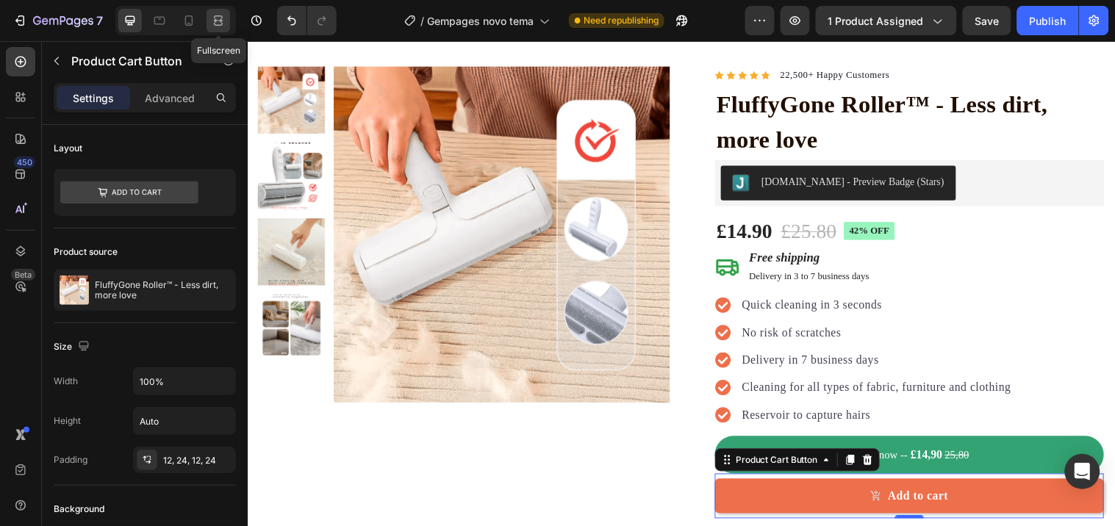
click at [211, 24] on icon at bounding box center [218, 20] width 15 height 15
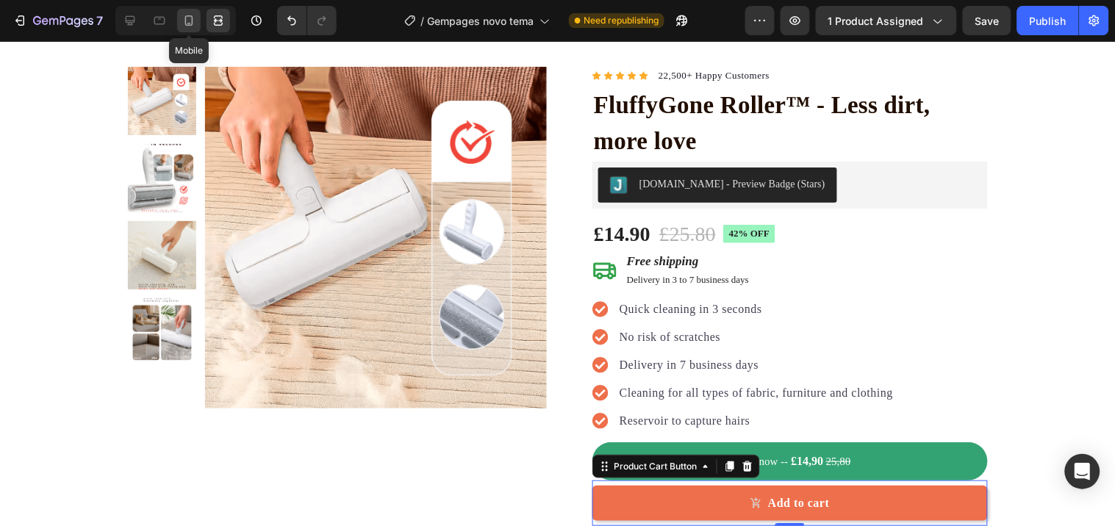
click at [193, 20] on icon at bounding box center [189, 20] width 15 height 15
type input "14"
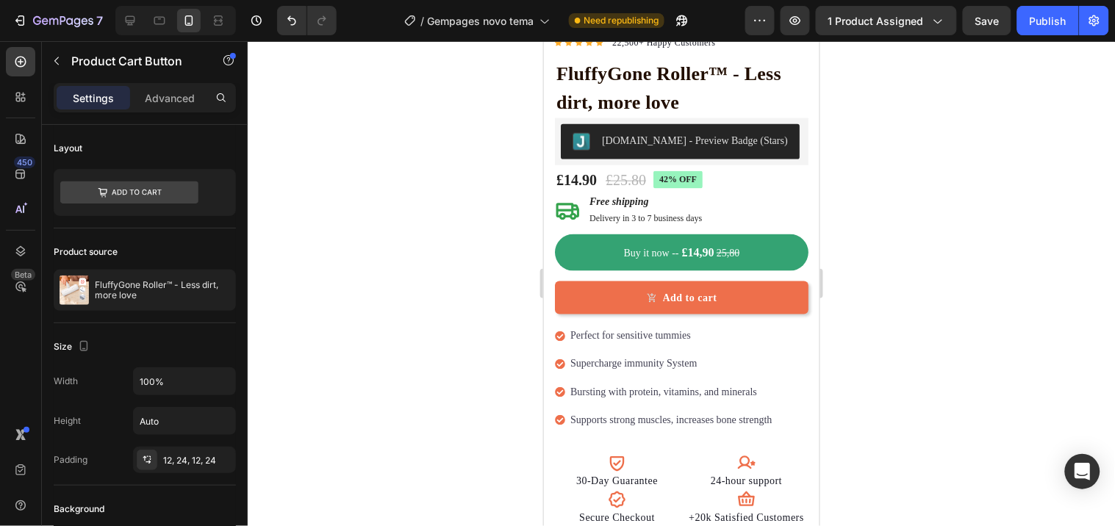
scroll to position [423, 0]
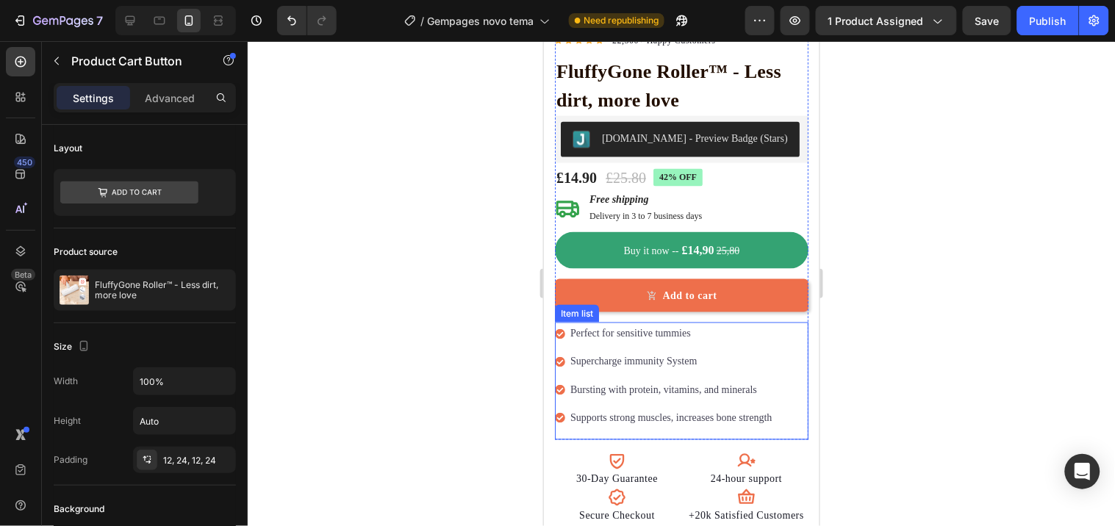
click at [704, 409] on p "Supports strong muscles, increases bone strength" at bounding box center [671, 418] width 202 height 18
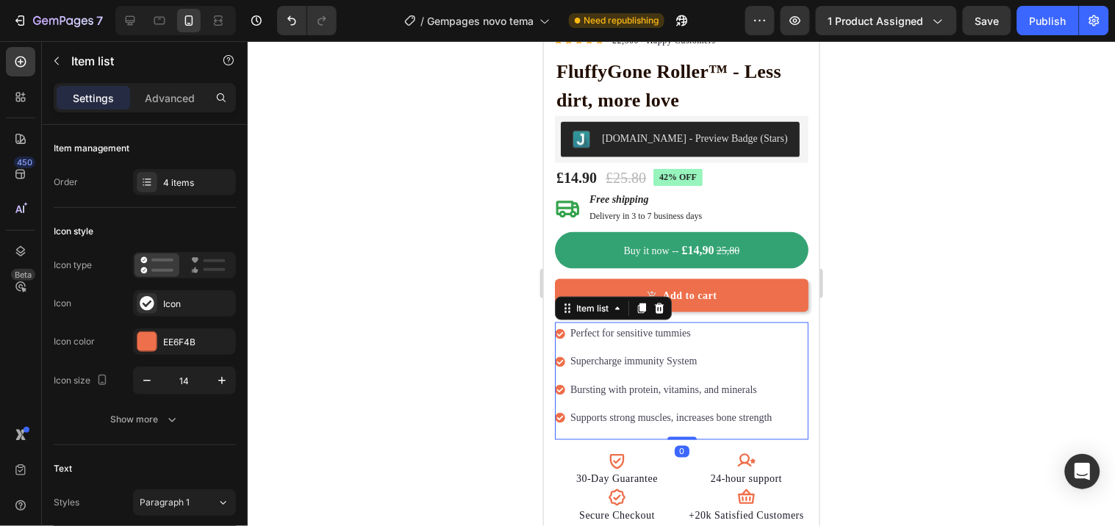
click at [704, 409] on p "Supports strong muscles, increases bone strength" at bounding box center [671, 418] width 202 height 18
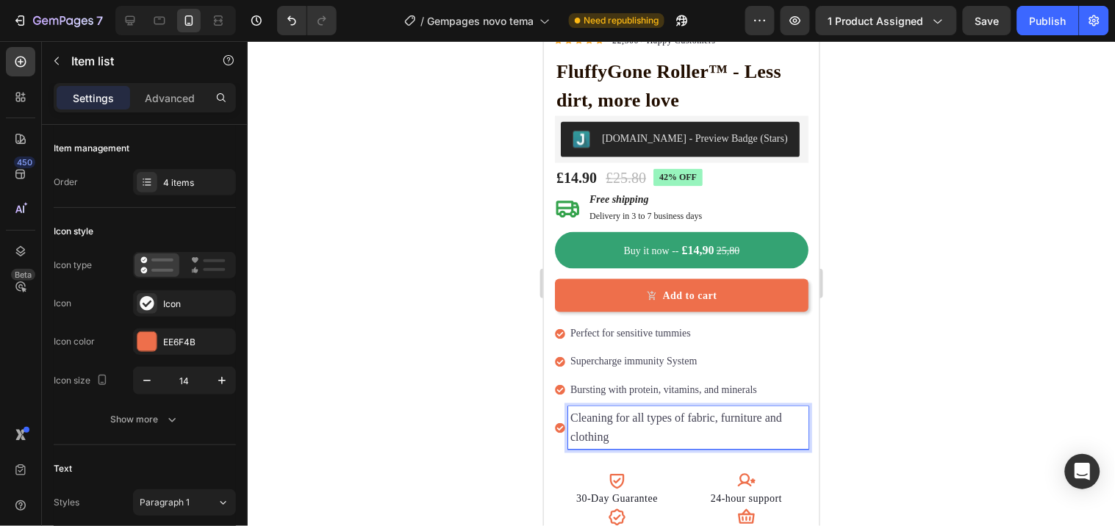
click at [653, 381] on p "Bursting with protein, vitamins, and minerals" at bounding box center [688, 390] width 236 height 18
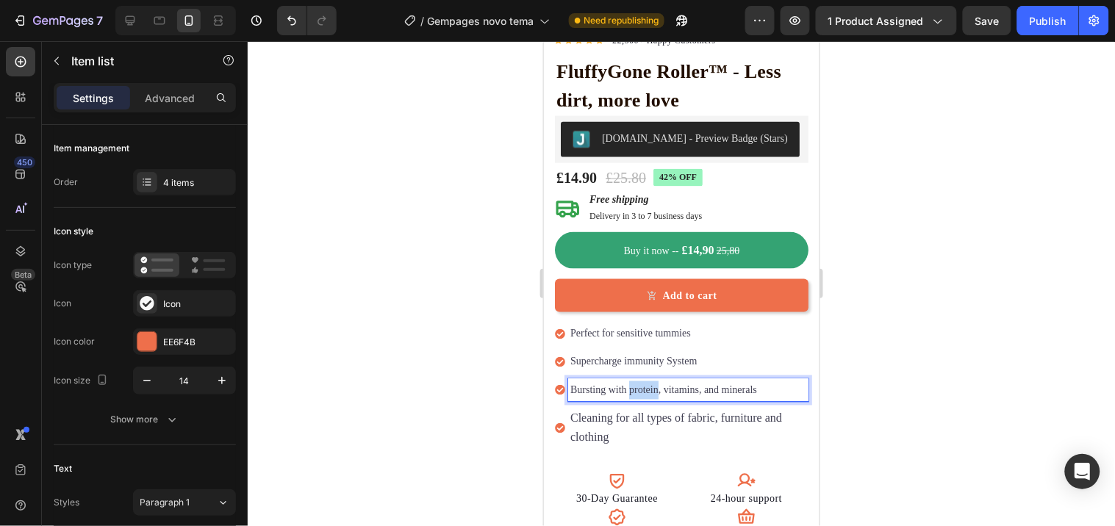
click at [653, 381] on p "Bursting with protein, vitamins, and minerals" at bounding box center [688, 390] width 236 height 18
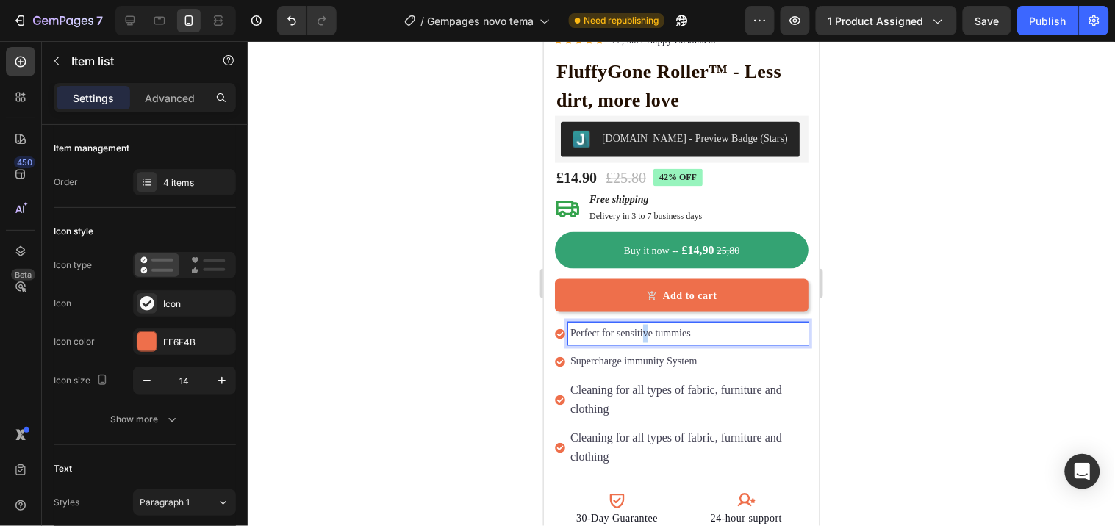
click at [644, 324] on p "Perfect for sensitive tummies" at bounding box center [688, 333] width 236 height 18
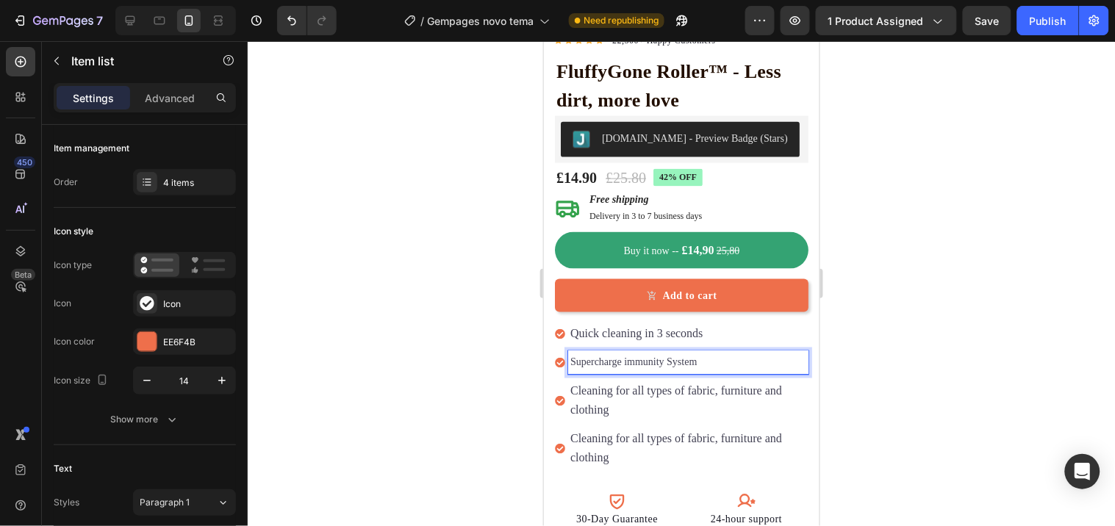
click at [621, 353] on p "Supercharge immunity System" at bounding box center [688, 362] width 236 height 18
click at [621, 396] on p "Cleaning for all types of fabric, furniture and clothing" at bounding box center [688, 401] width 236 height 38
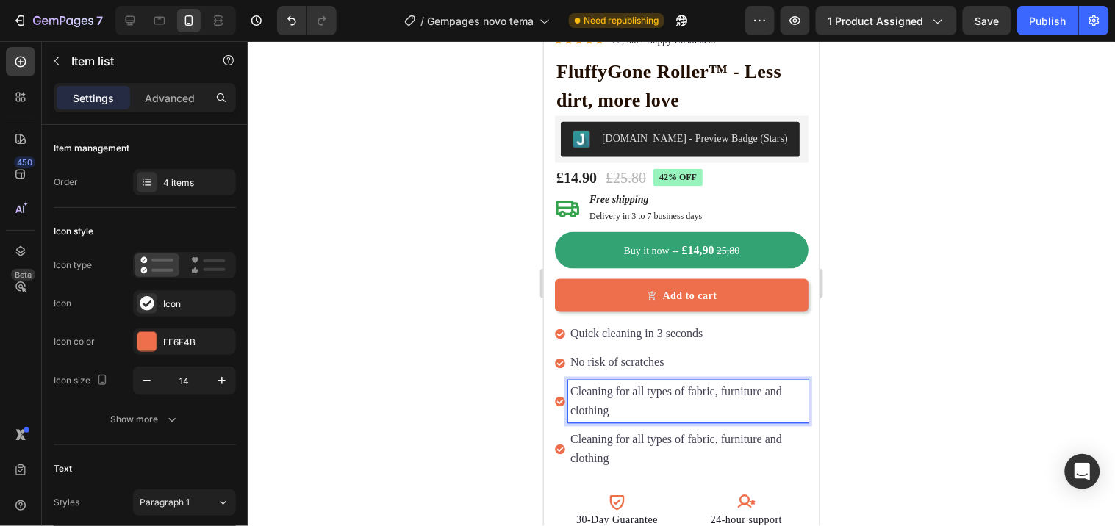
click at [621, 396] on p "Cleaning for all types of fabric, furniture and clothing" at bounding box center [688, 401] width 236 height 38
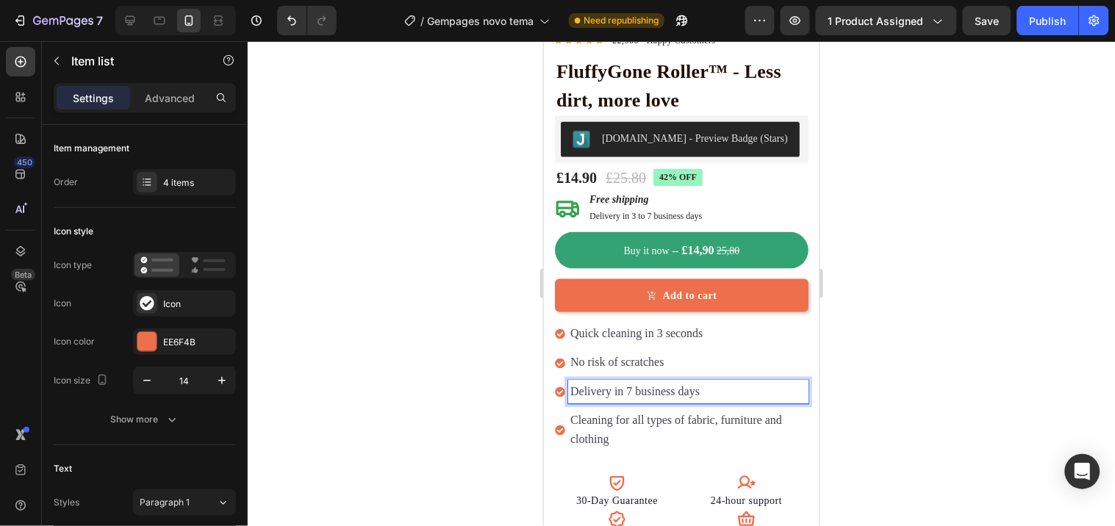
click at [617, 412] on p "Cleaning for all types of fabric, furniture and clothing" at bounding box center [688, 430] width 236 height 38
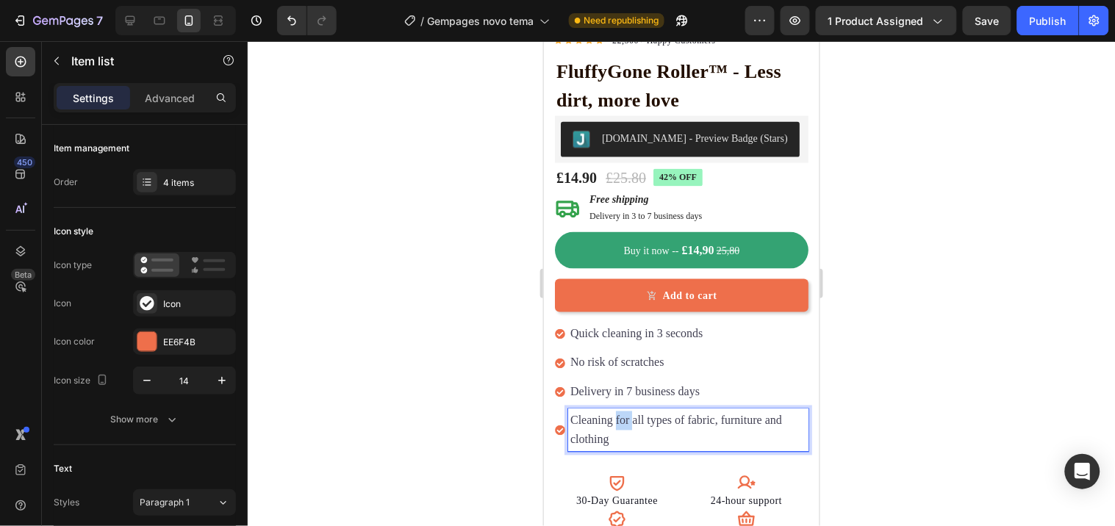
click at [617, 412] on p "Cleaning for all types of fabric, furniture and clothing" at bounding box center [688, 430] width 236 height 38
click at [173, 173] on div "4 items" at bounding box center [184, 182] width 103 height 26
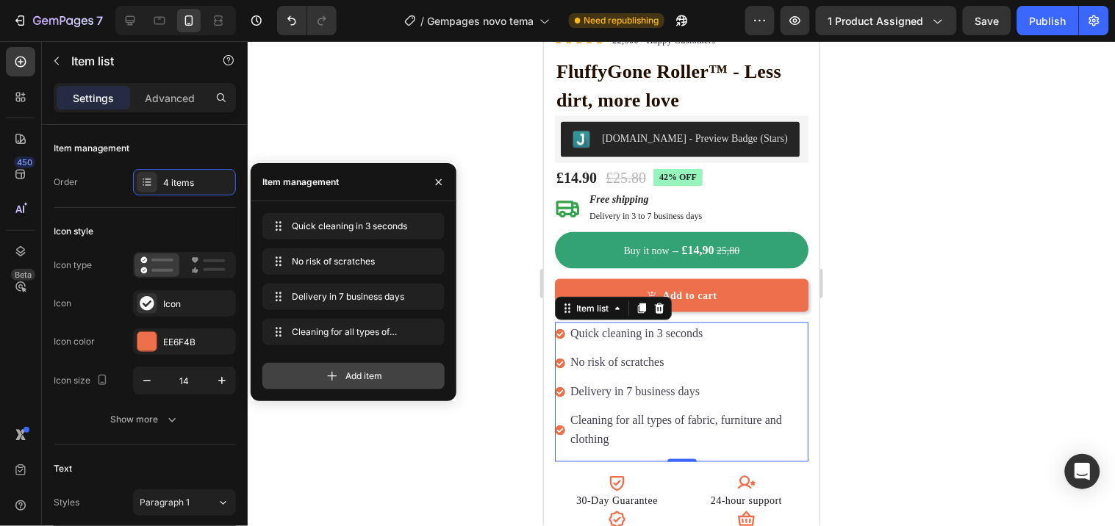
click at [356, 372] on span "Add item" at bounding box center [363, 376] width 37 height 13
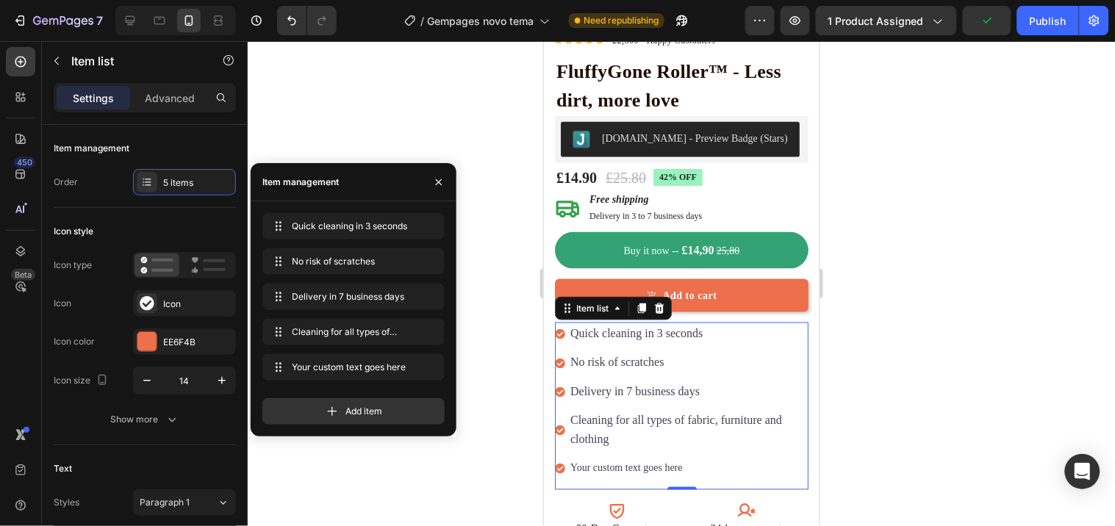
click at [609, 457] on div "Your custom text goes here" at bounding box center [687, 467] width 240 height 23
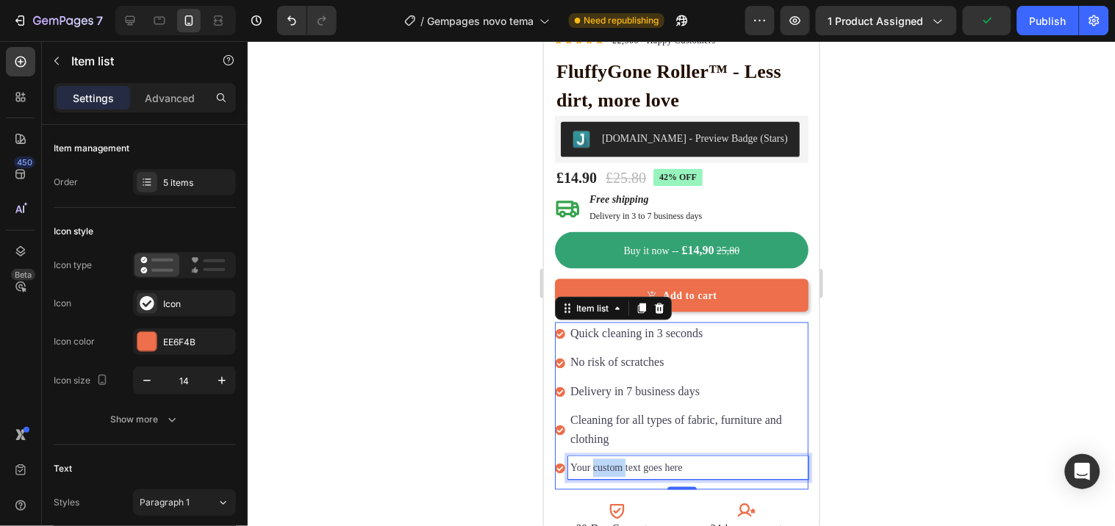
click at [609, 459] on p "Your custom text goes here" at bounding box center [688, 468] width 236 height 18
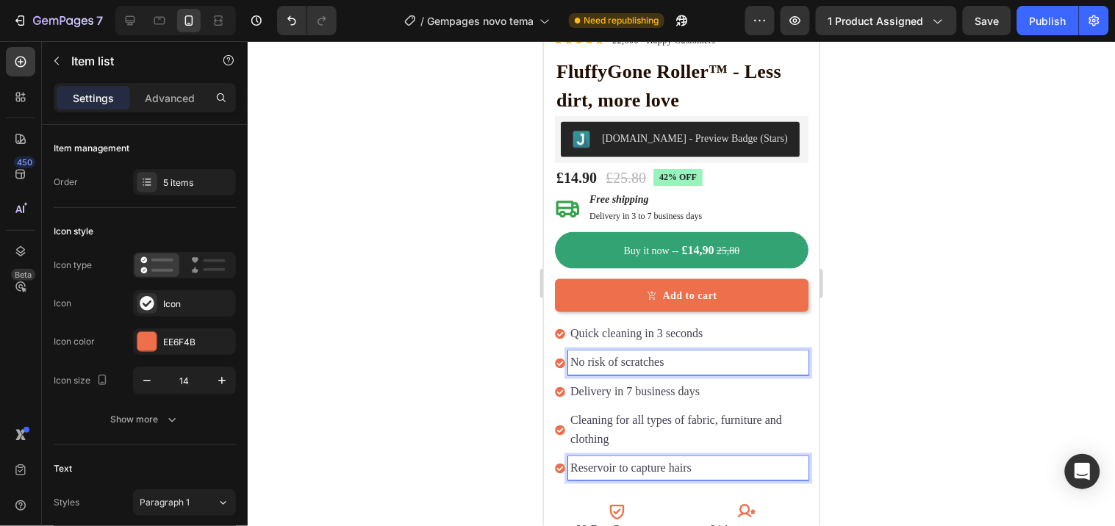
click at [628, 356] on span "No risk of scratches" at bounding box center [617, 362] width 94 height 12
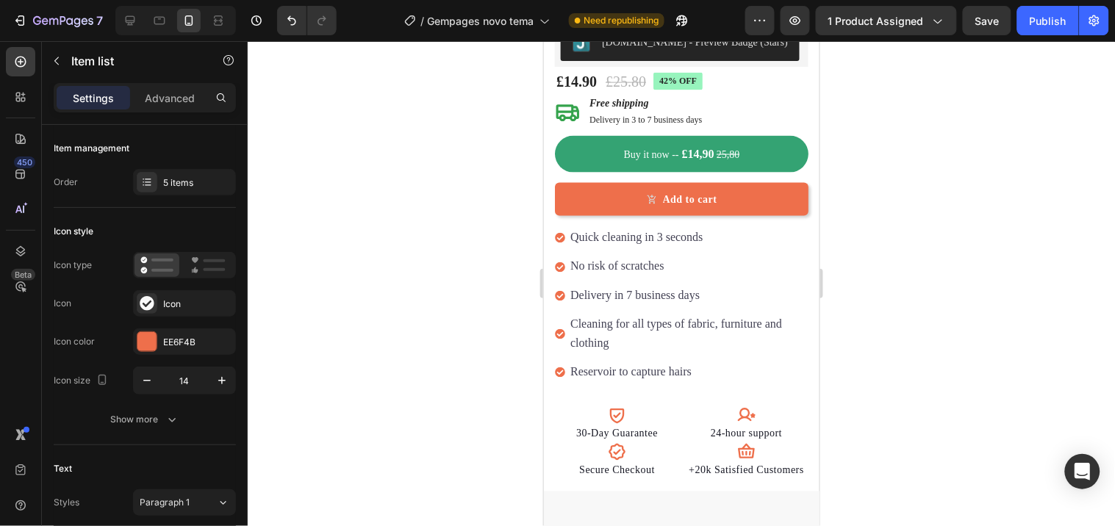
scroll to position [517, 0]
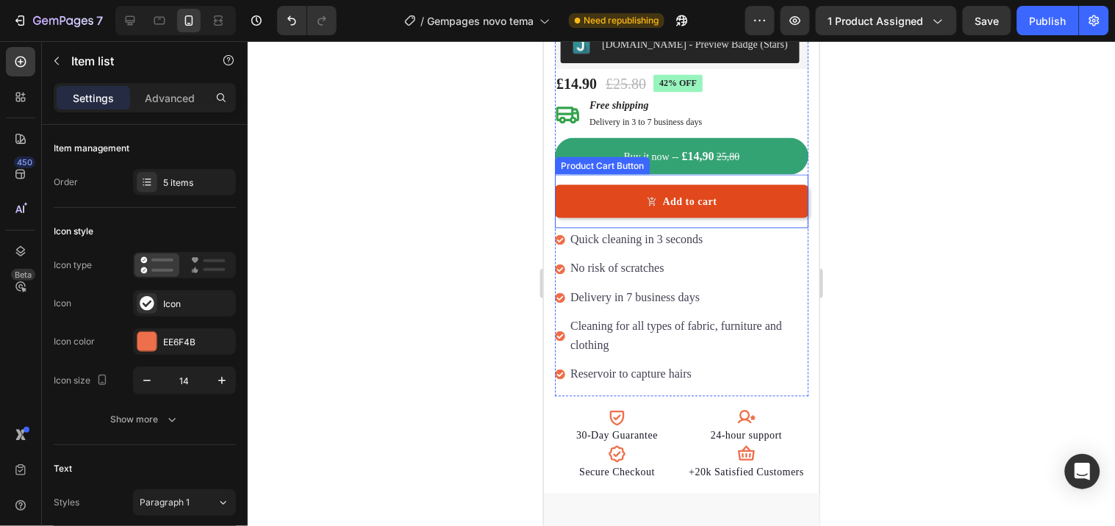
click at [589, 185] on button "Add to cart" at bounding box center [681, 201] width 254 height 33
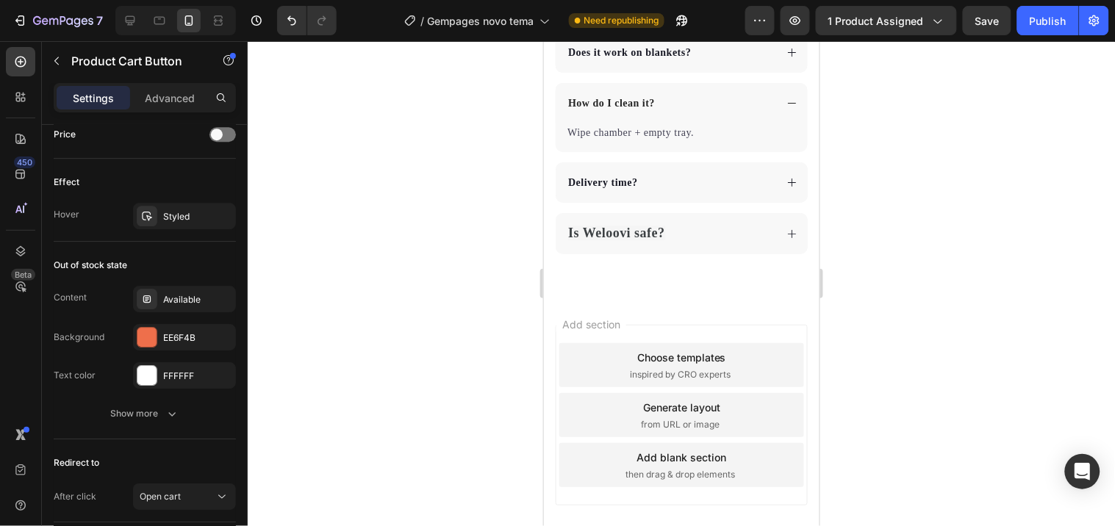
scroll to position [4296, 0]
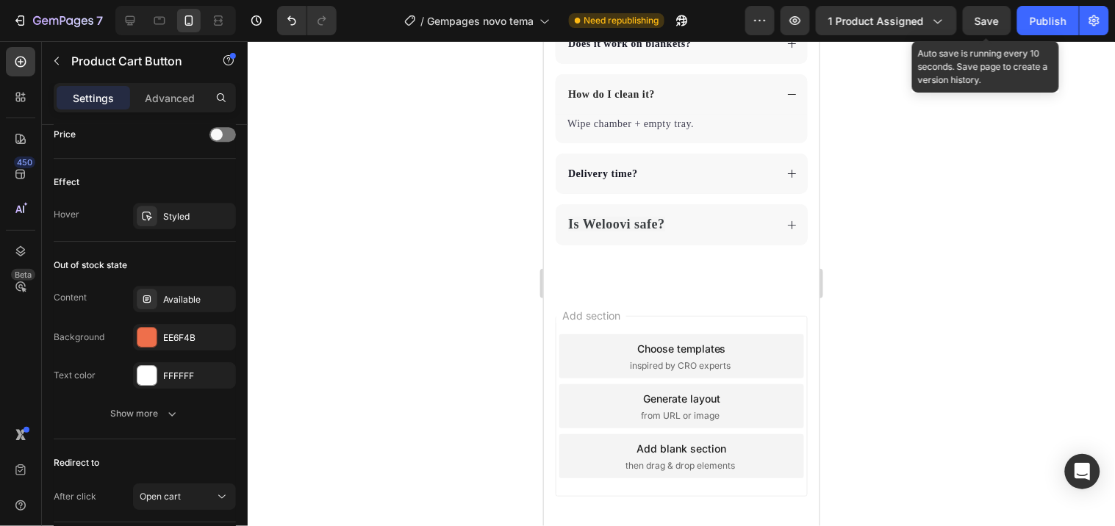
click at [995, 19] on span "Save" at bounding box center [987, 21] width 24 height 12
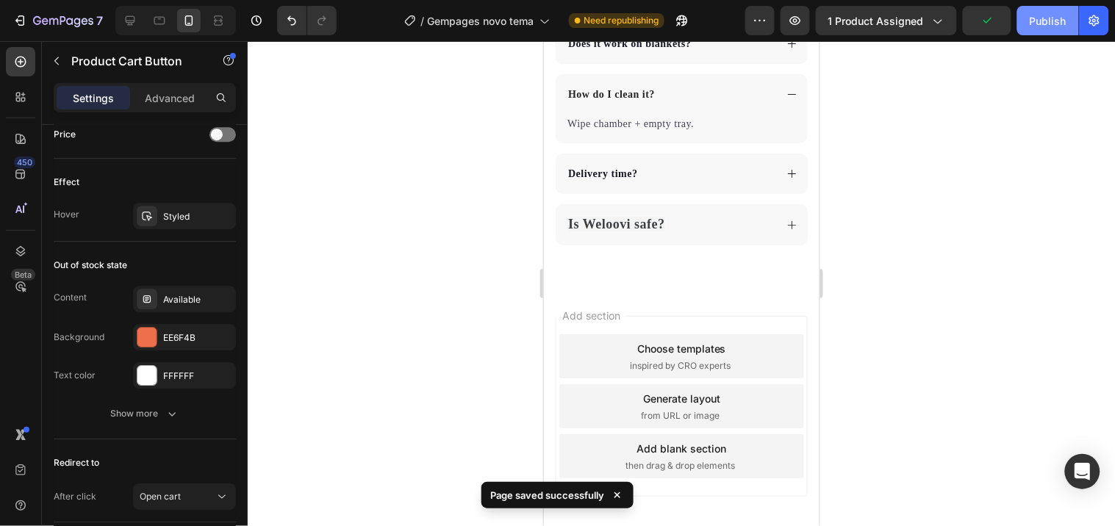
click at [1047, 18] on div "Publish" at bounding box center [1048, 20] width 37 height 15
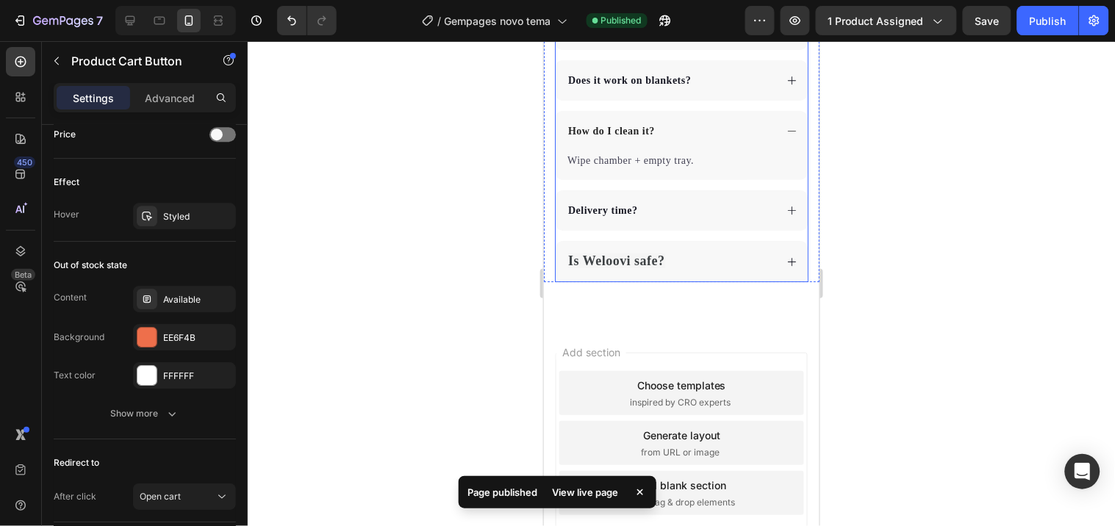
scroll to position [4052, 0]
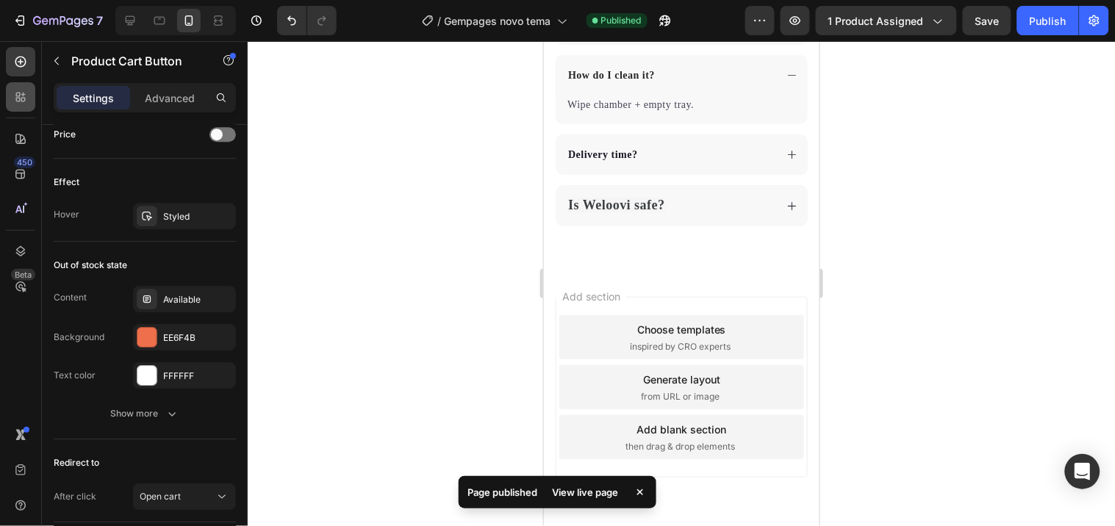
click at [24, 91] on icon at bounding box center [20, 97] width 15 height 15
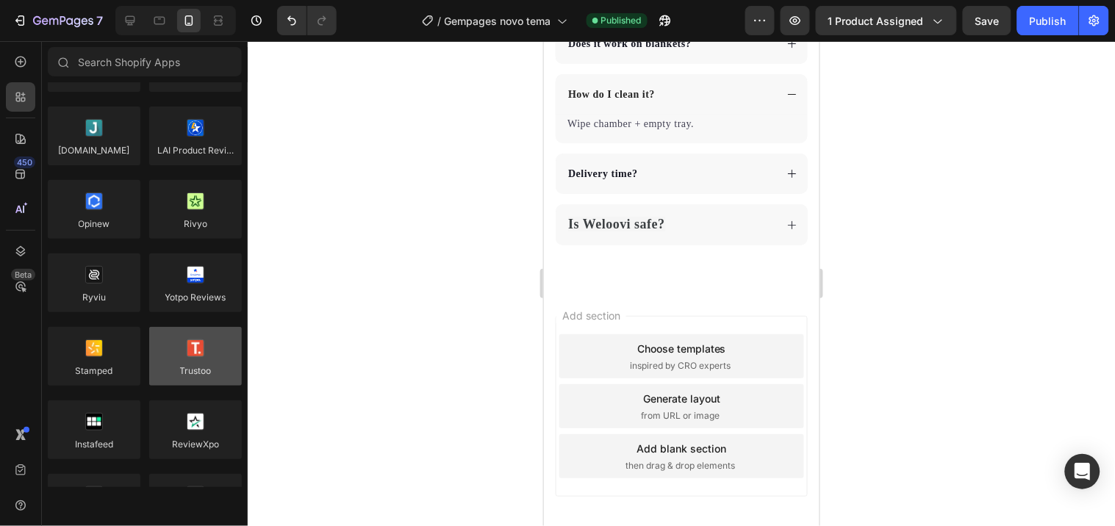
scroll to position [0, 0]
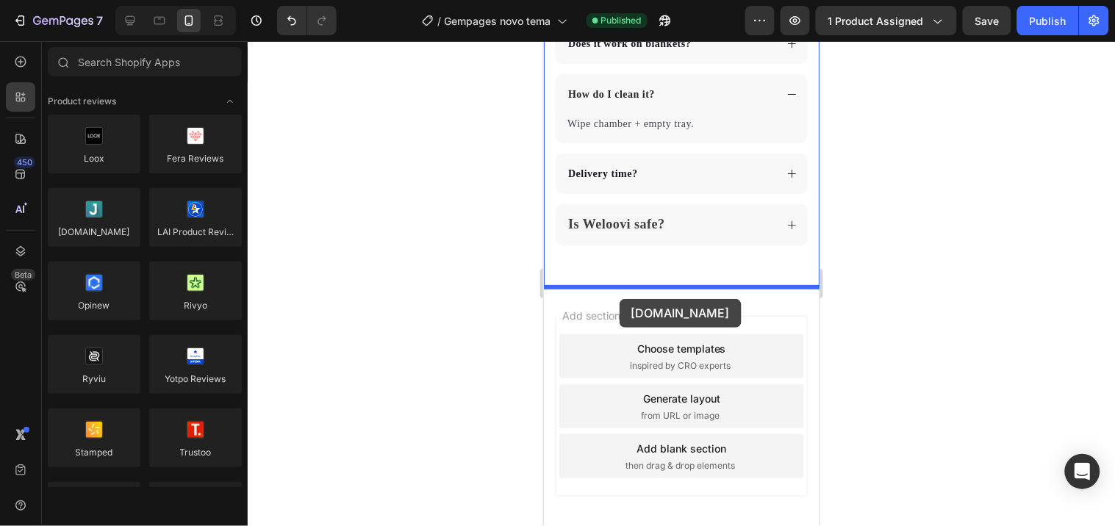
drag, startPoint x: 641, startPoint y: 274, endPoint x: 619, endPoint y: 298, distance: 32.8
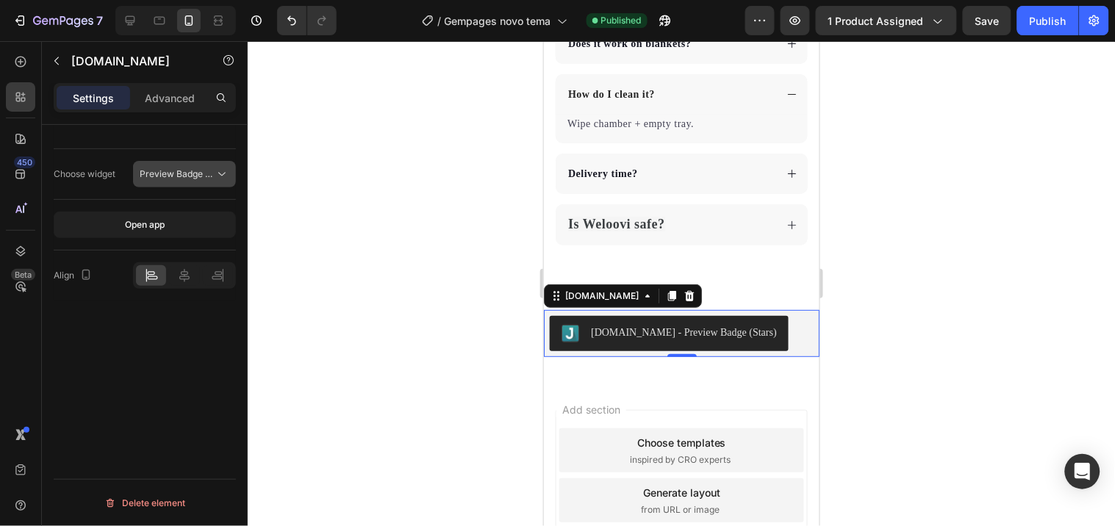
click at [180, 173] on span "Preview Badge (Stars)" at bounding box center [186, 173] width 93 height 11
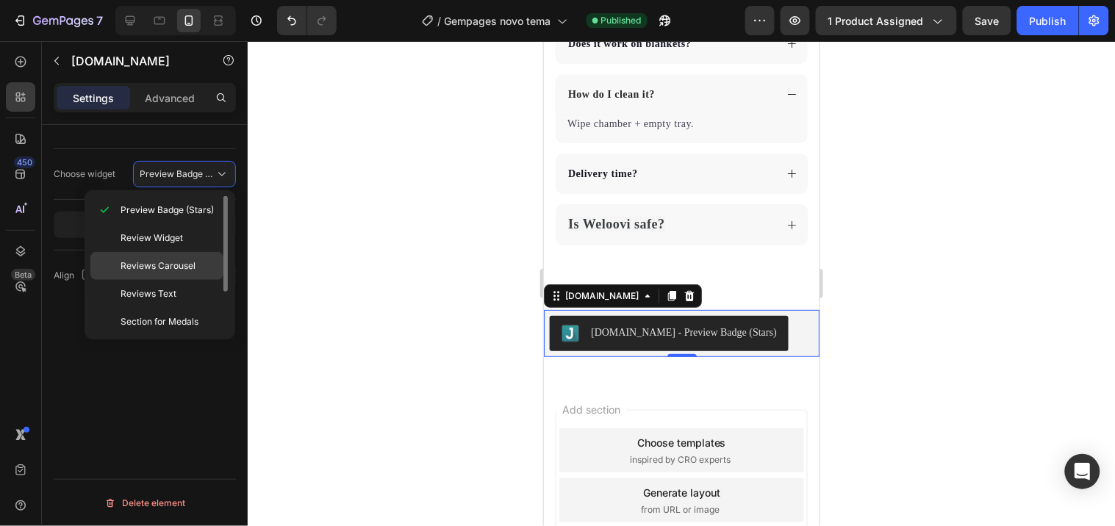
click at [195, 268] on p "Reviews Carousel" at bounding box center [169, 265] width 96 height 13
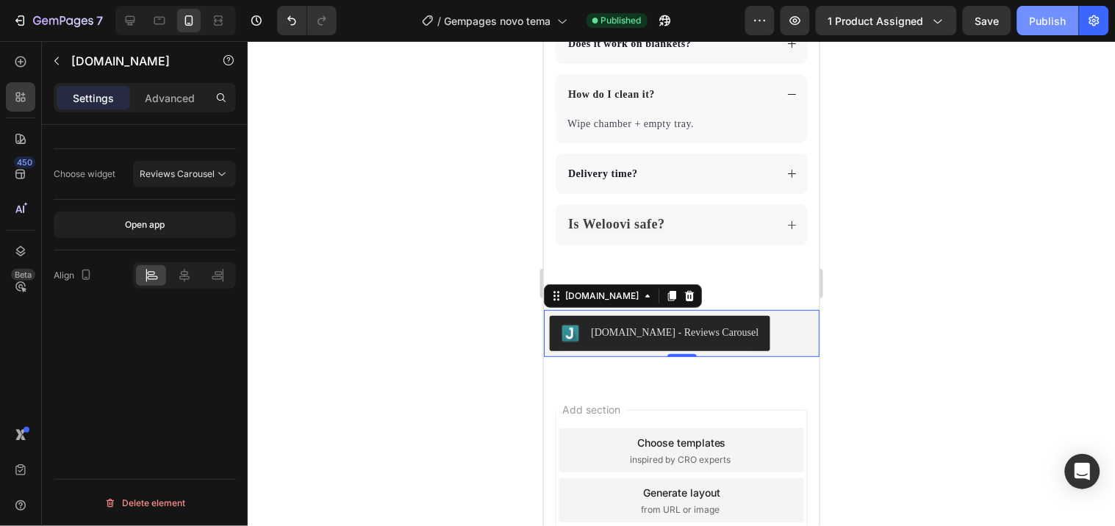
click at [1042, 24] on div "Publish" at bounding box center [1048, 20] width 37 height 15
click at [204, 164] on button "Reviews Carousel" at bounding box center [184, 174] width 103 height 26
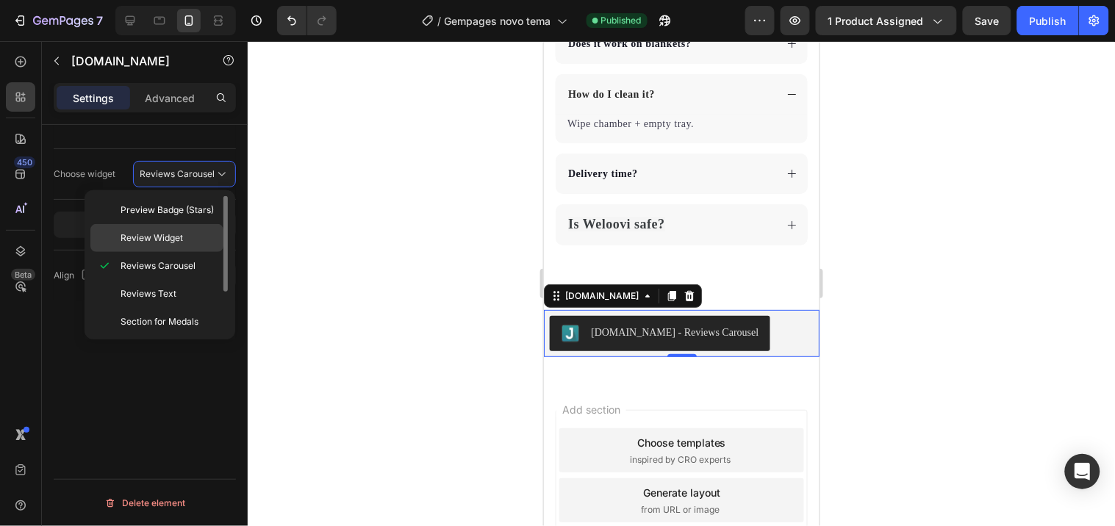
click at [210, 232] on p "Review Widget" at bounding box center [169, 238] width 96 height 13
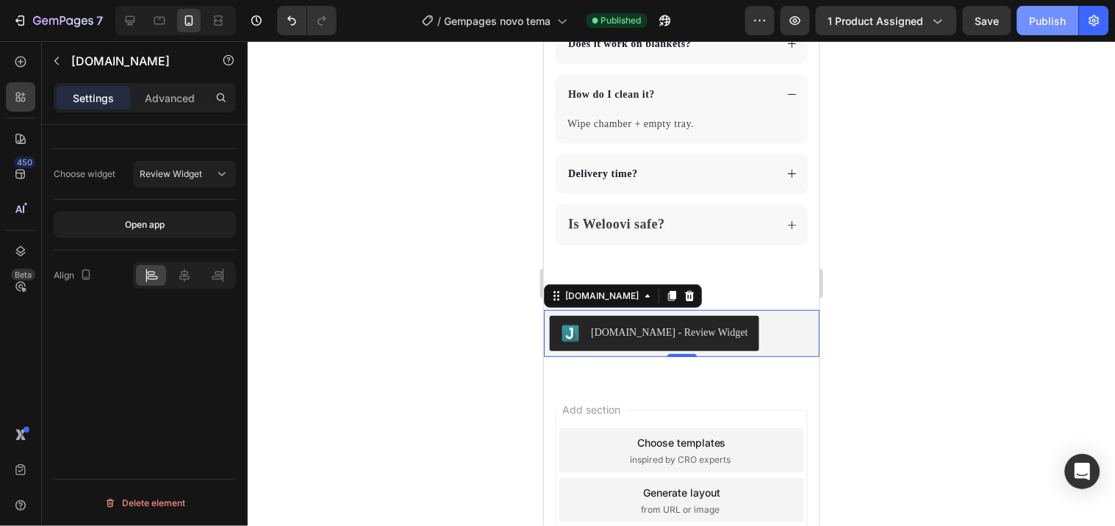
click at [1033, 18] on div "Publish" at bounding box center [1048, 20] width 37 height 15
